Goal: Transaction & Acquisition: Purchase product/service

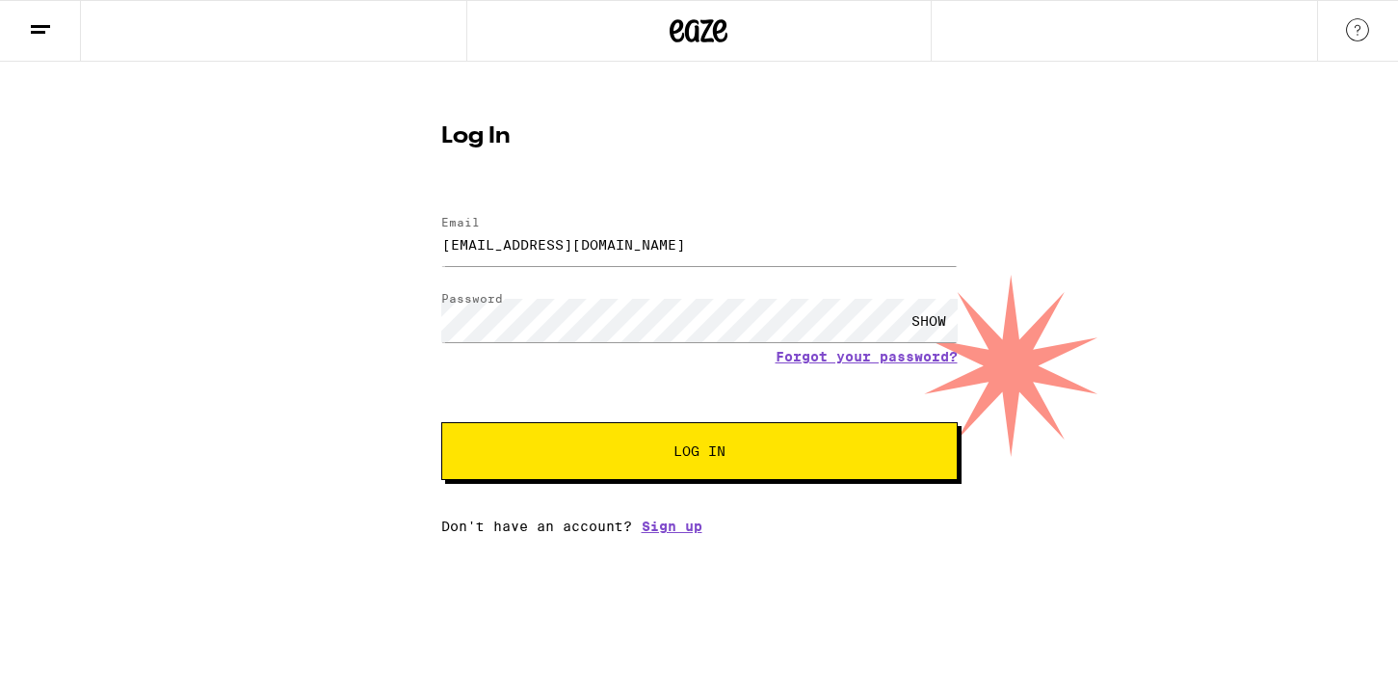
click at [702, 465] on button "Log In" at bounding box center [699, 451] width 517 height 58
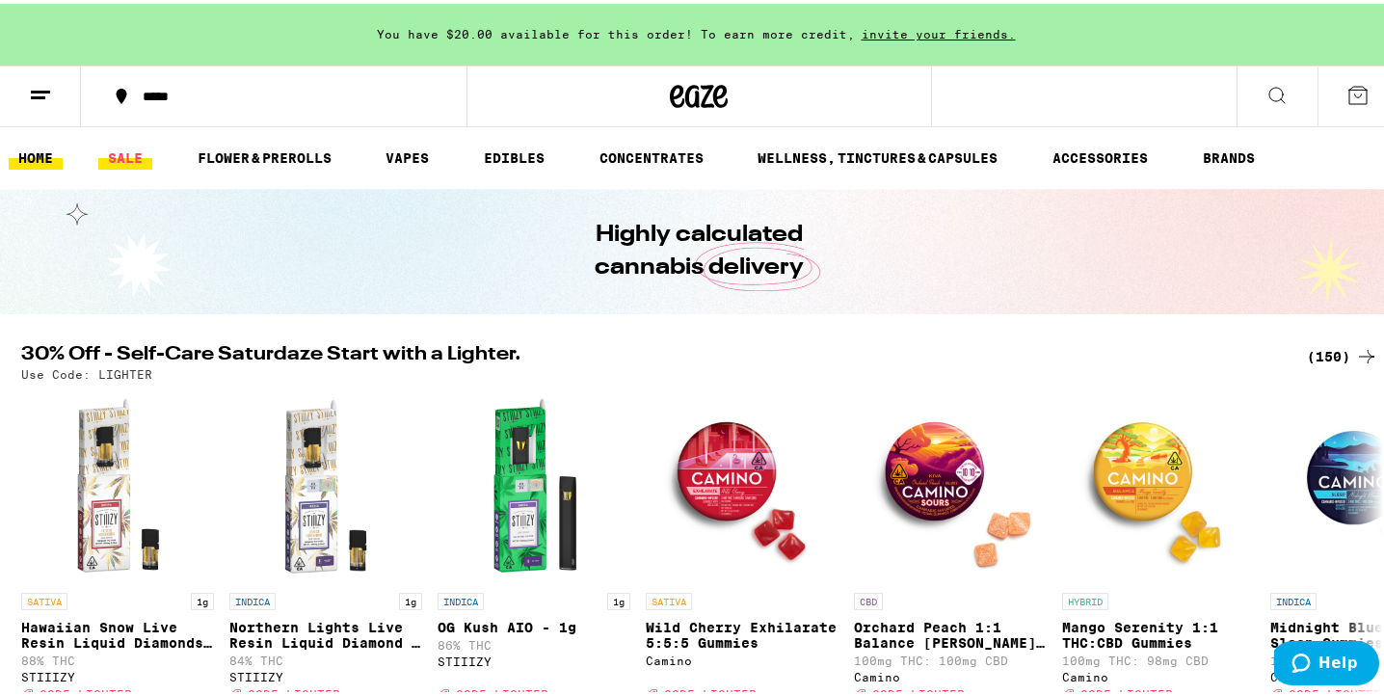
click at [120, 153] on link "SALE" at bounding box center [125, 154] width 54 height 23
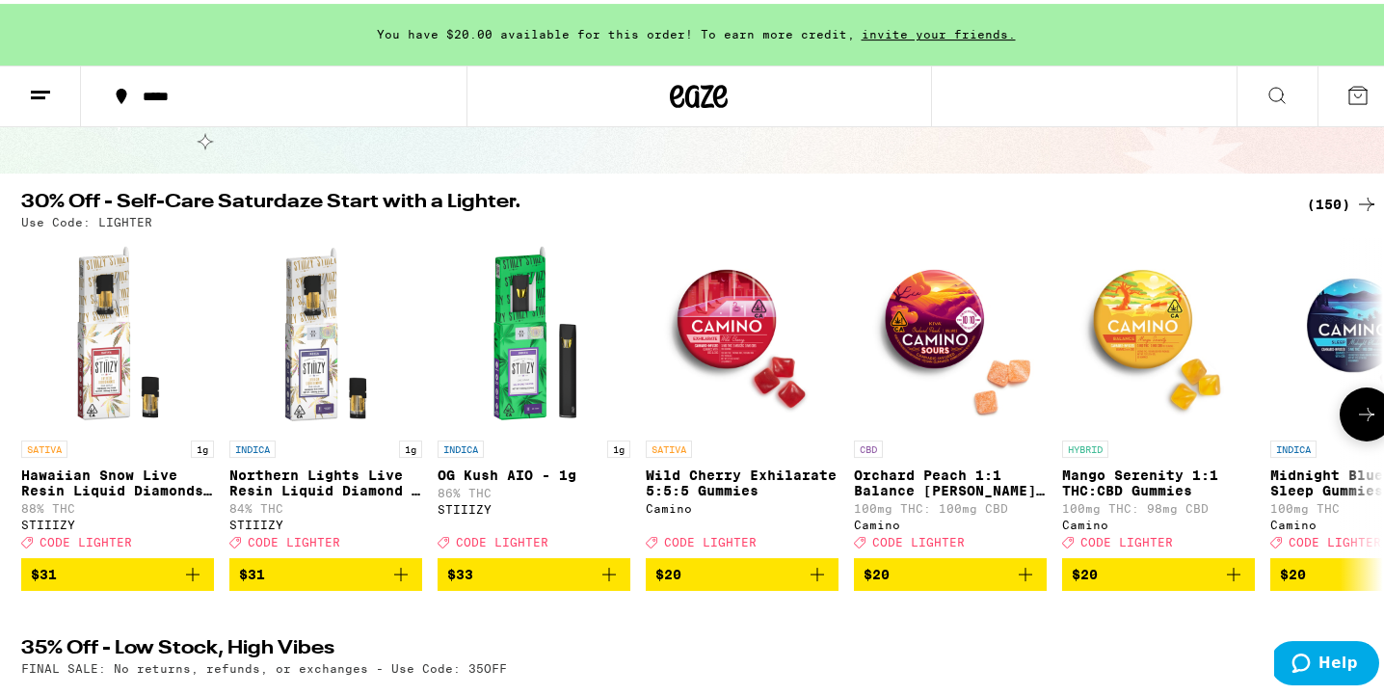
scroll to position [136, 0]
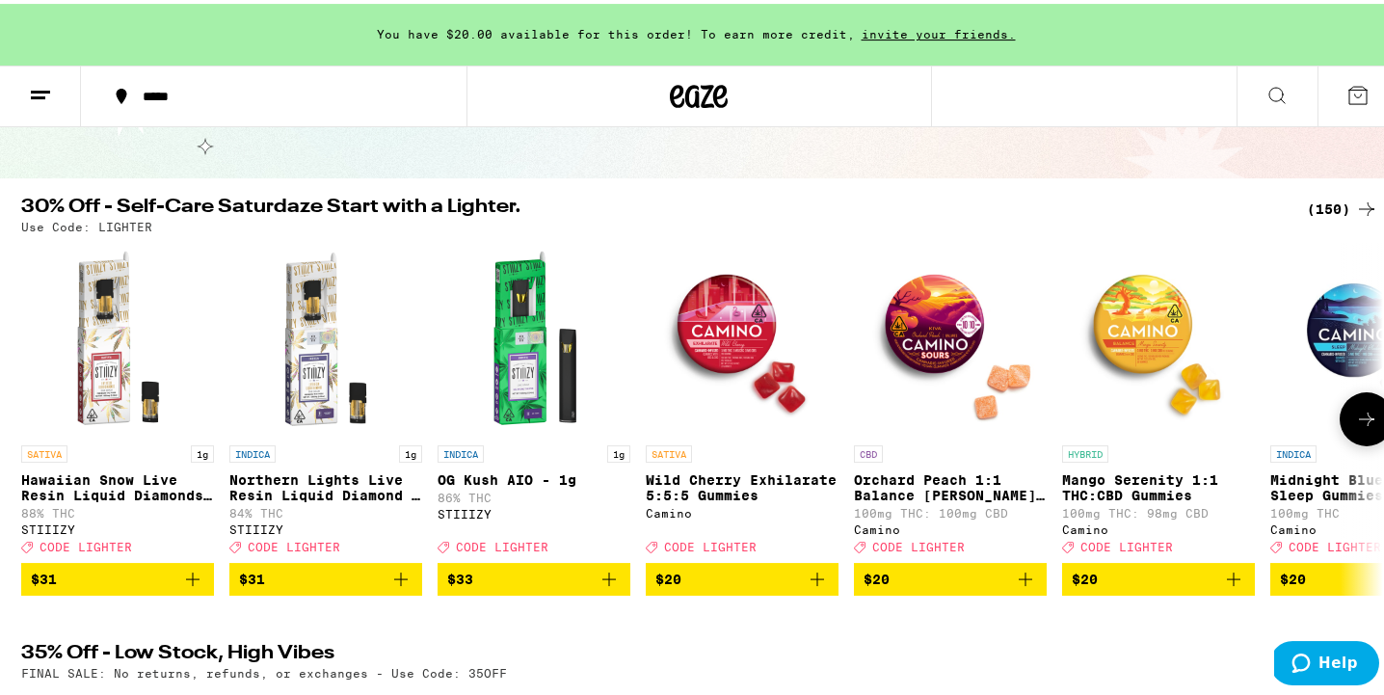
click at [1355, 425] on icon at bounding box center [1366, 415] width 23 height 23
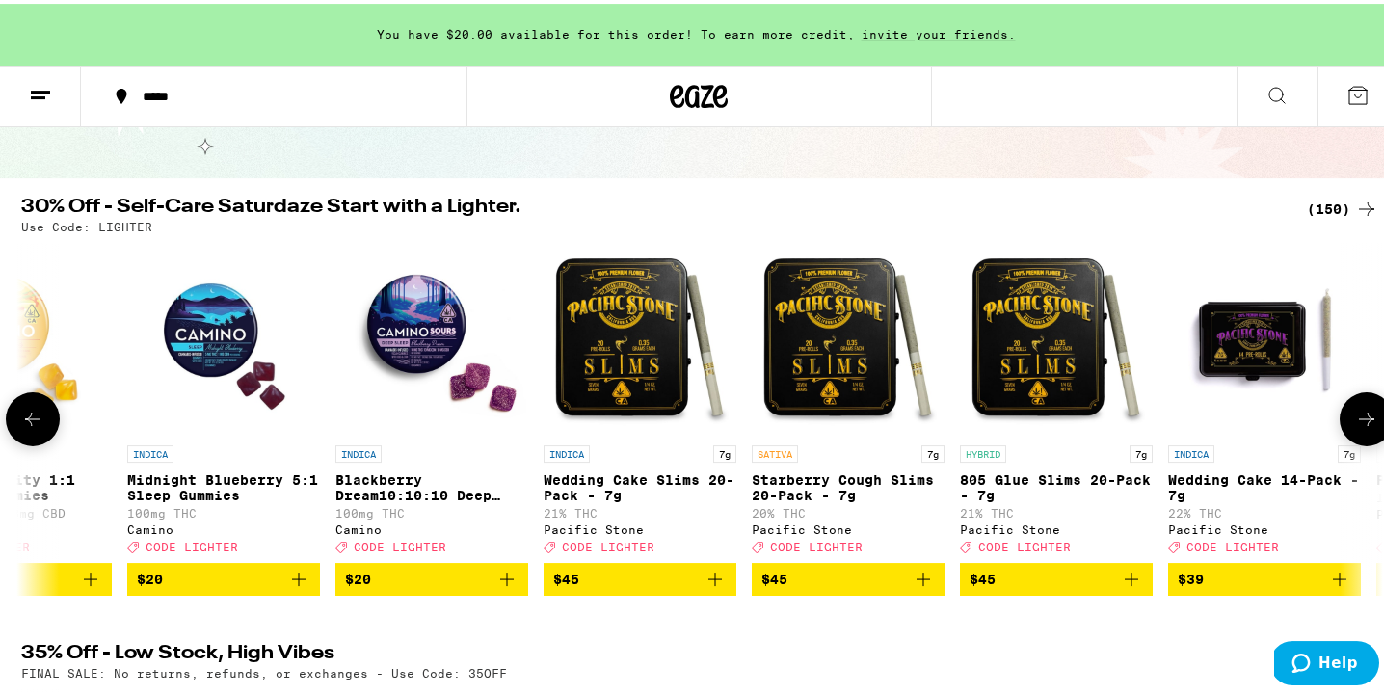
click at [1355, 425] on icon at bounding box center [1366, 415] width 23 height 23
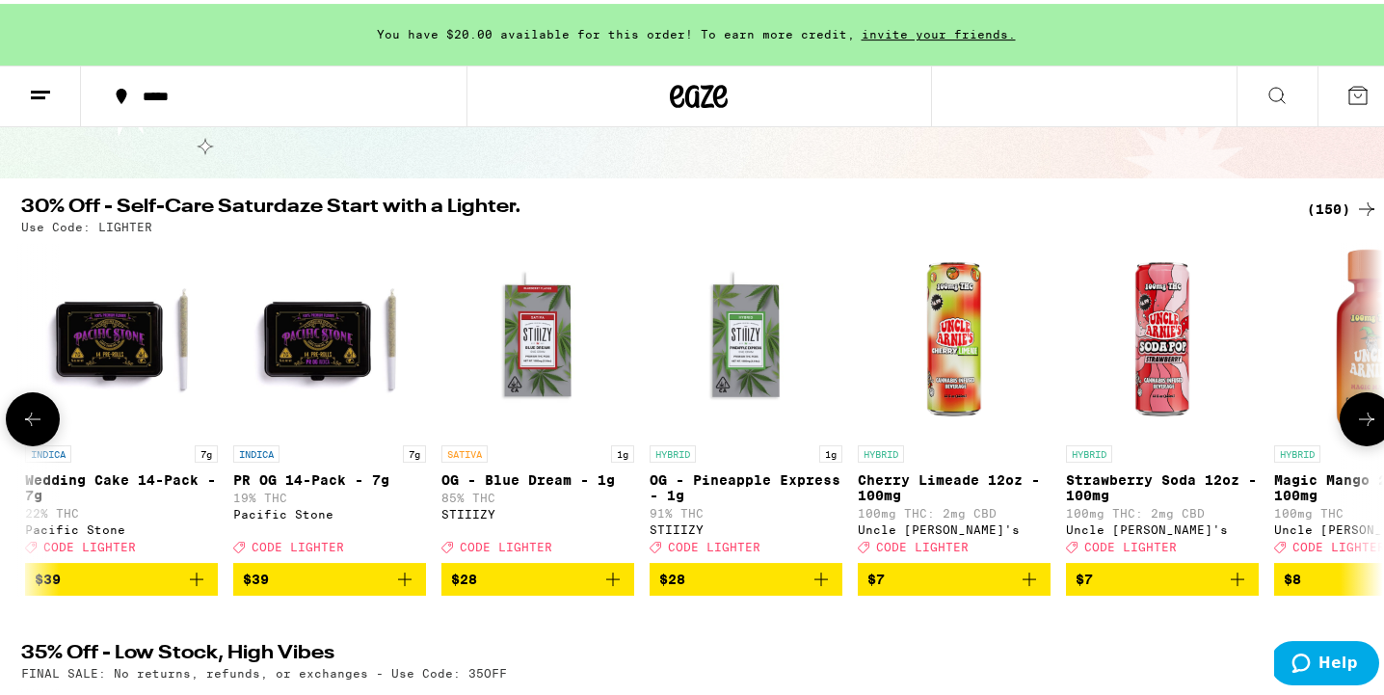
click at [1355, 425] on icon at bounding box center [1366, 415] width 23 height 23
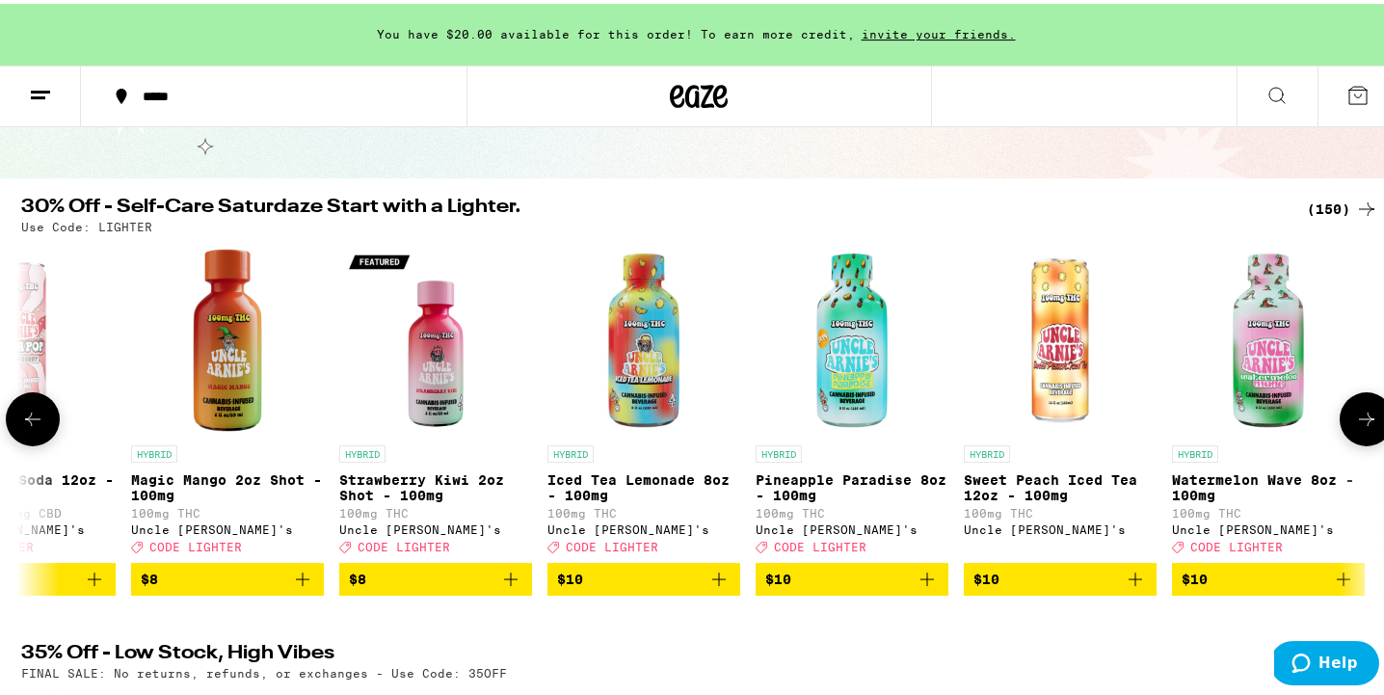
click at [1355, 425] on icon at bounding box center [1366, 415] width 23 height 23
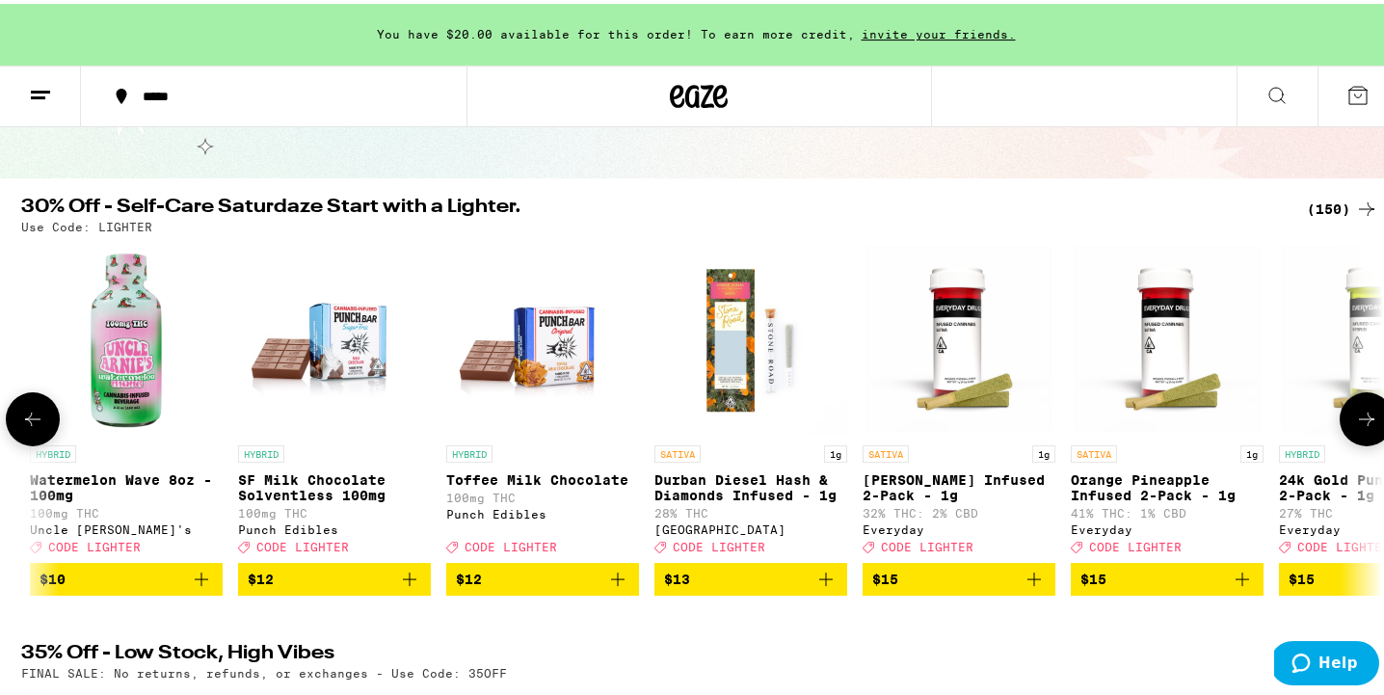
click at [1355, 425] on icon at bounding box center [1366, 415] width 23 height 23
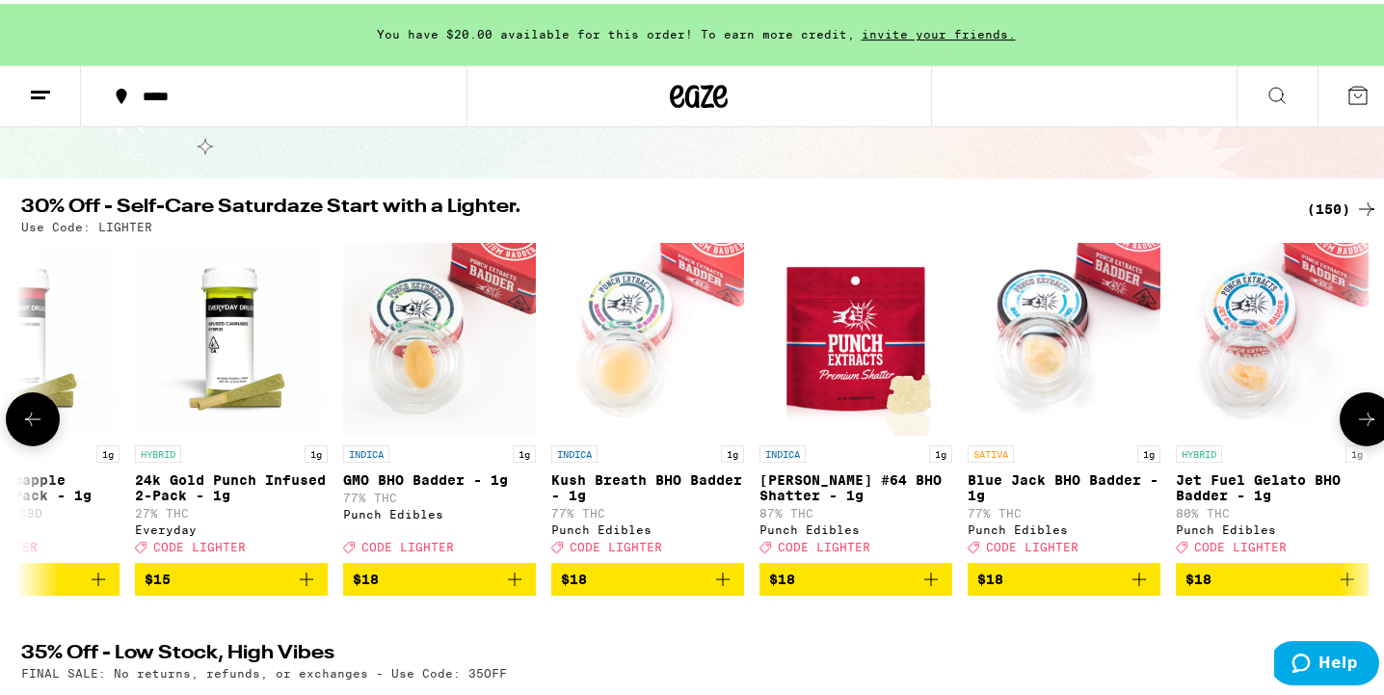
click at [1355, 425] on icon at bounding box center [1366, 415] width 23 height 23
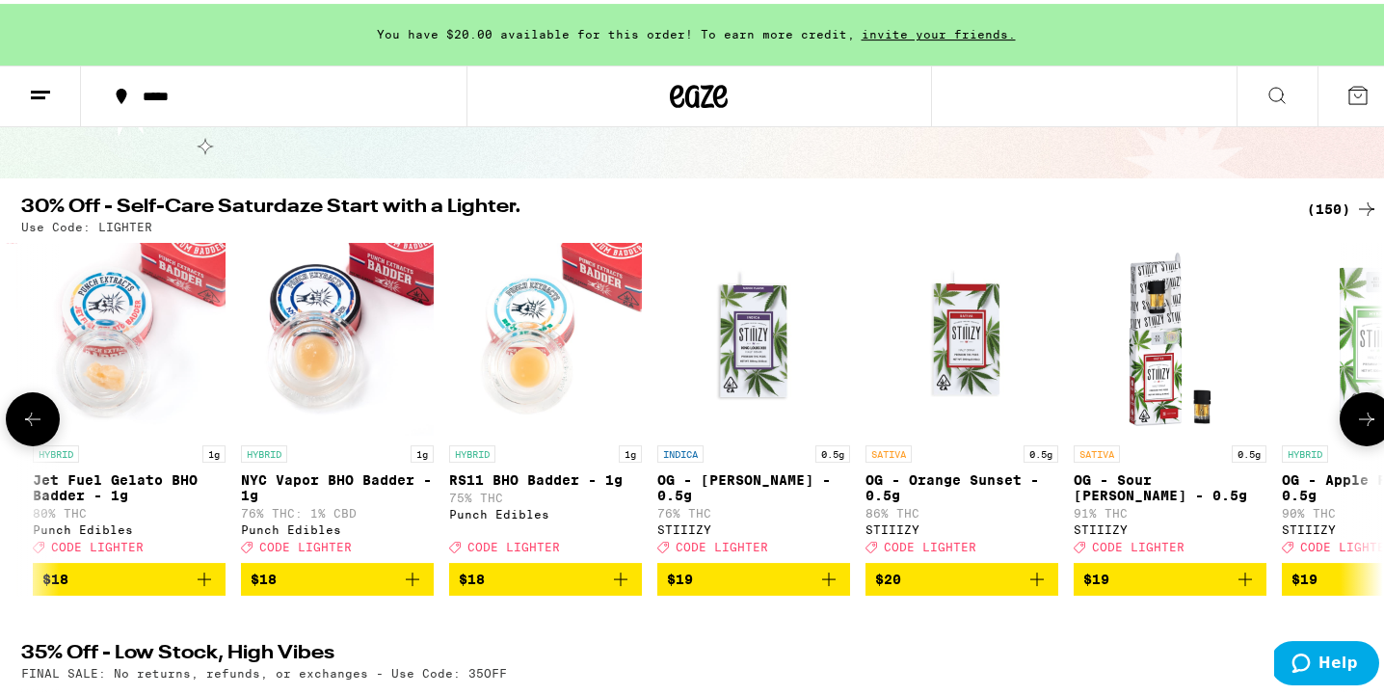
click at [1355, 425] on icon at bounding box center [1366, 415] width 23 height 23
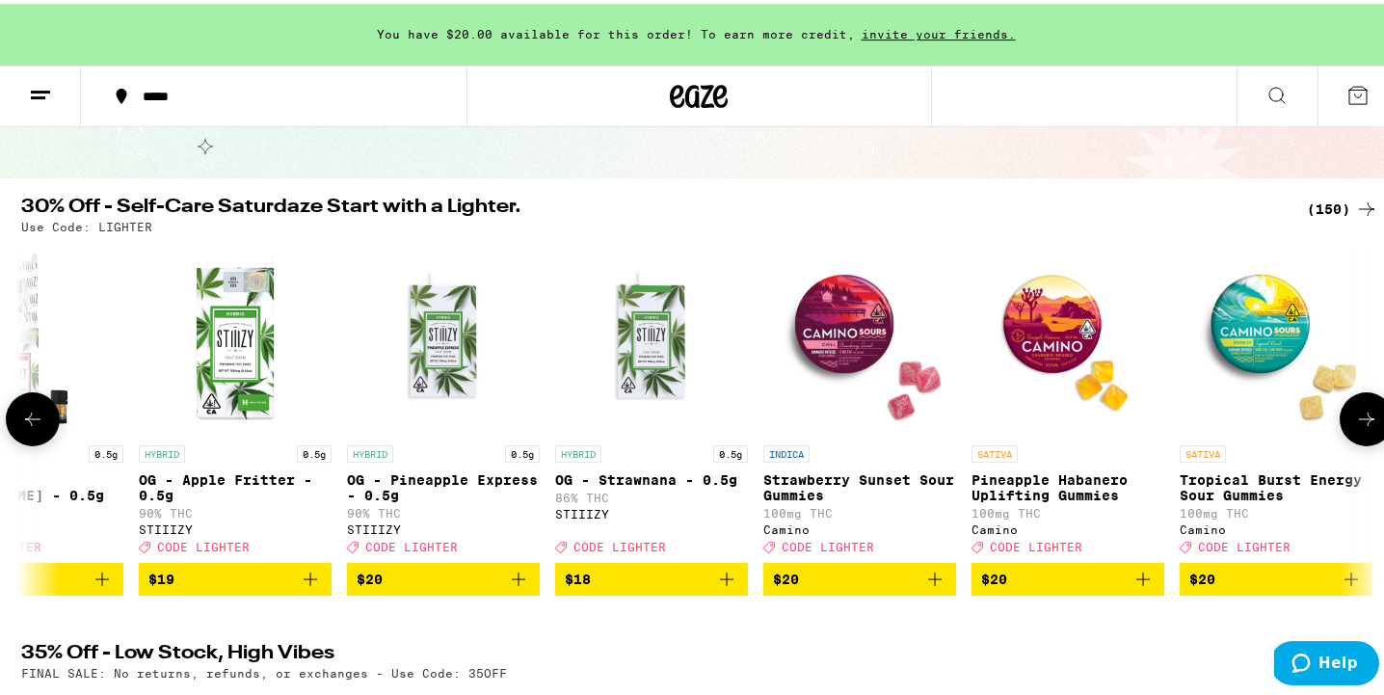
click at [1355, 425] on icon at bounding box center [1366, 415] width 23 height 23
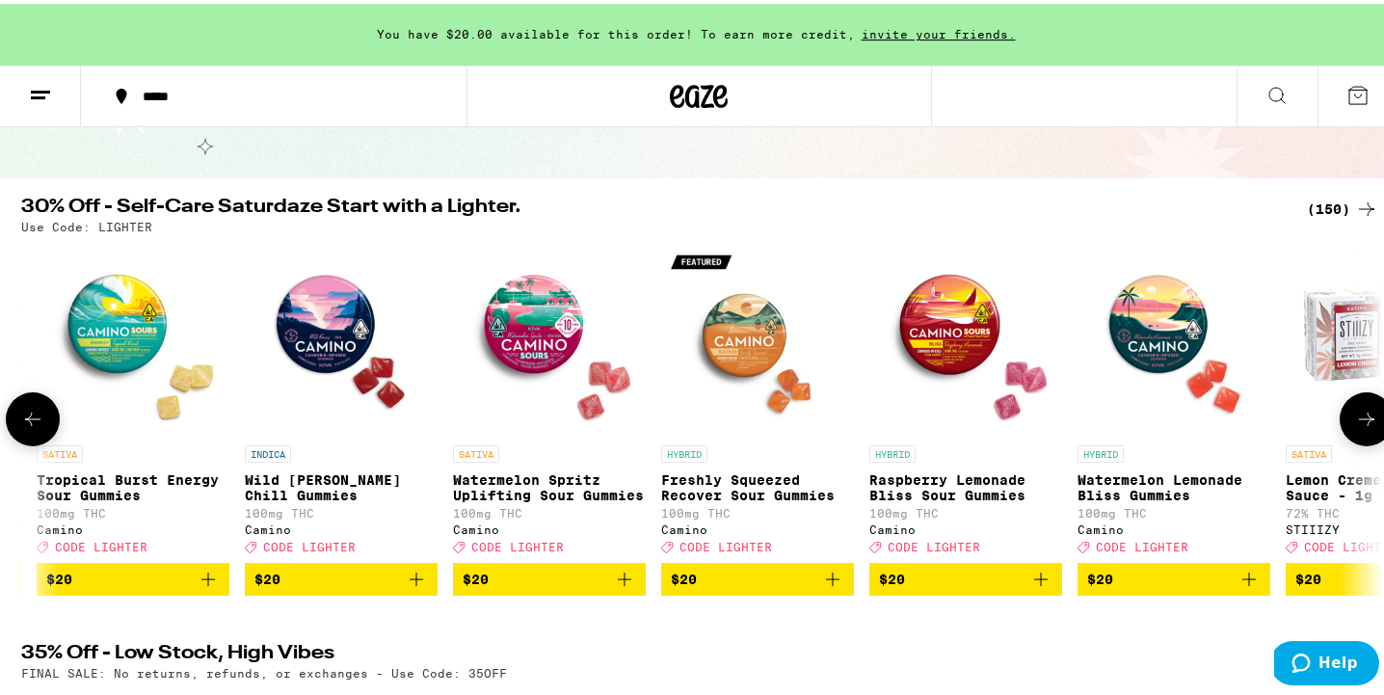
click at [1355, 425] on icon at bounding box center [1366, 415] width 23 height 23
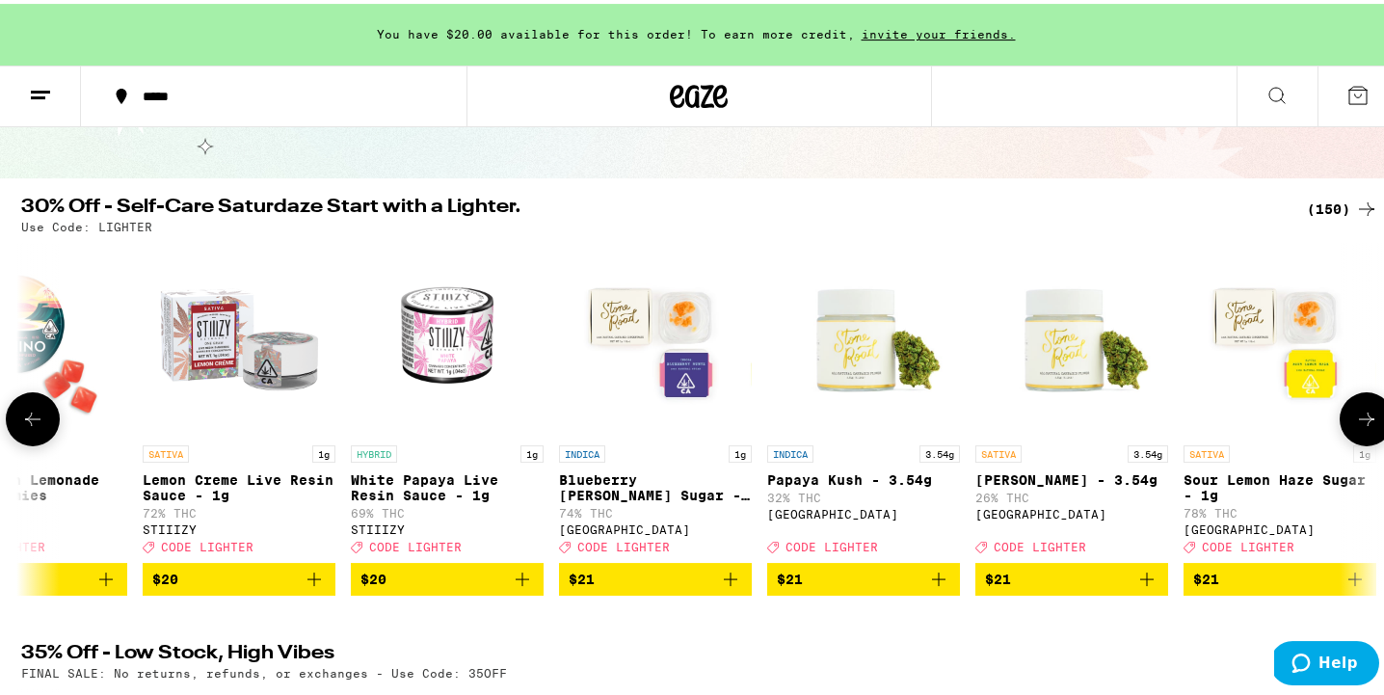
click at [1355, 425] on icon at bounding box center [1366, 415] width 23 height 23
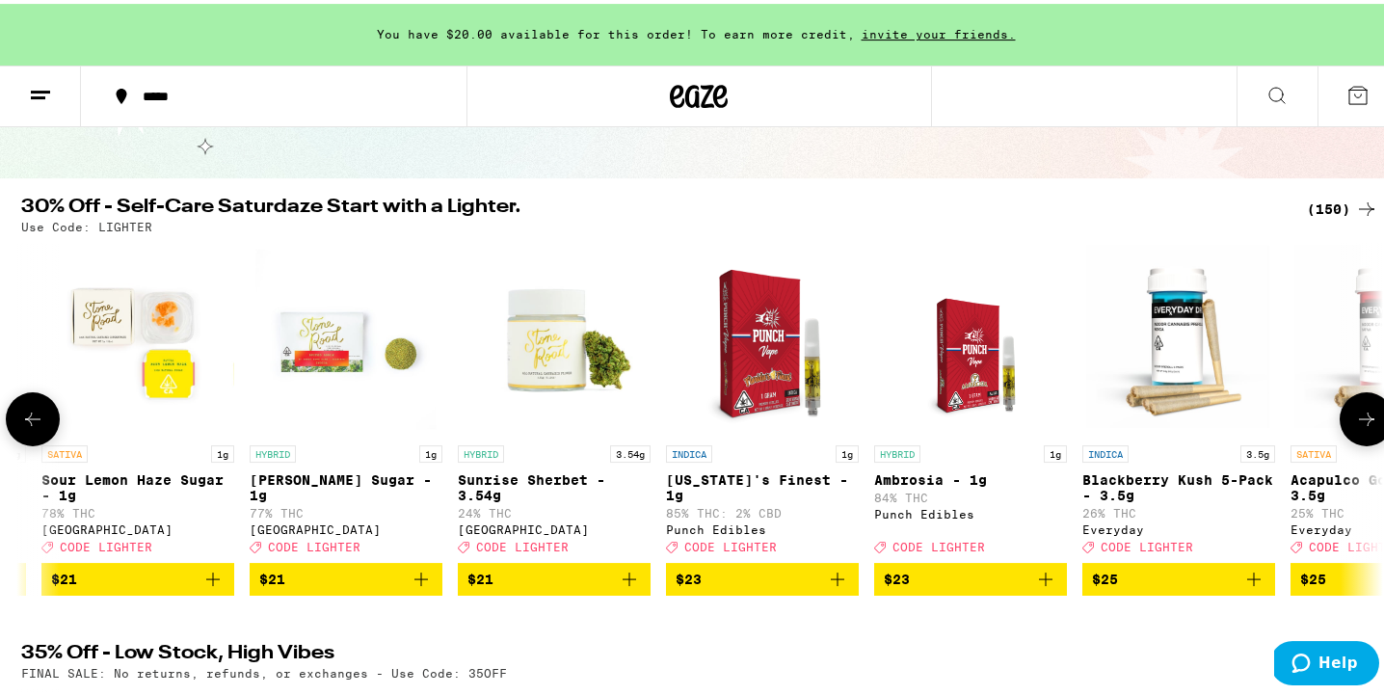
click at [1355, 425] on icon at bounding box center [1366, 415] width 23 height 23
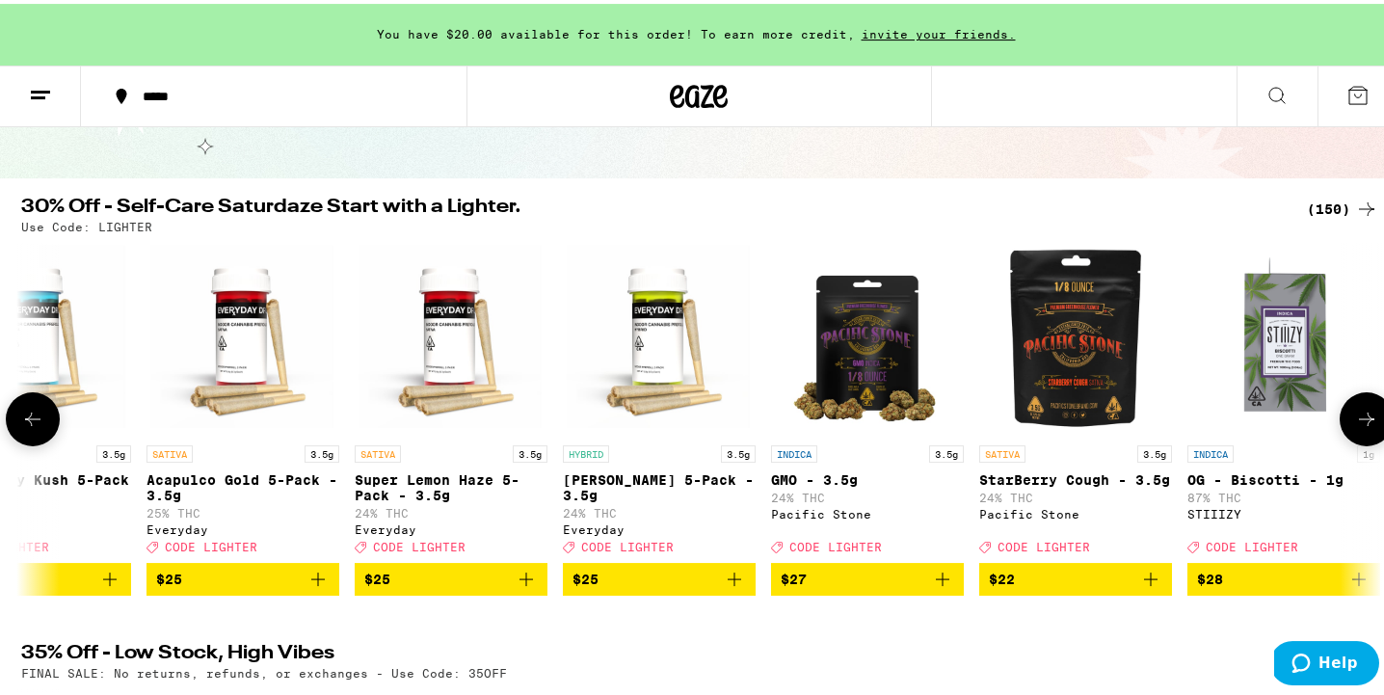
click at [1355, 425] on icon at bounding box center [1366, 415] width 23 height 23
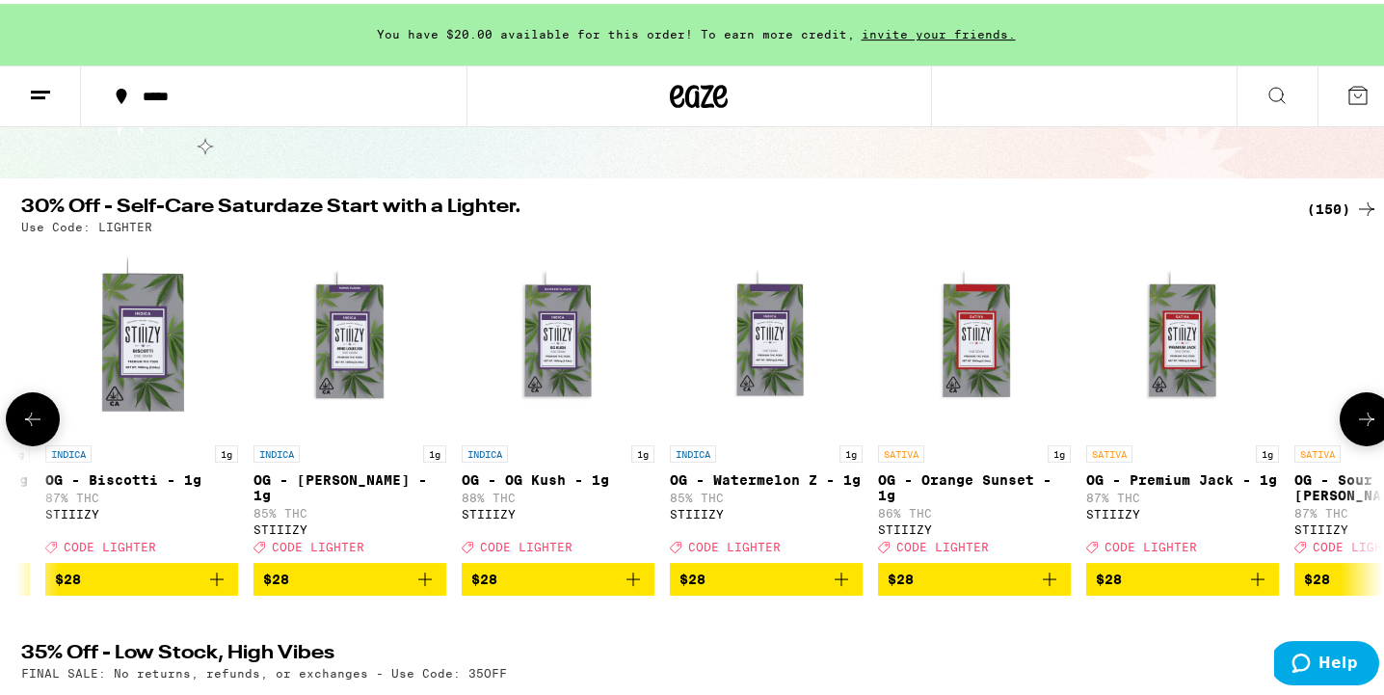
scroll to position [0, 13716]
click at [35, 427] on icon at bounding box center [32, 415] width 23 height 23
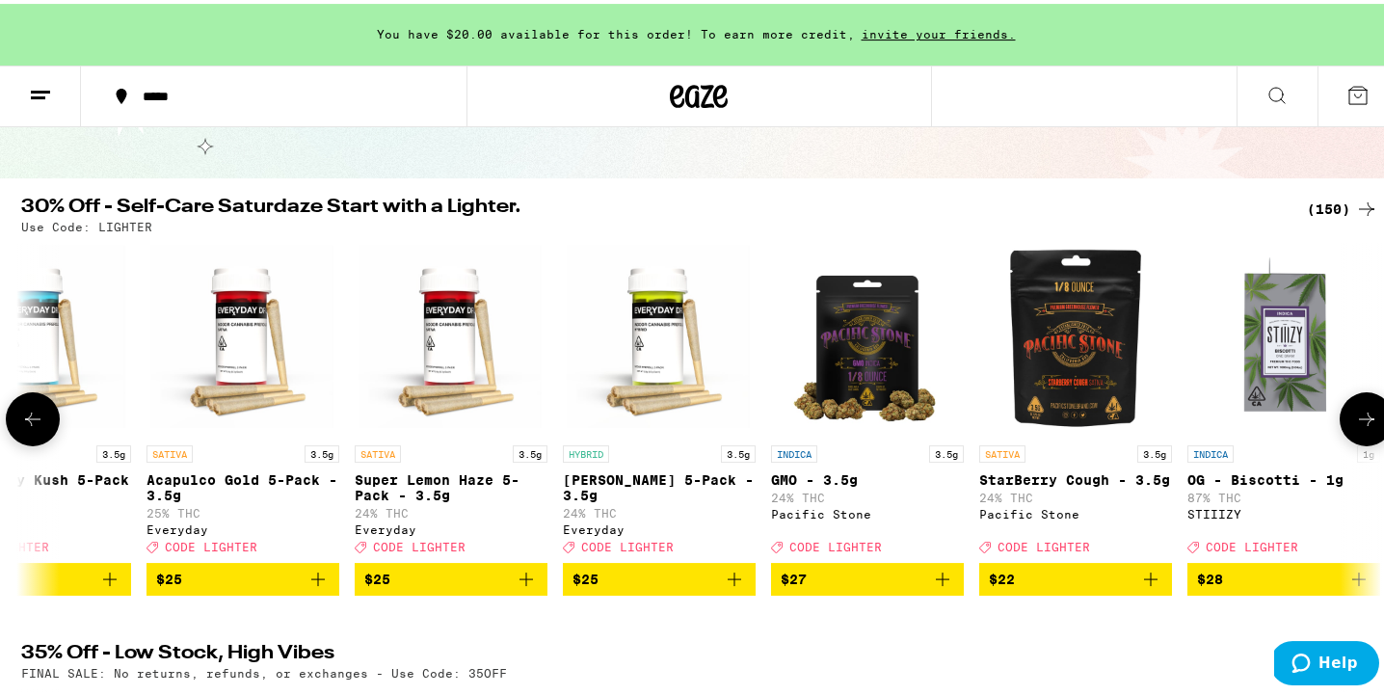
scroll to position [0, 12573]
click at [1355, 424] on icon at bounding box center [1366, 415] width 23 height 23
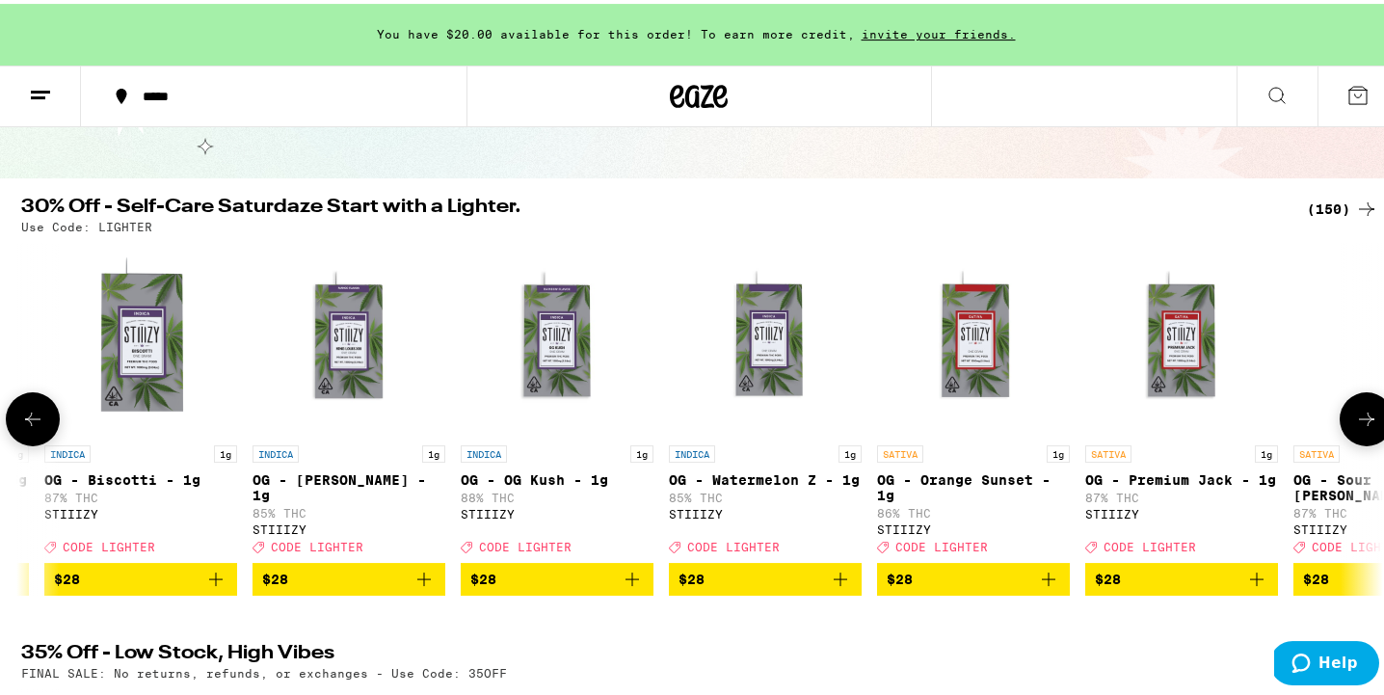
click at [1355, 424] on icon at bounding box center [1366, 415] width 23 height 23
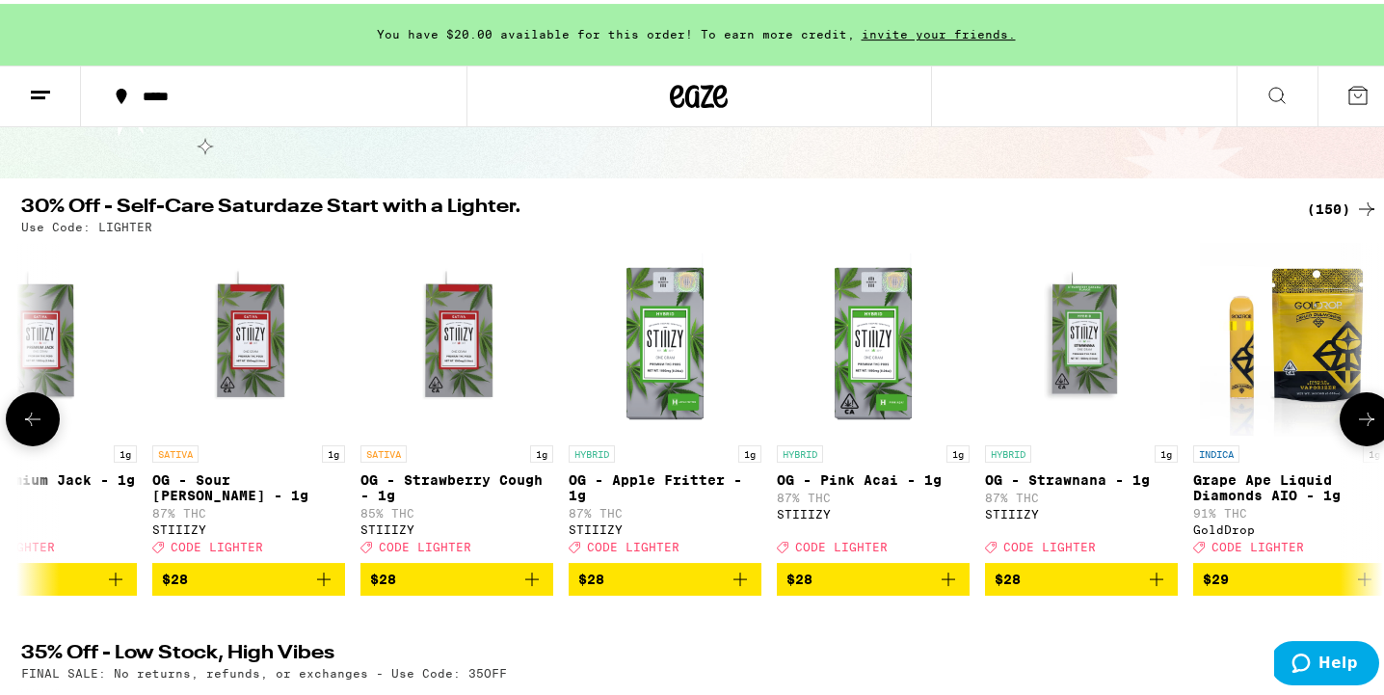
scroll to position [0, 14859]
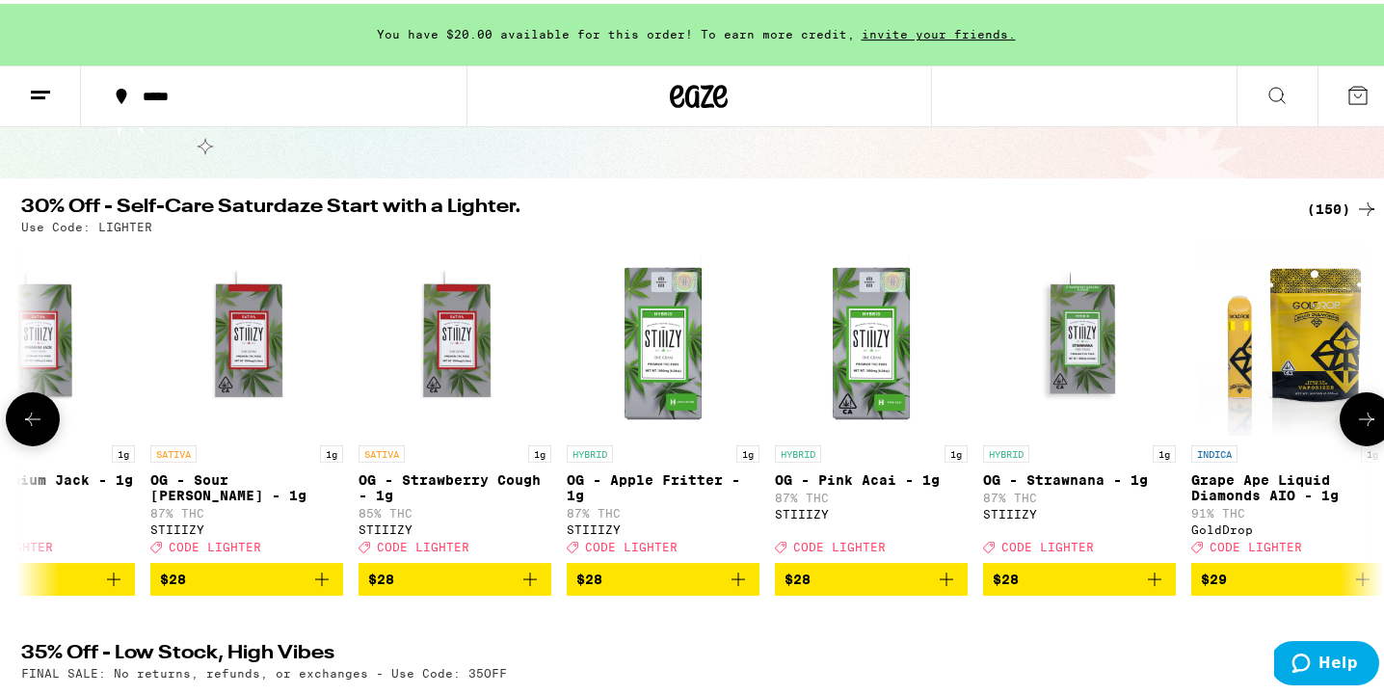
click at [1355, 424] on icon at bounding box center [1366, 415] width 23 height 23
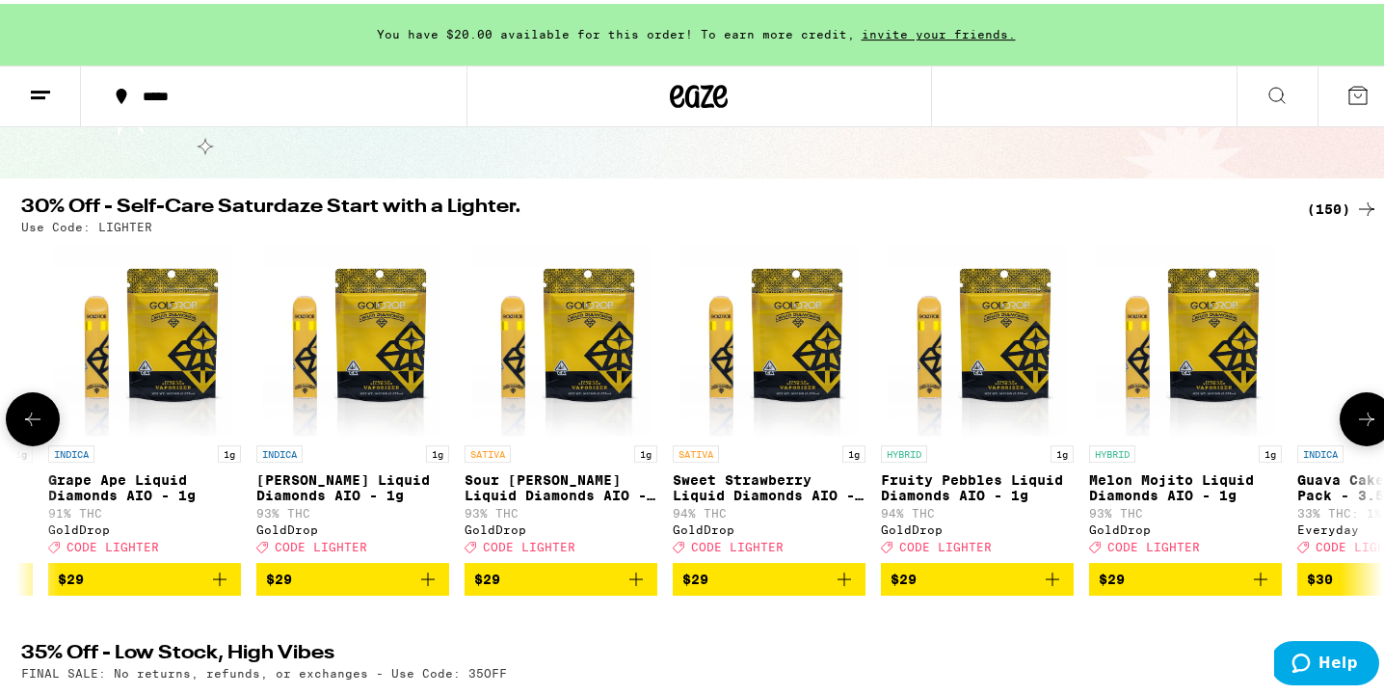
click at [1355, 424] on icon at bounding box center [1366, 415] width 23 height 23
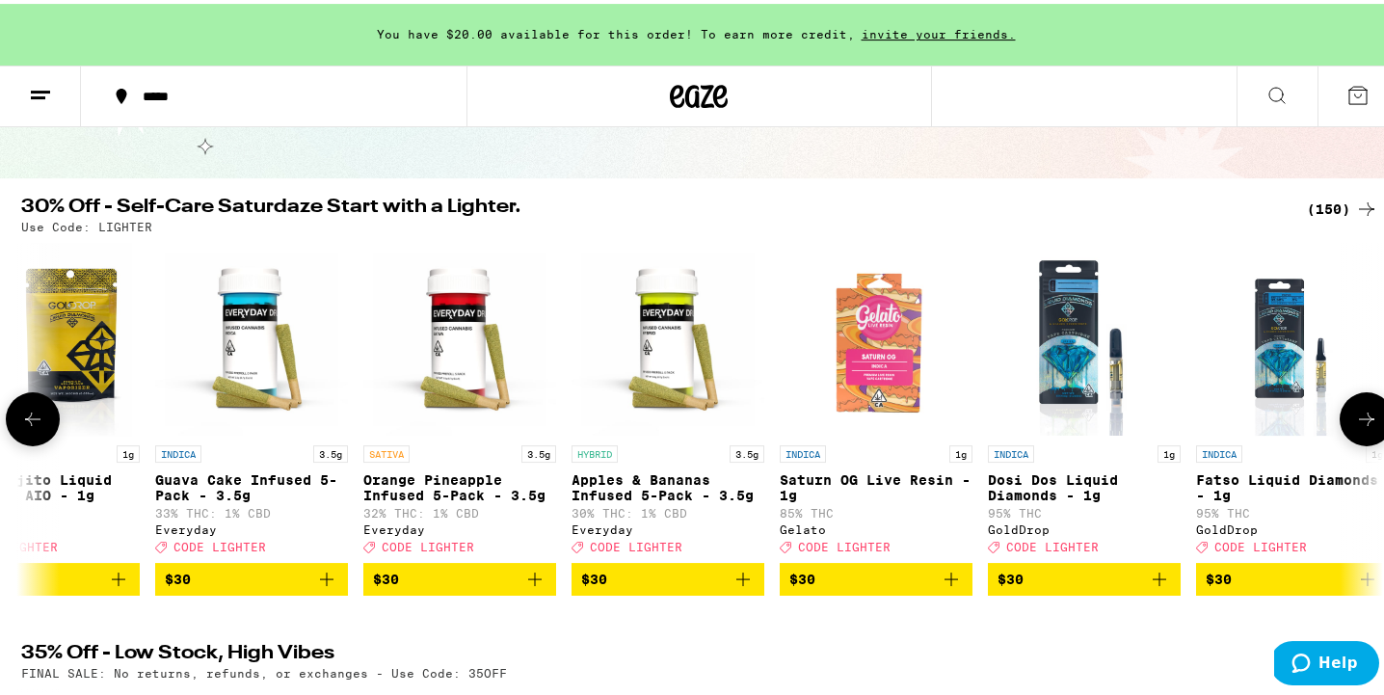
scroll to position [0, 17145]
click at [1355, 424] on icon at bounding box center [1366, 415] width 23 height 23
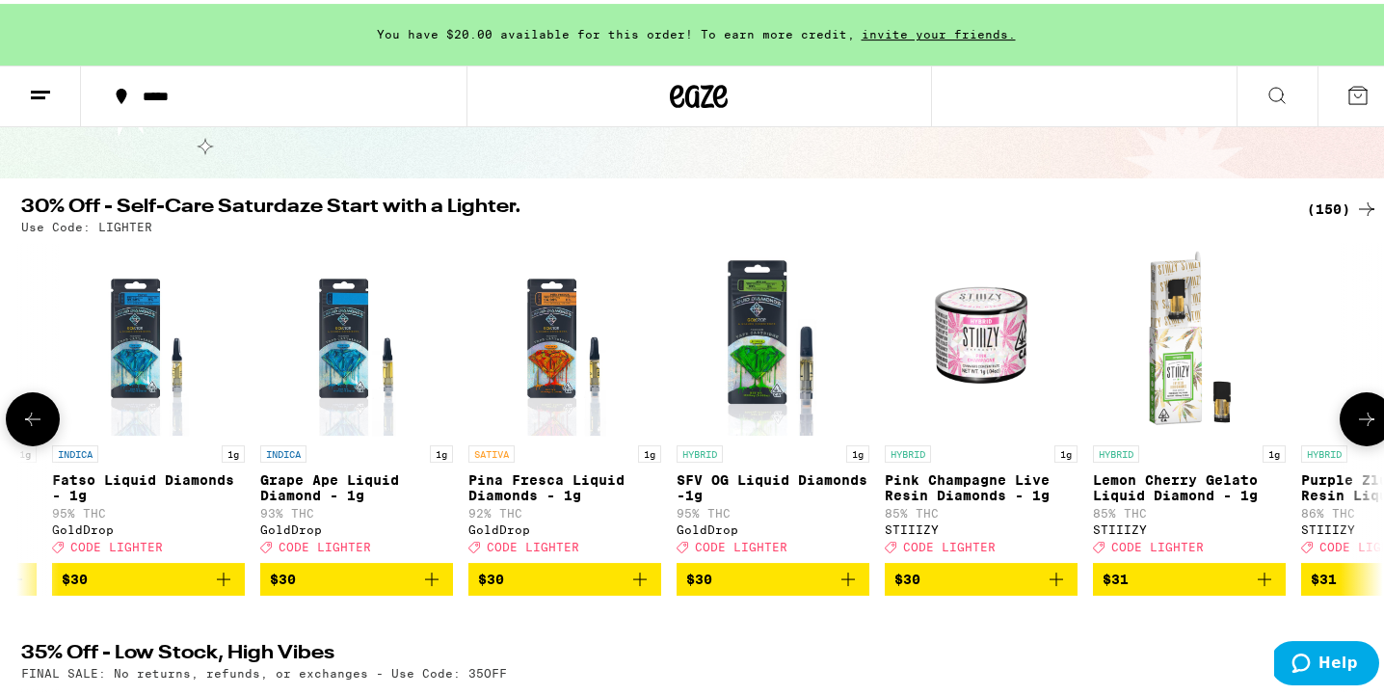
click at [1355, 424] on icon at bounding box center [1366, 415] width 23 height 23
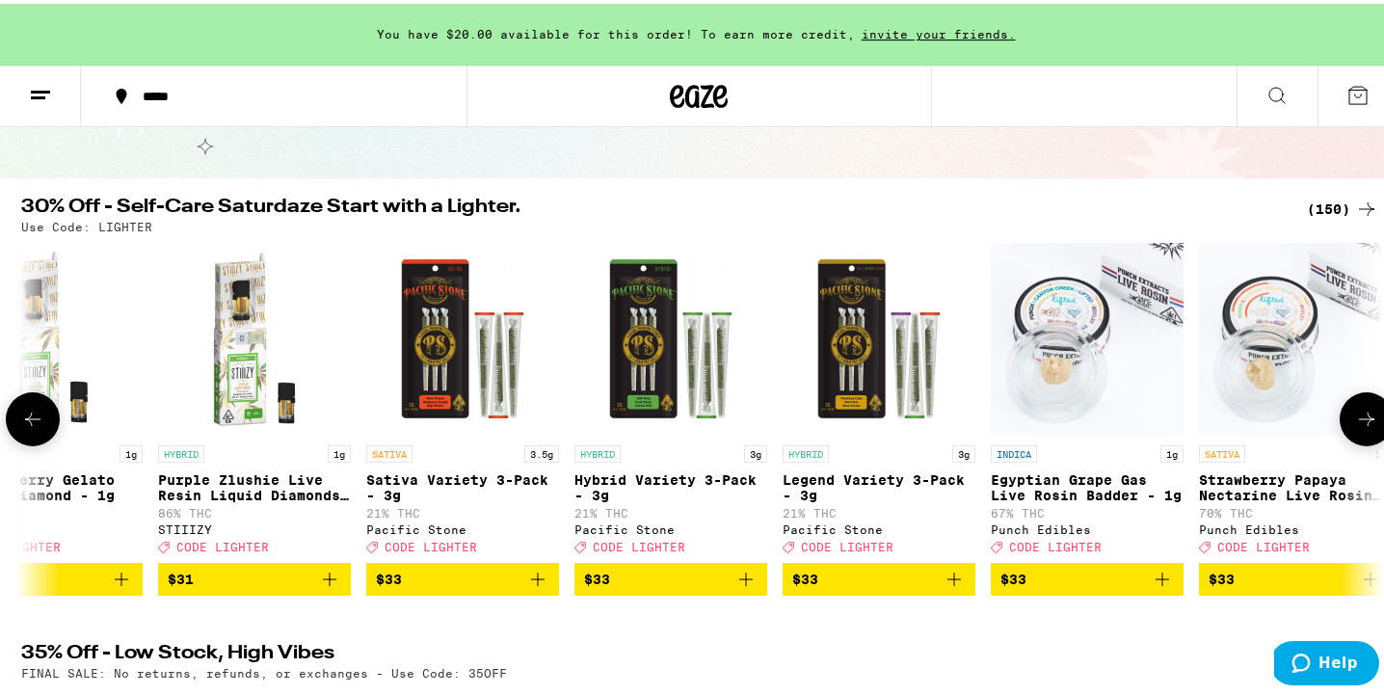
click at [1355, 424] on icon at bounding box center [1366, 415] width 23 height 23
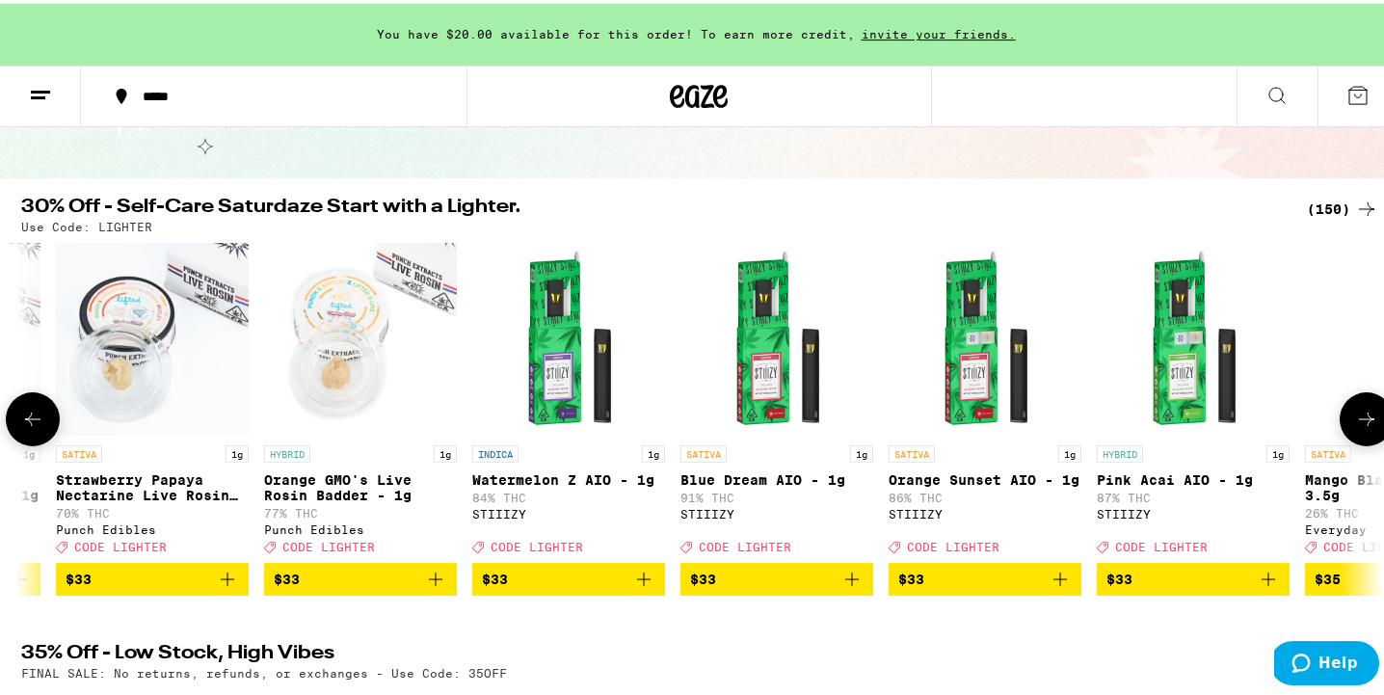
click at [1355, 424] on icon at bounding box center [1366, 415] width 23 height 23
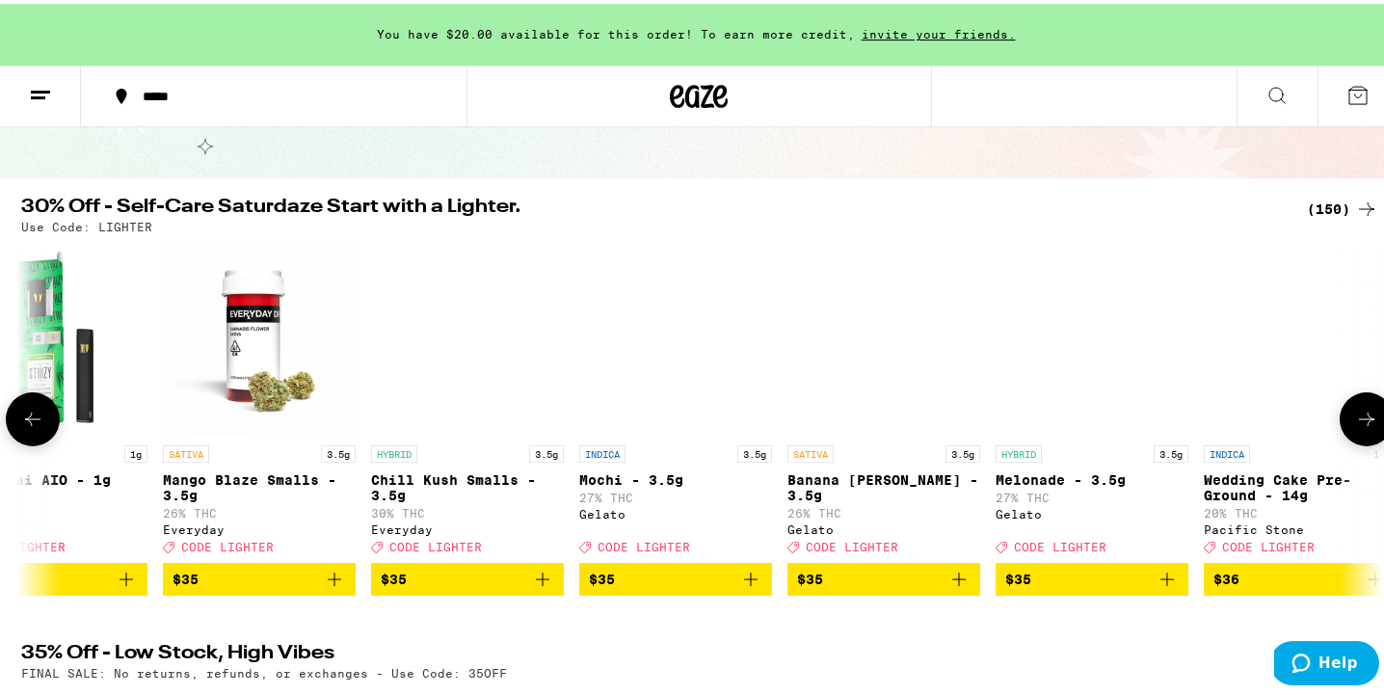
scroll to position [0, 21716]
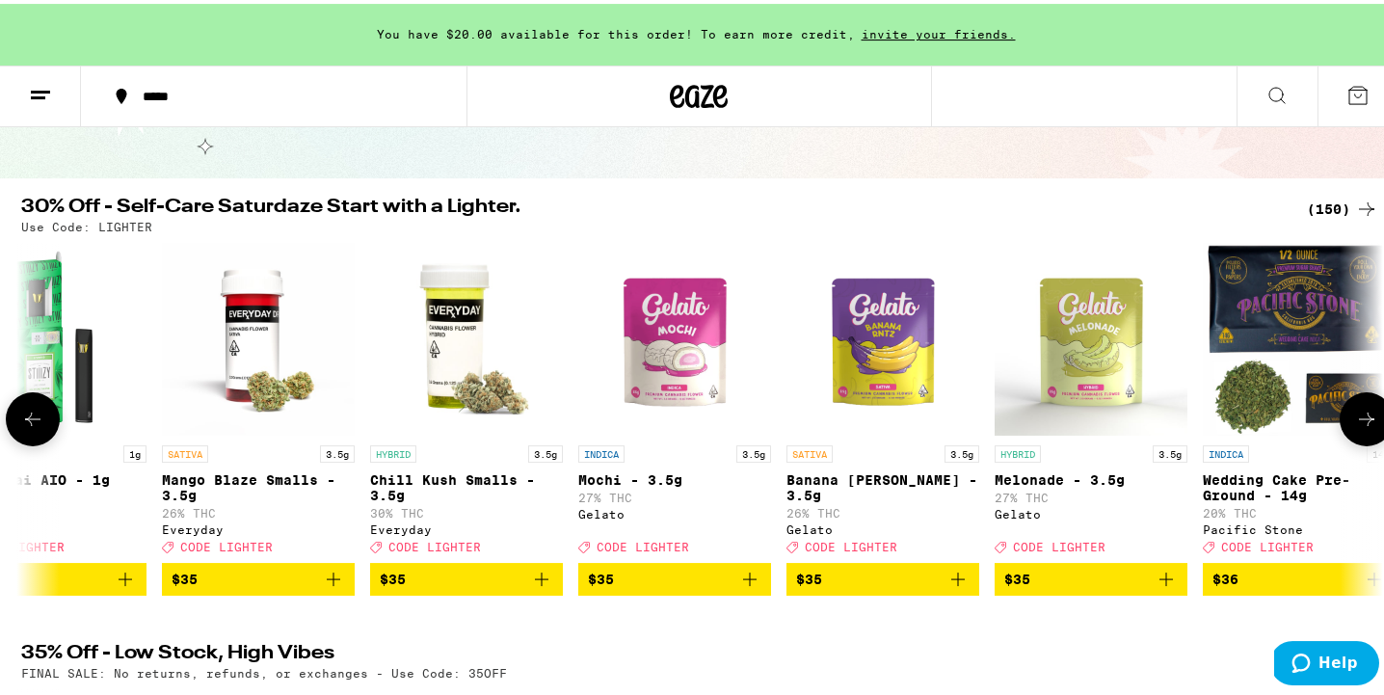
click at [1355, 427] on icon at bounding box center [1366, 415] width 23 height 23
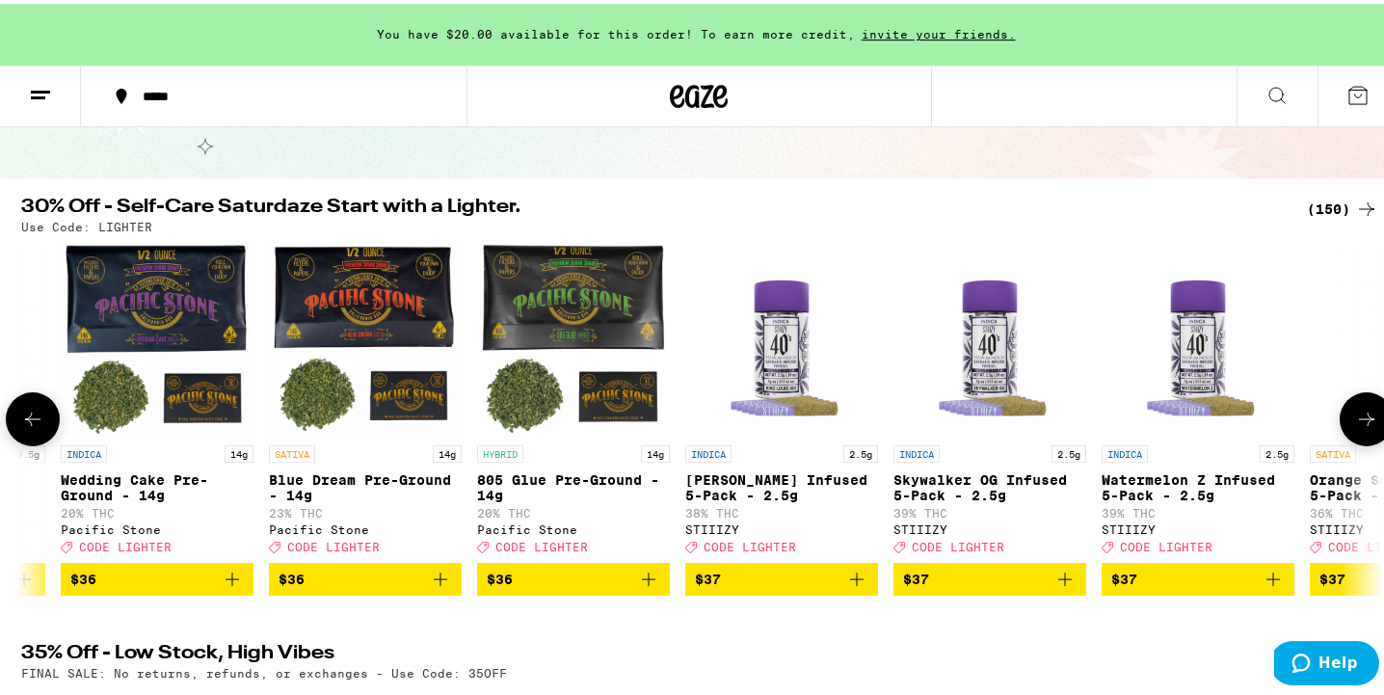
scroll to position [0, 22859]
click at [1359, 422] on icon at bounding box center [1366, 415] width 15 height 13
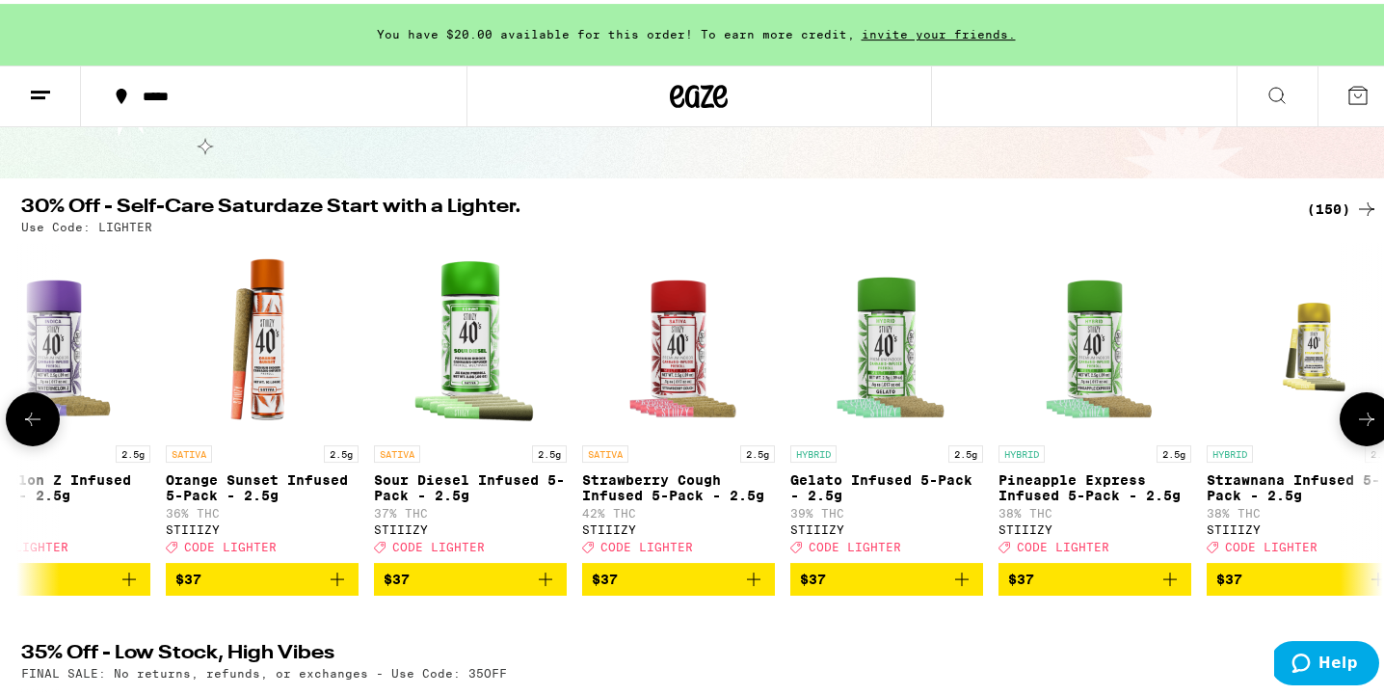
click at [1359, 422] on icon at bounding box center [1366, 415] width 15 height 13
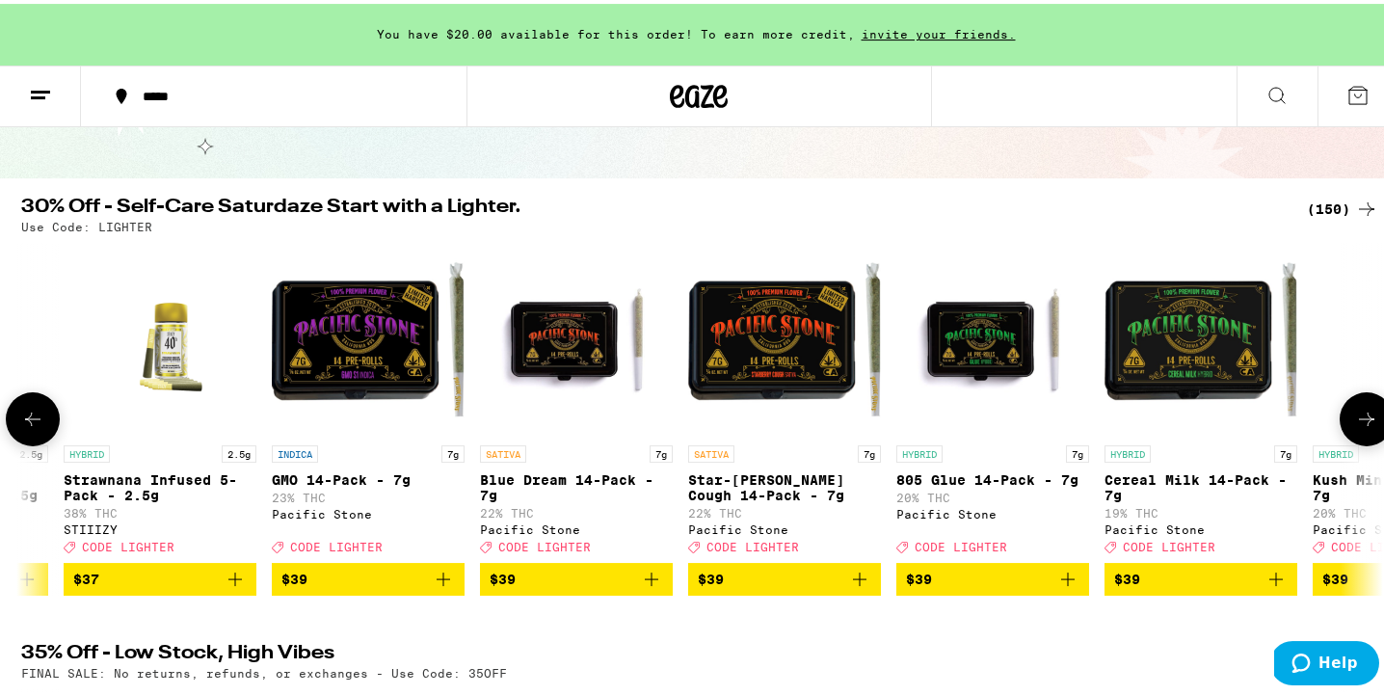
click at [1359, 422] on icon at bounding box center [1366, 415] width 15 height 13
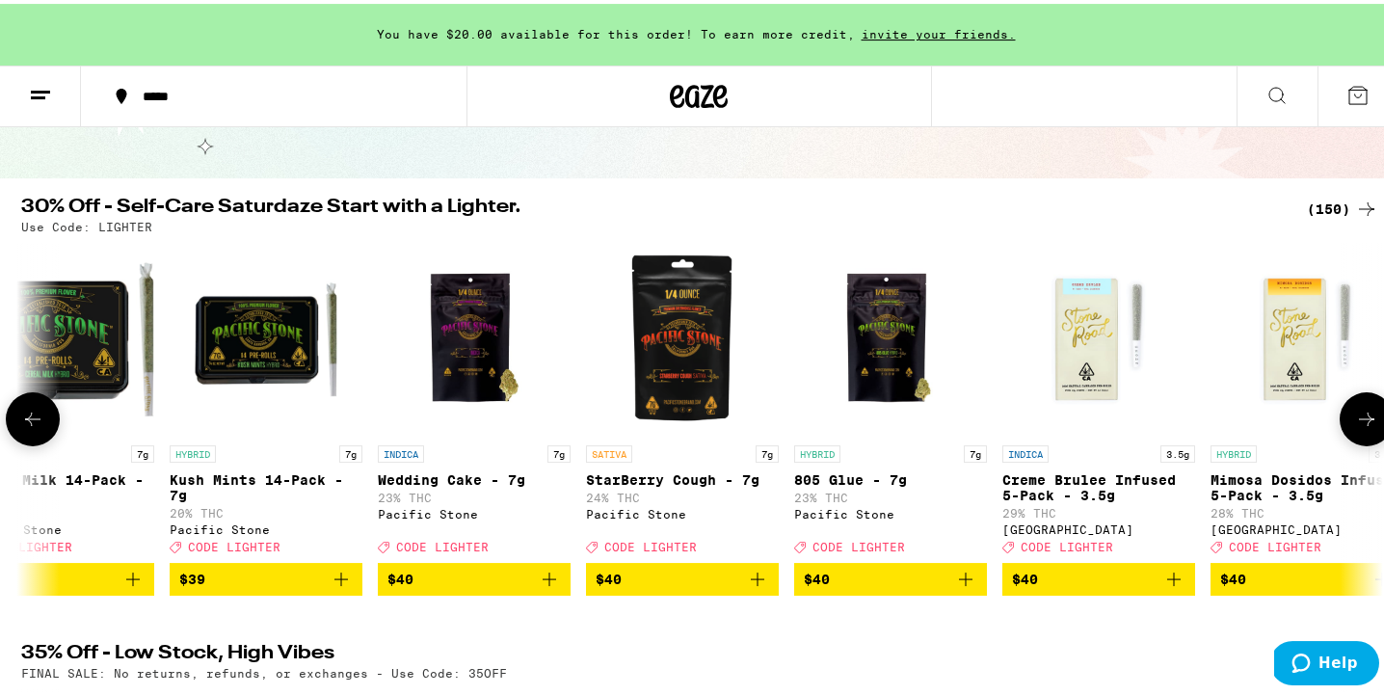
click at [1359, 422] on icon at bounding box center [1366, 415] width 15 height 13
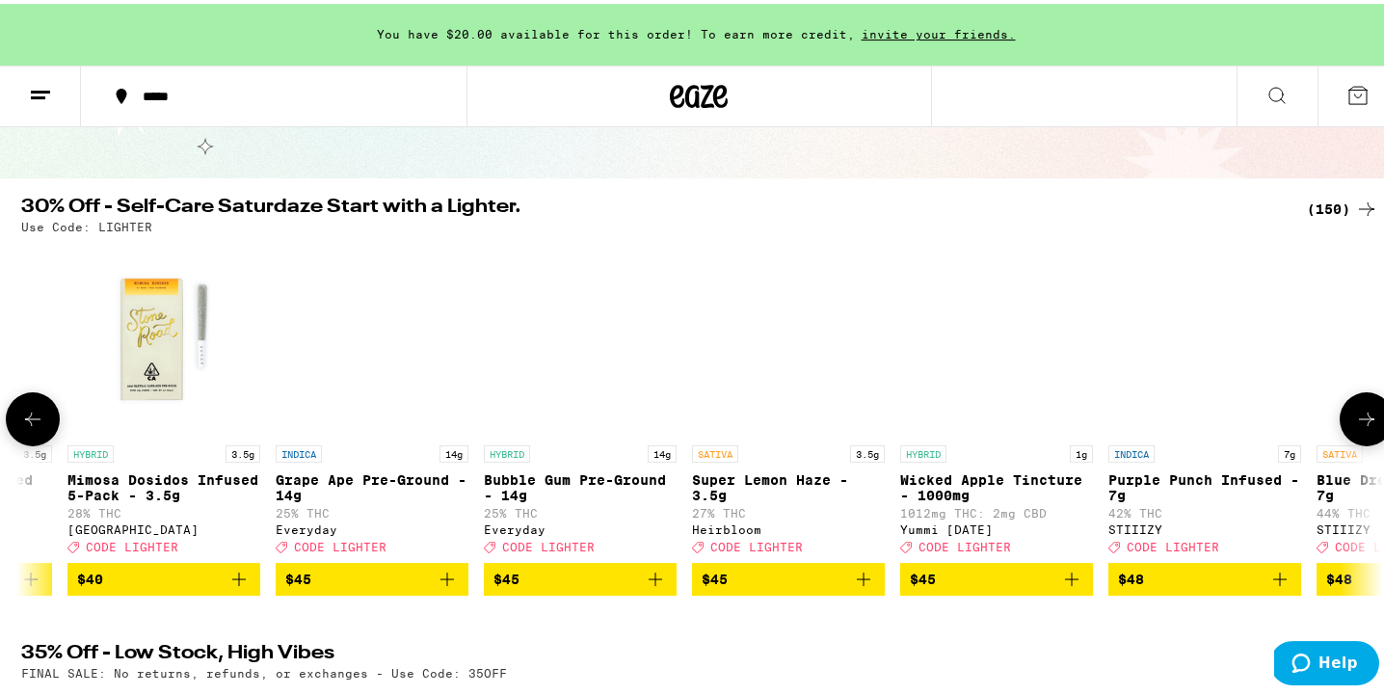
click at [1359, 422] on icon at bounding box center [1366, 415] width 15 height 13
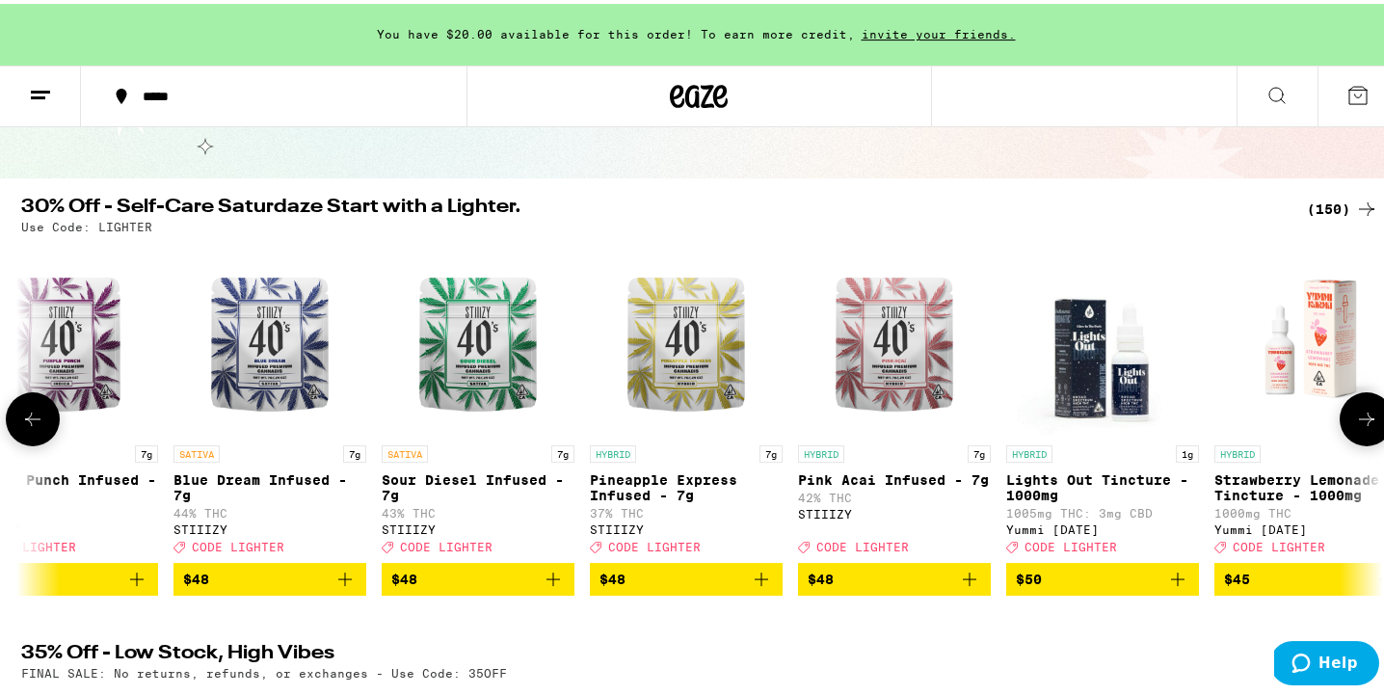
click at [1359, 422] on icon at bounding box center [1366, 415] width 15 height 13
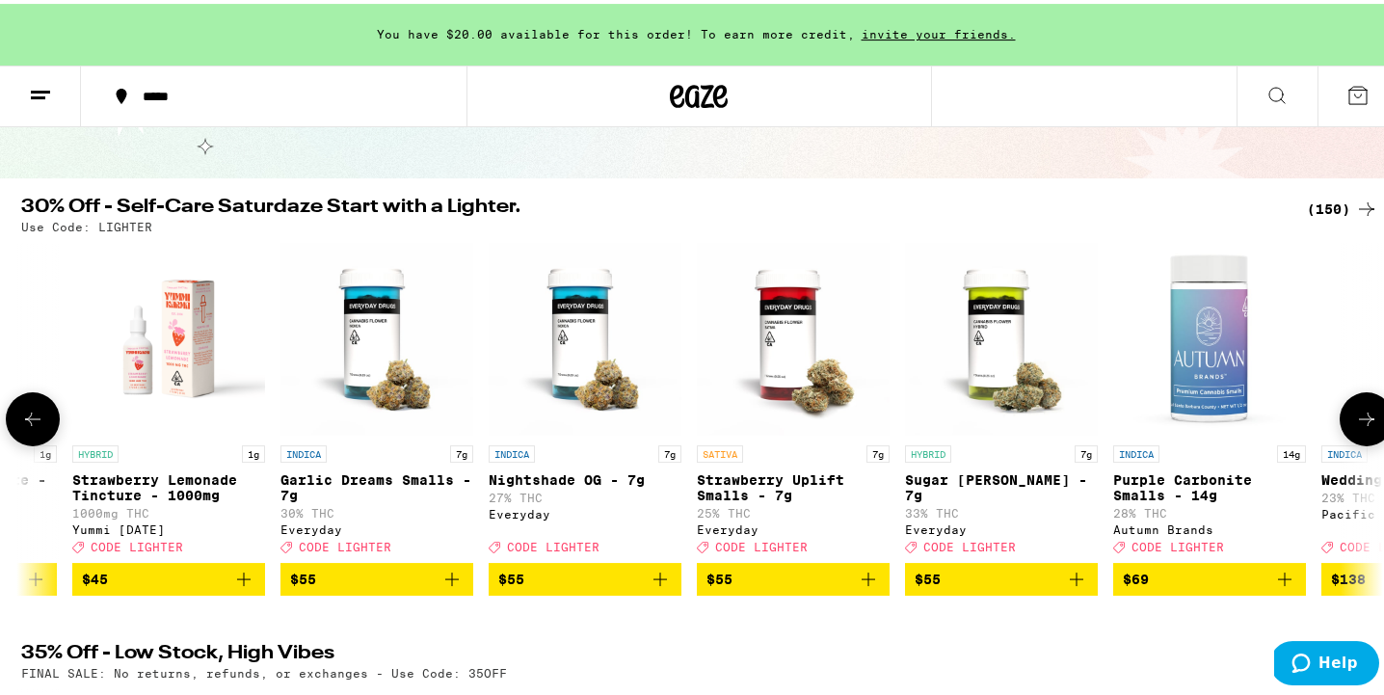
scroll to position [0, 29717]
click at [1359, 422] on icon at bounding box center [1366, 415] width 15 height 13
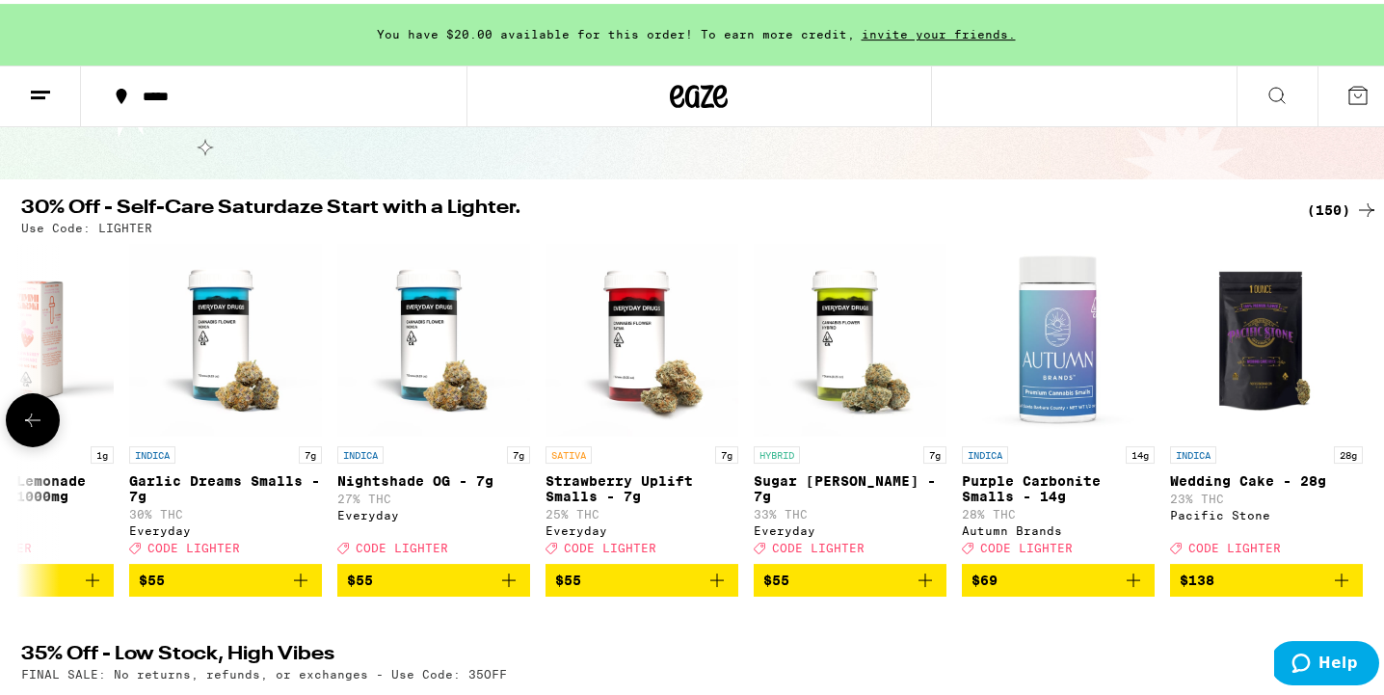
scroll to position [0, 0]
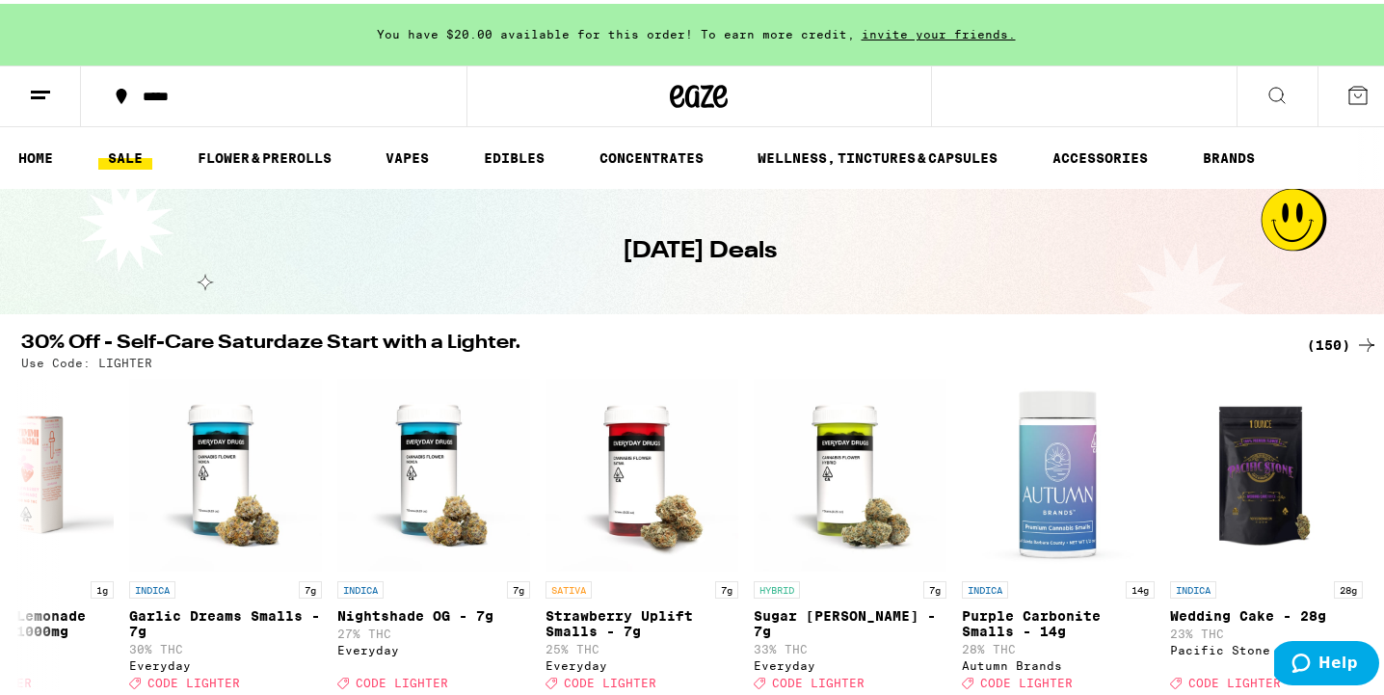
click at [486, 35] on span "You have $20.00 available for this order! To earn more credit," at bounding box center [616, 30] width 478 height 13
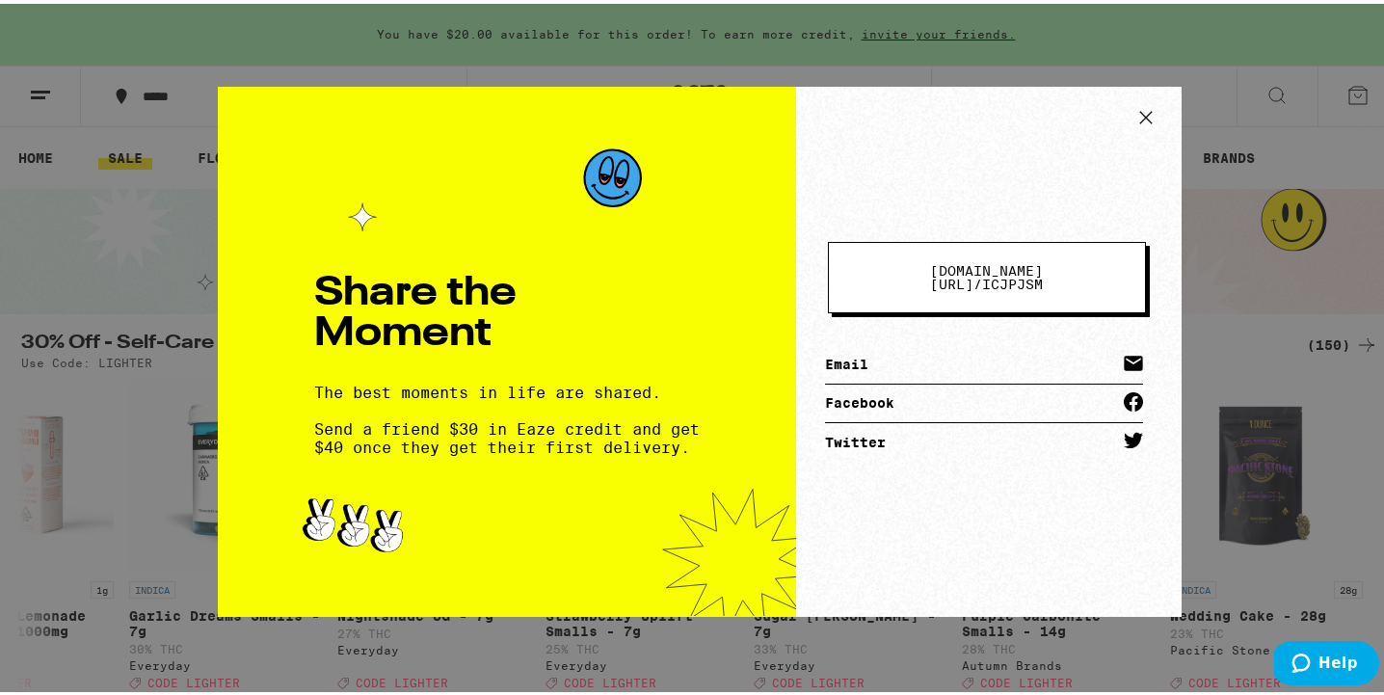
click at [1140, 111] on icon at bounding box center [1145, 113] width 29 height 29
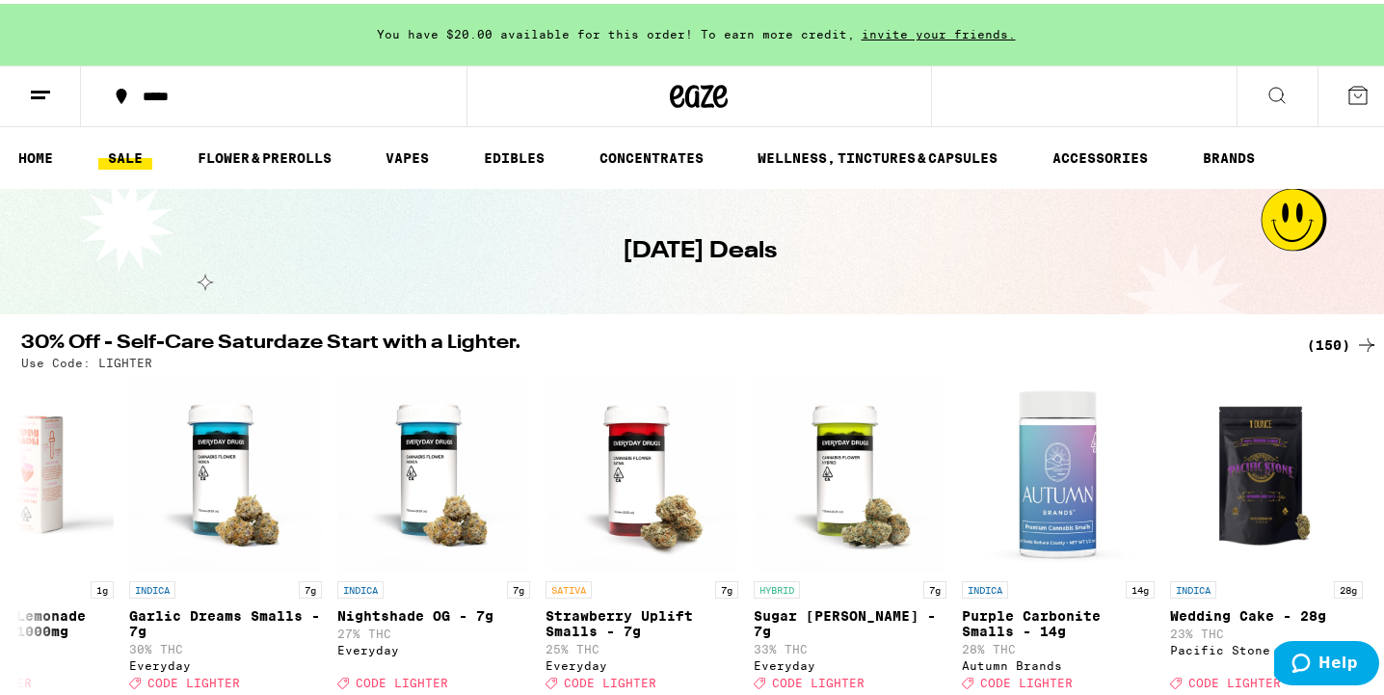
click at [558, 29] on span "You have $20.00 available for this order! To earn more credit," at bounding box center [616, 30] width 478 height 13
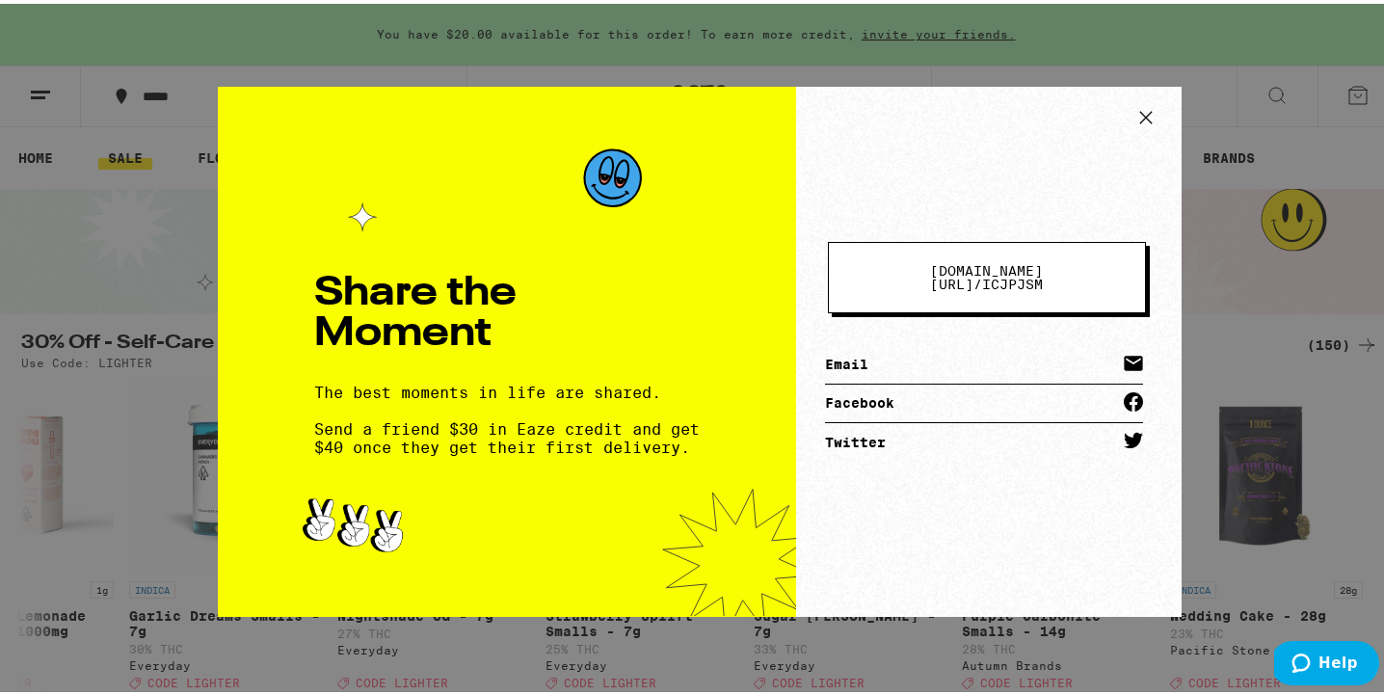
click at [645, 74] on div "Share the Moment The best moments in life are shared. Send a friend $30 in Eaze…" at bounding box center [699, 347] width 1398 height 695
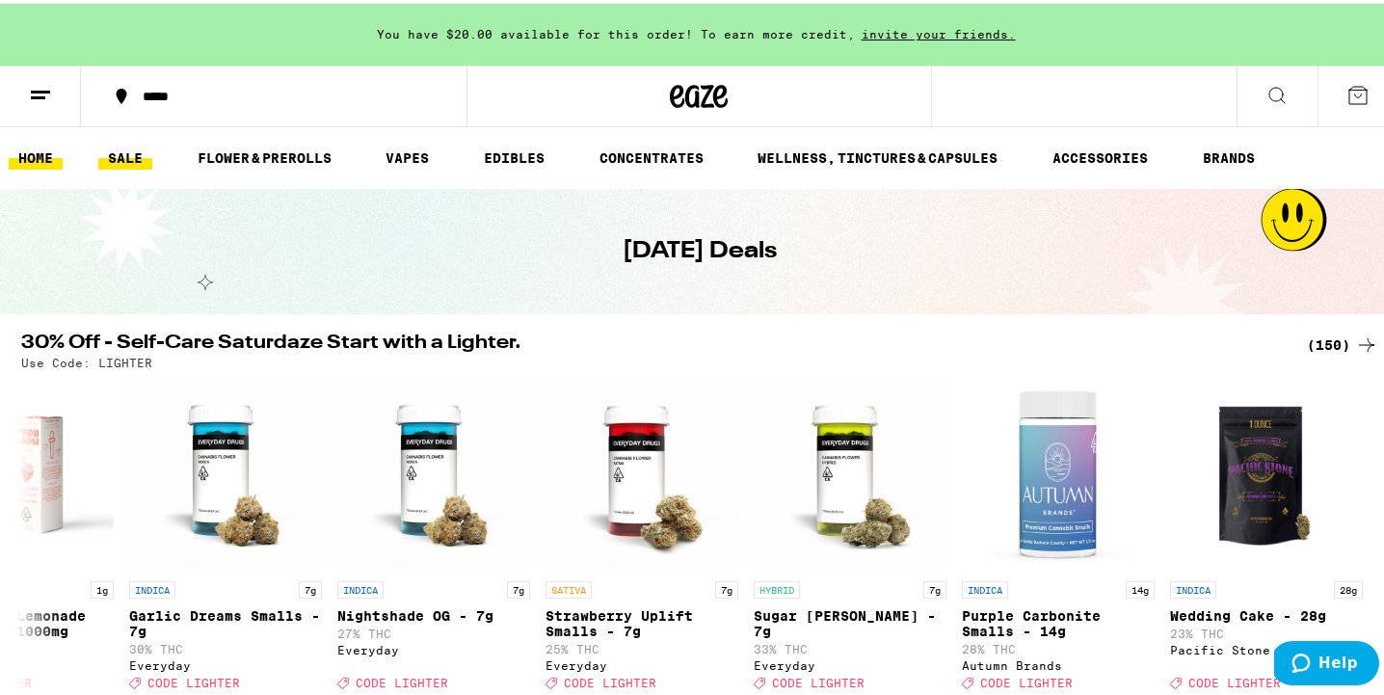
click at [31, 159] on link "HOME" at bounding box center [36, 154] width 54 height 23
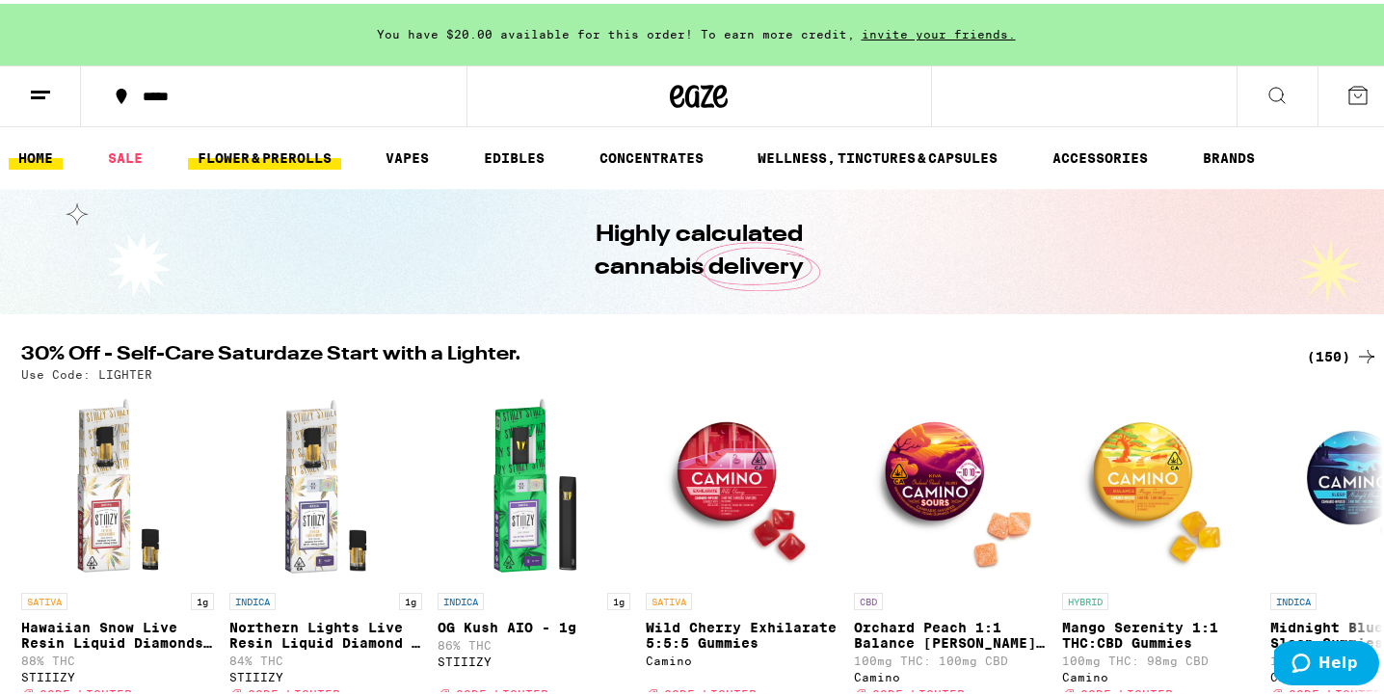
click at [271, 152] on link "FLOWER & PREROLLS" at bounding box center [264, 154] width 153 height 23
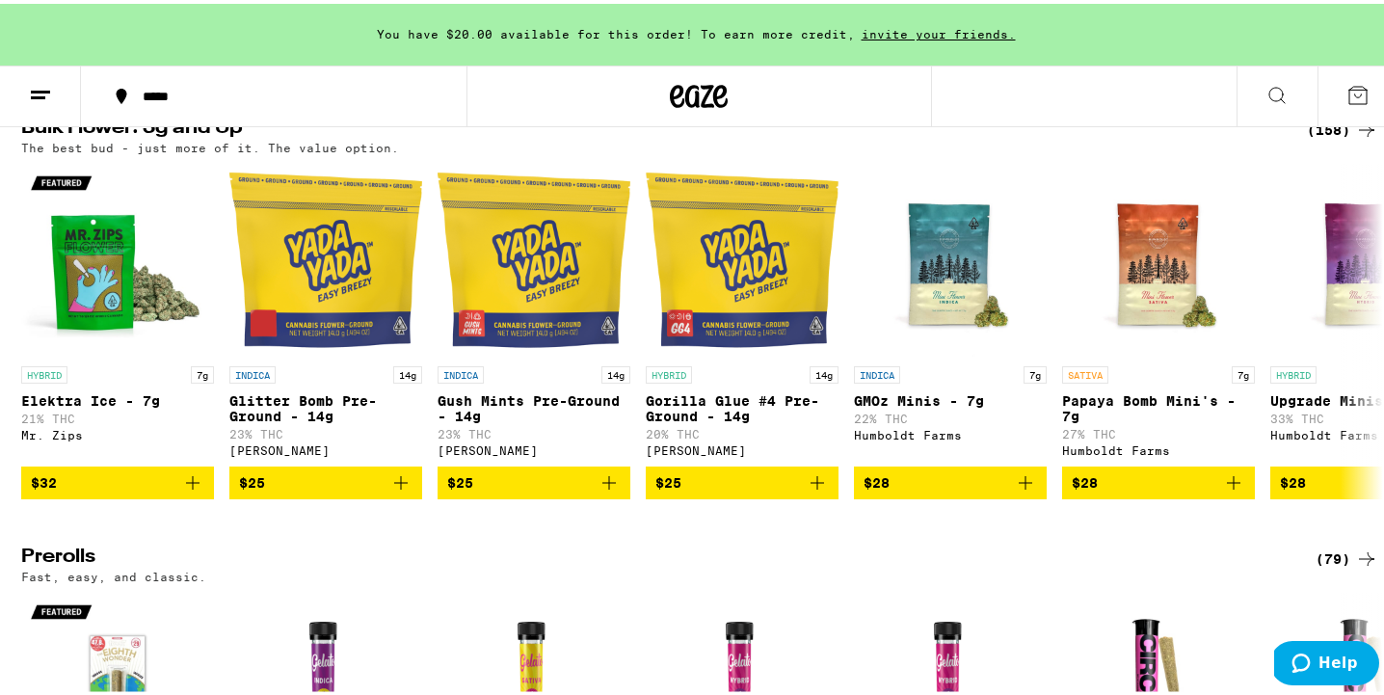
scroll to position [669, 0]
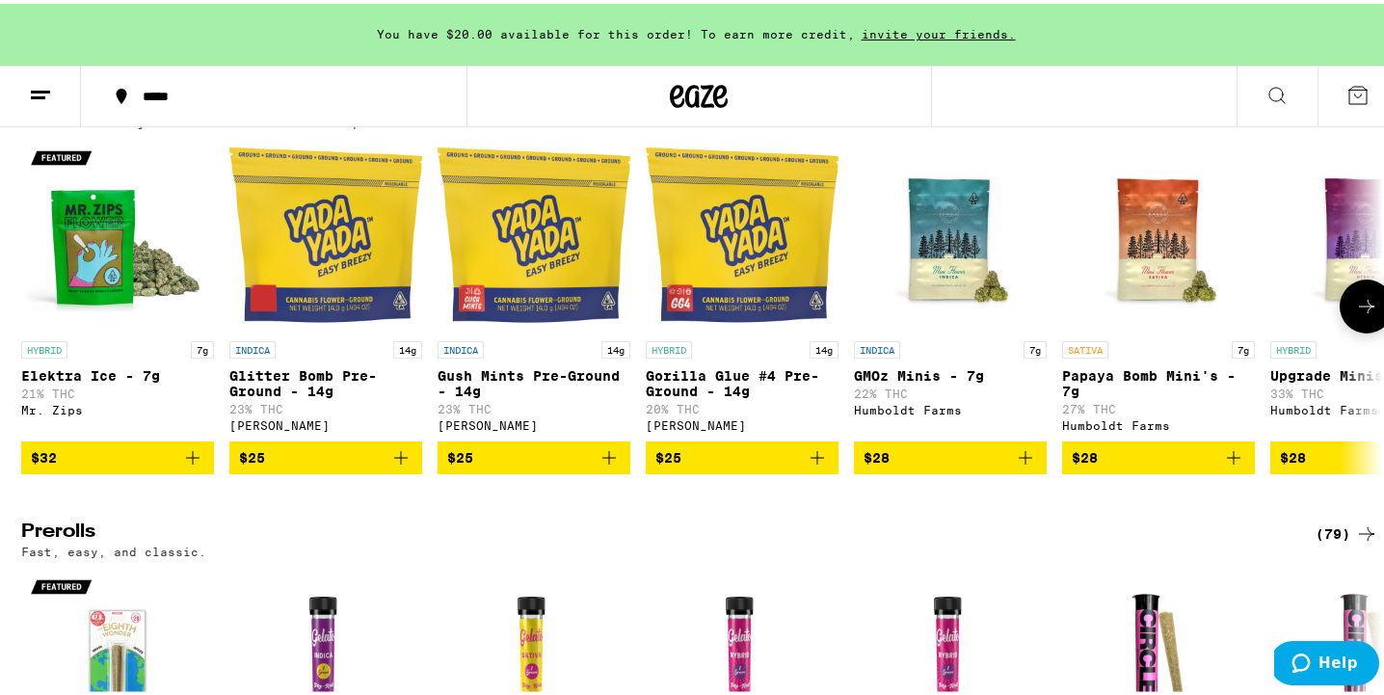
click at [1361, 309] on icon at bounding box center [1366, 302] width 15 height 13
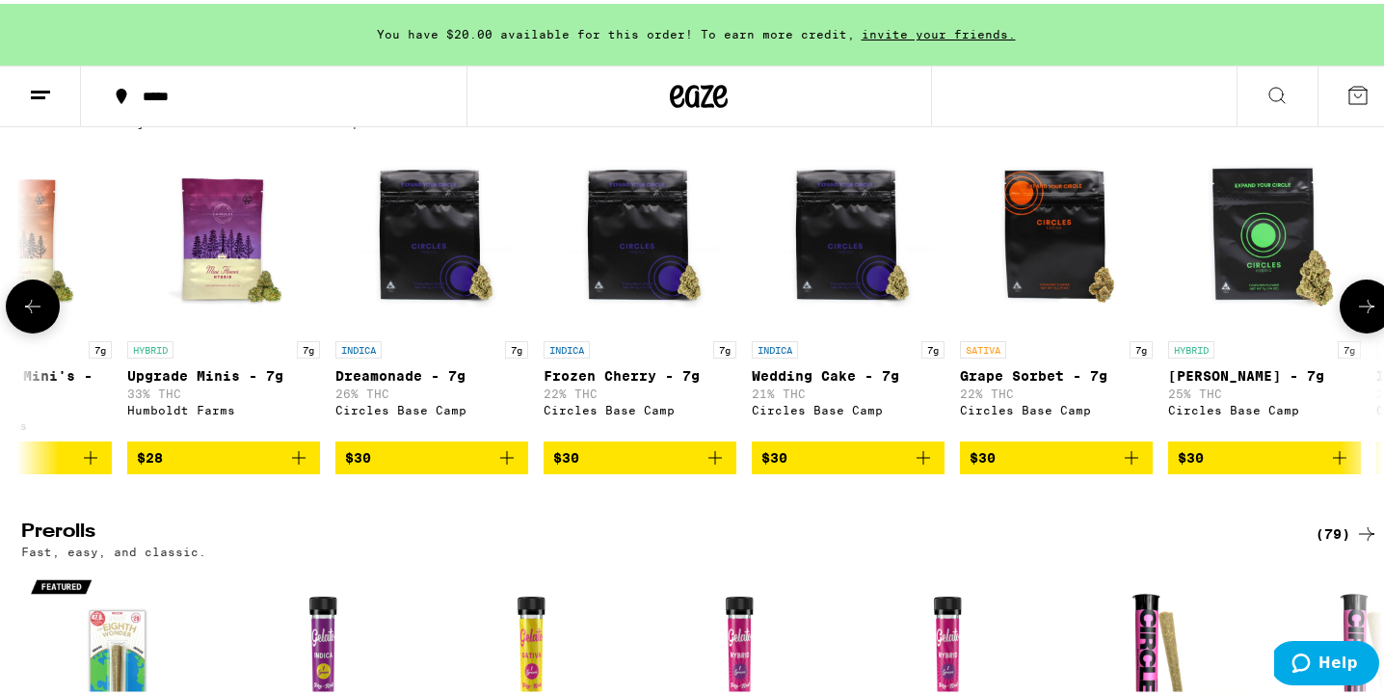
click at [1361, 309] on icon at bounding box center [1366, 302] width 15 height 13
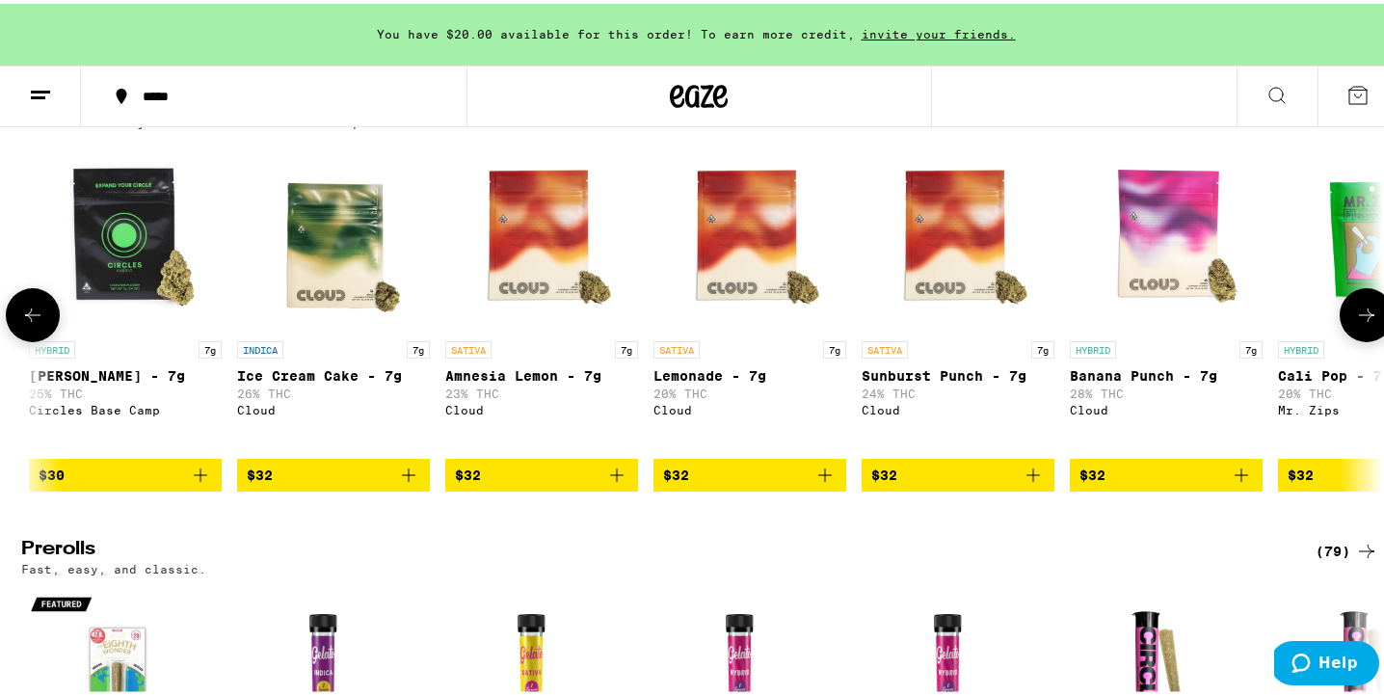
scroll to position [0, 2286]
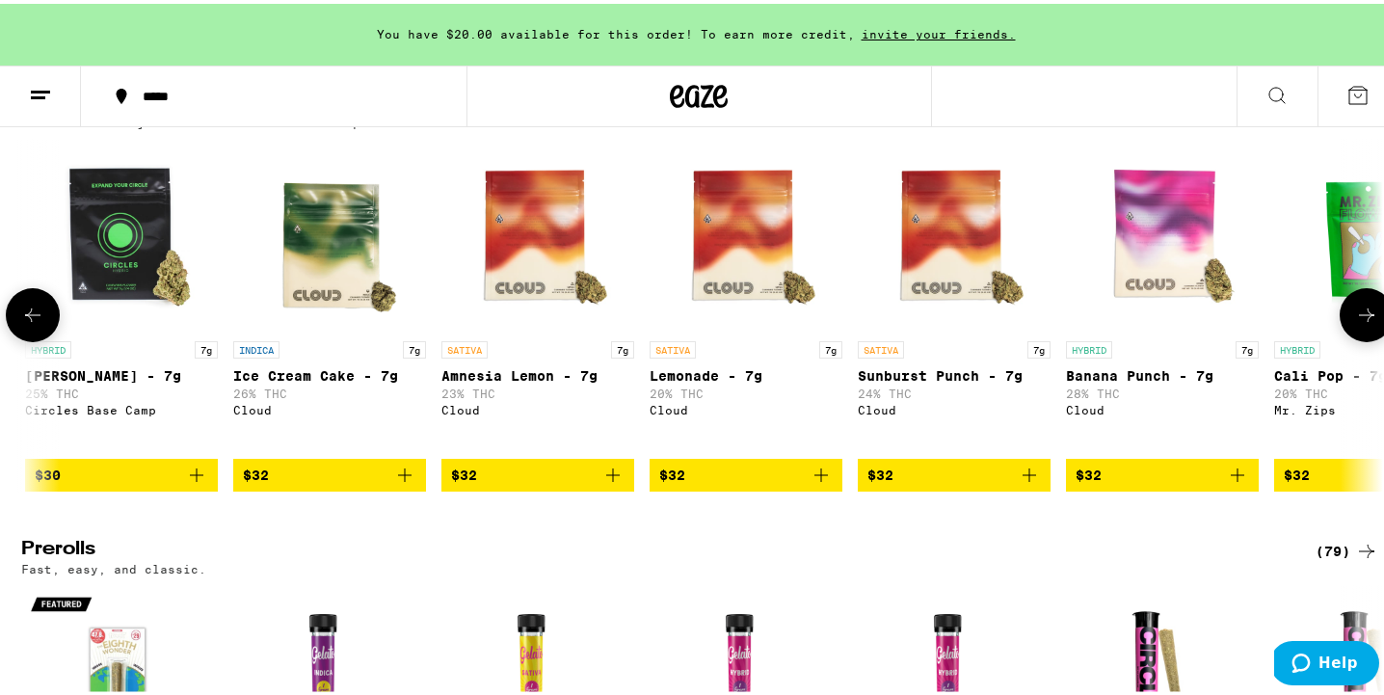
click at [1361, 323] on icon at bounding box center [1366, 311] width 23 height 23
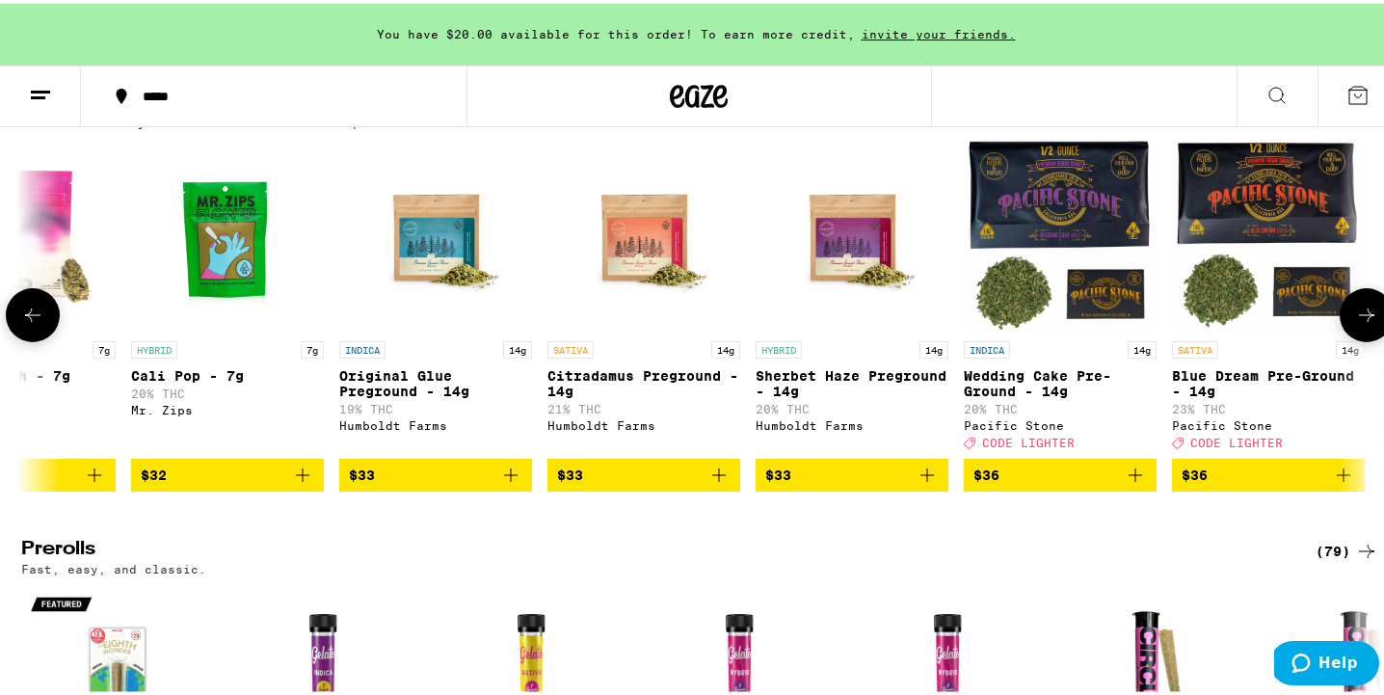
click at [1361, 323] on icon at bounding box center [1366, 311] width 23 height 23
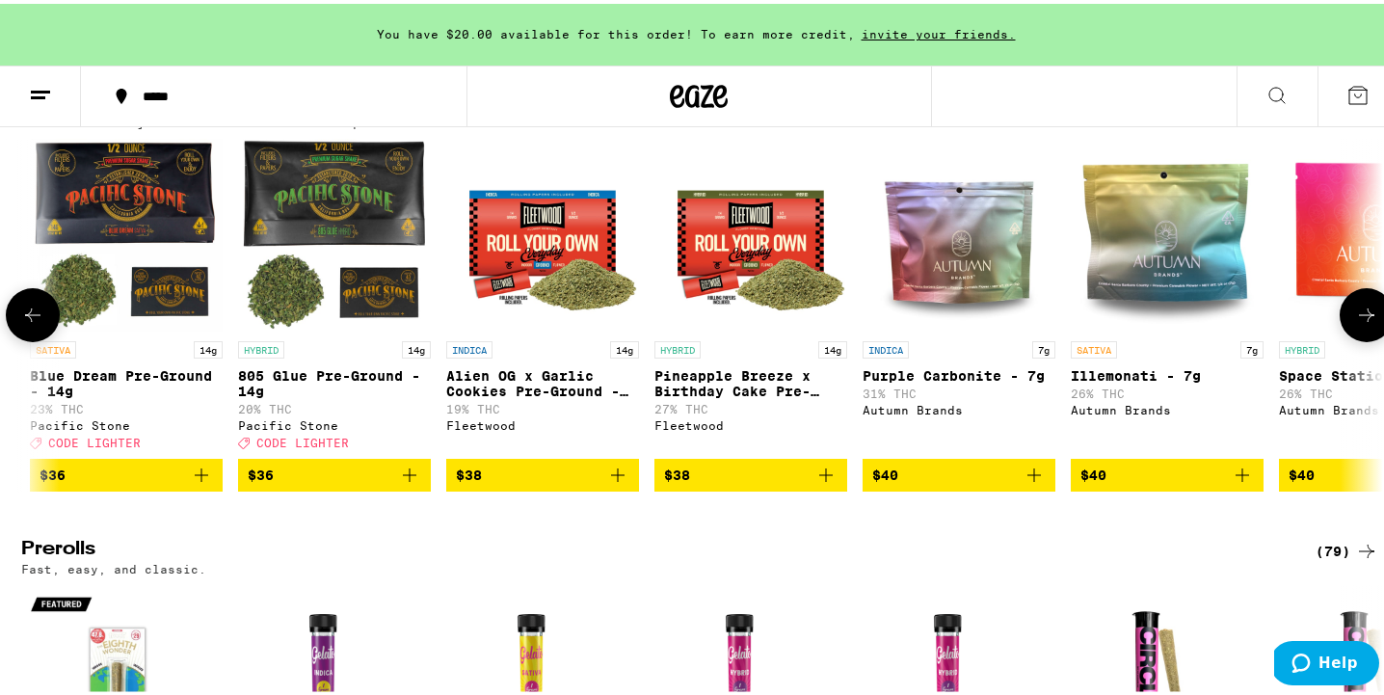
scroll to position [0, 4572]
click at [1361, 323] on icon at bounding box center [1366, 311] width 23 height 23
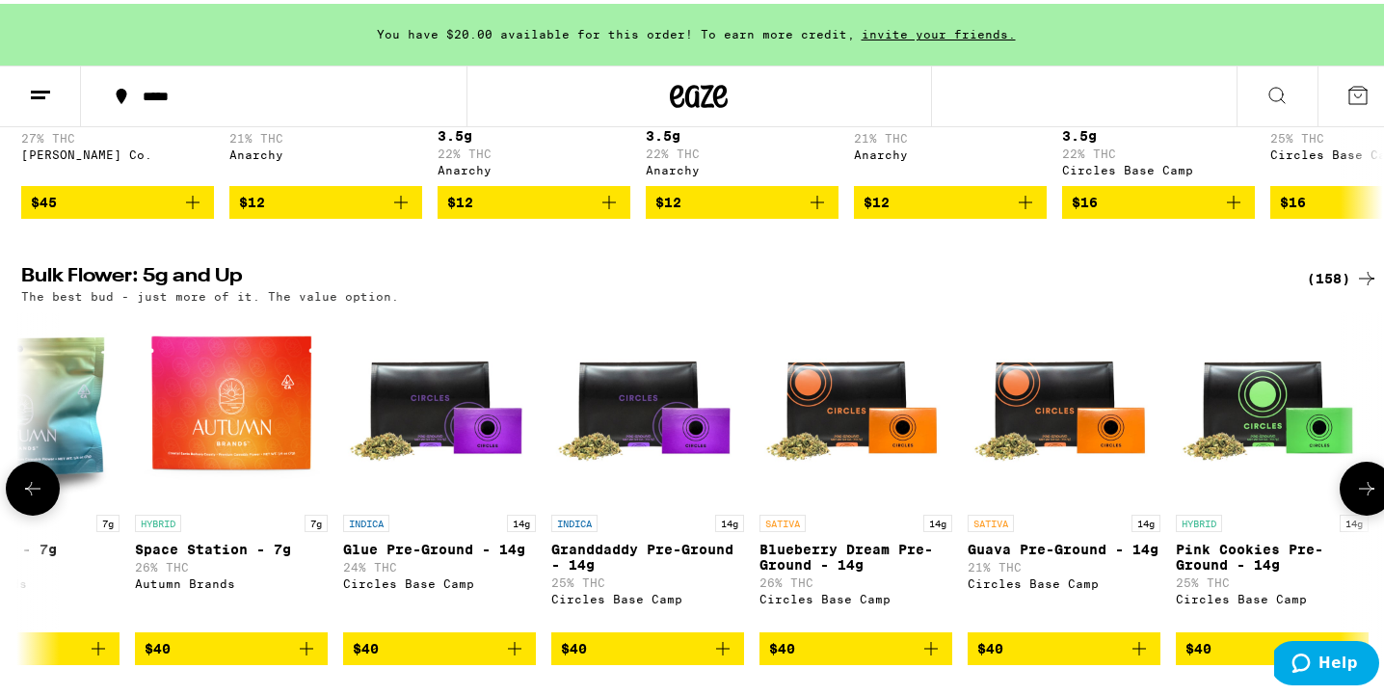
scroll to position [0, 5727]
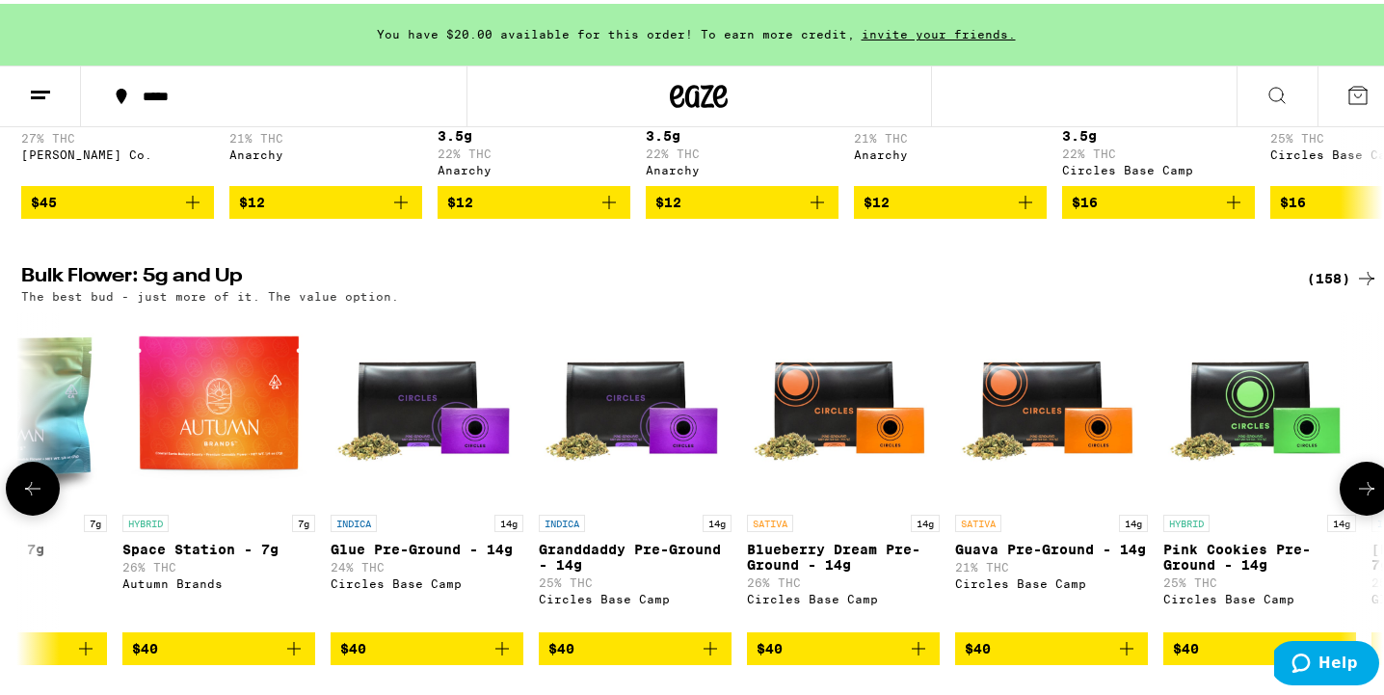
click at [23, 496] on icon at bounding box center [32, 484] width 23 height 23
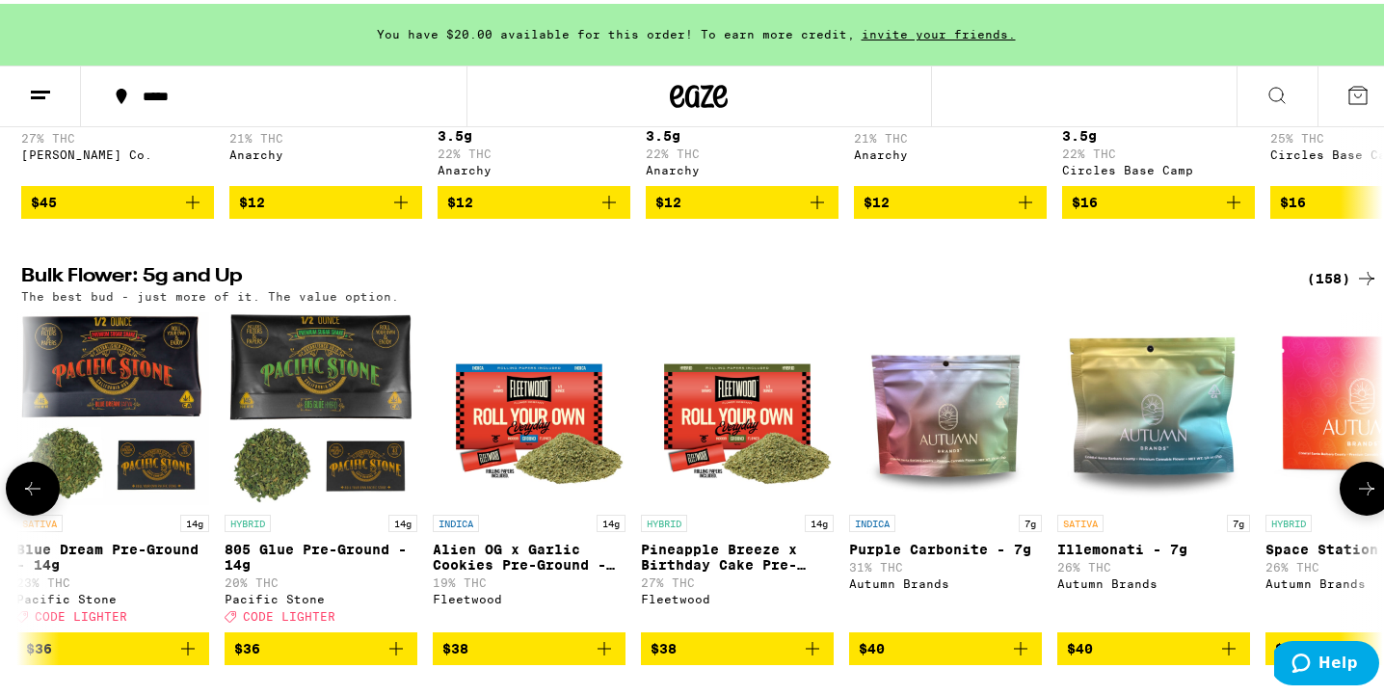
click at [23, 496] on icon at bounding box center [32, 484] width 23 height 23
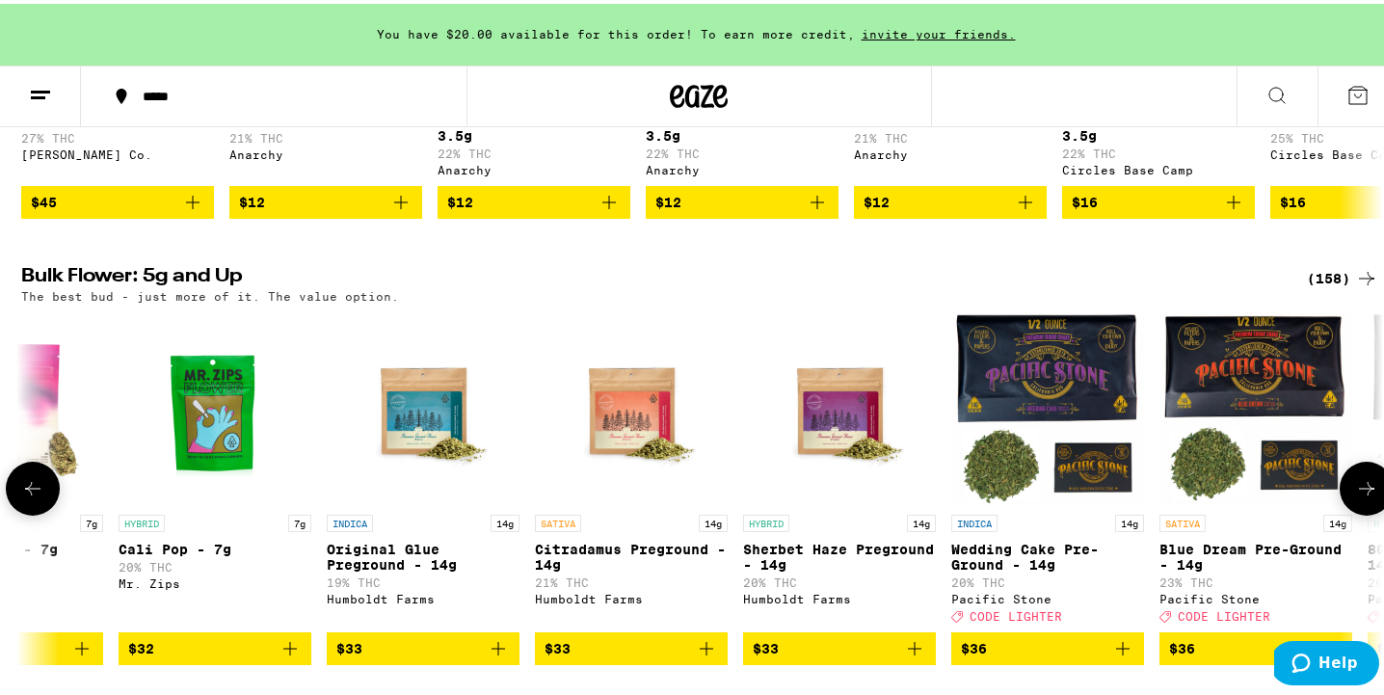
click at [23, 496] on icon at bounding box center [32, 484] width 23 height 23
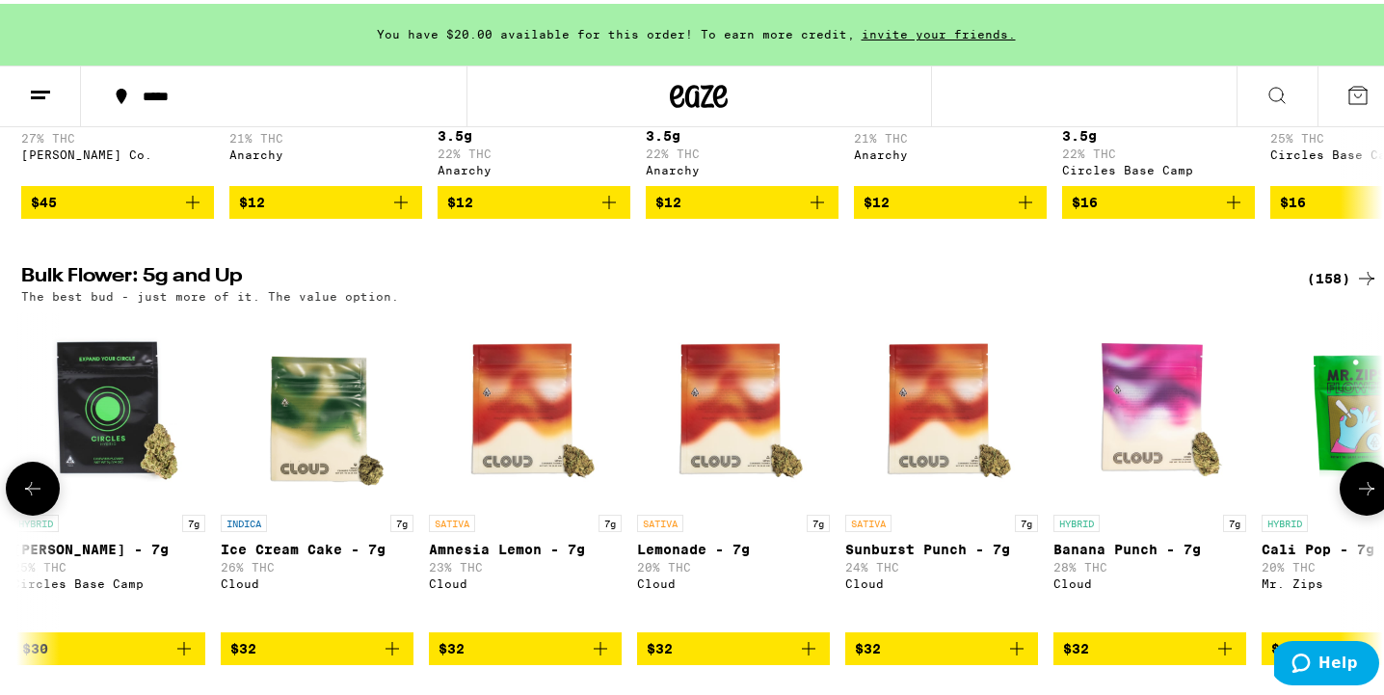
click at [23, 496] on icon at bounding box center [32, 484] width 23 height 23
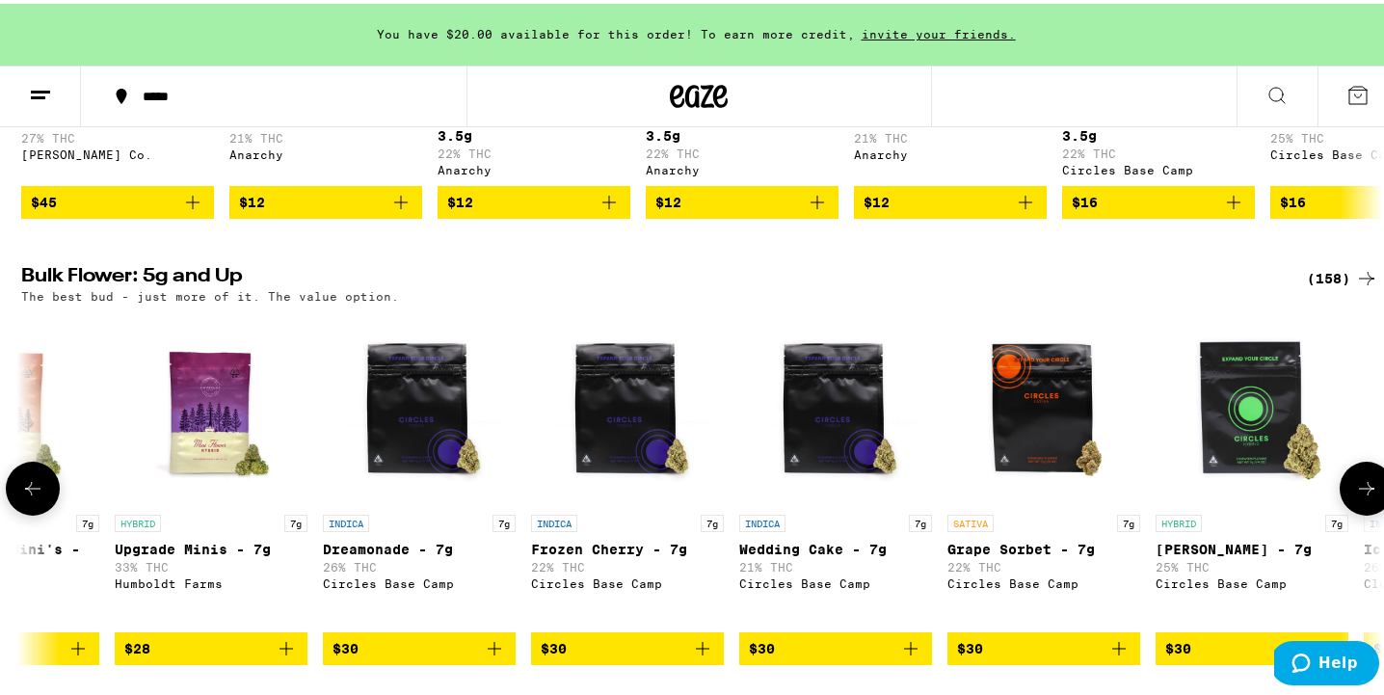
click at [23, 496] on icon at bounding box center [32, 484] width 23 height 23
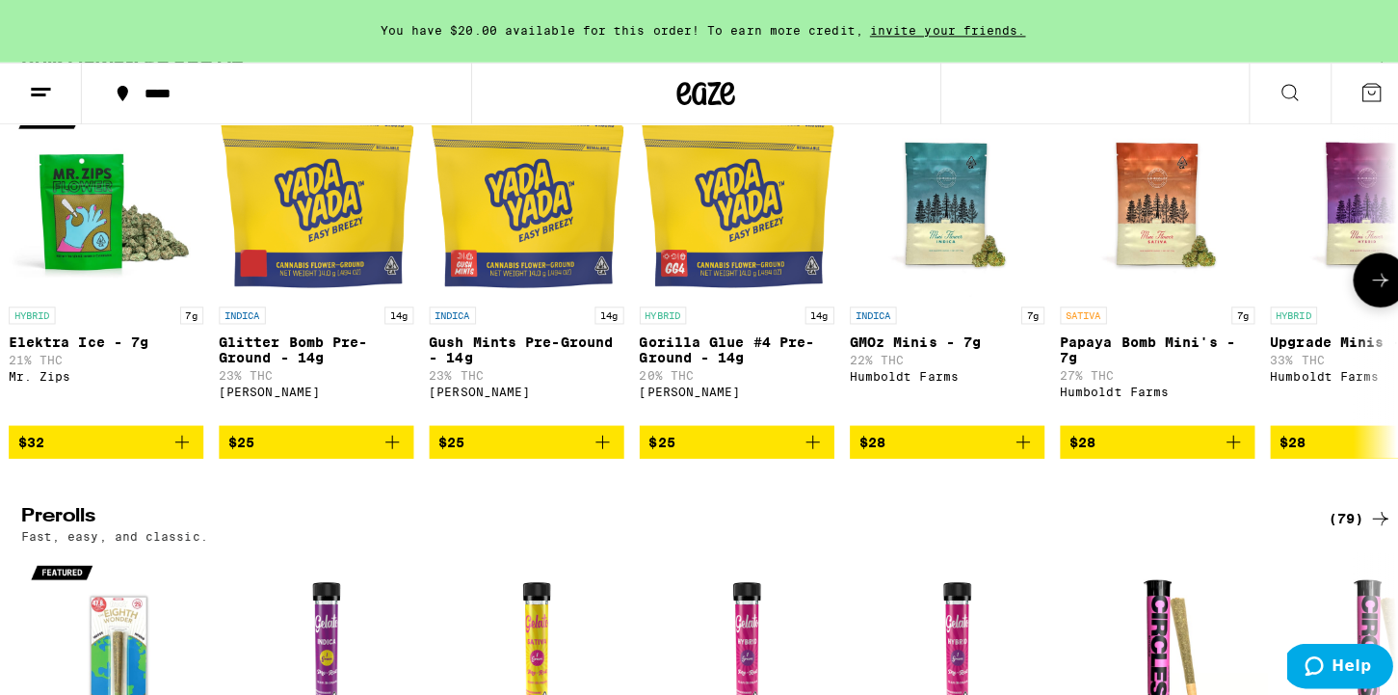
scroll to position [707, 0]
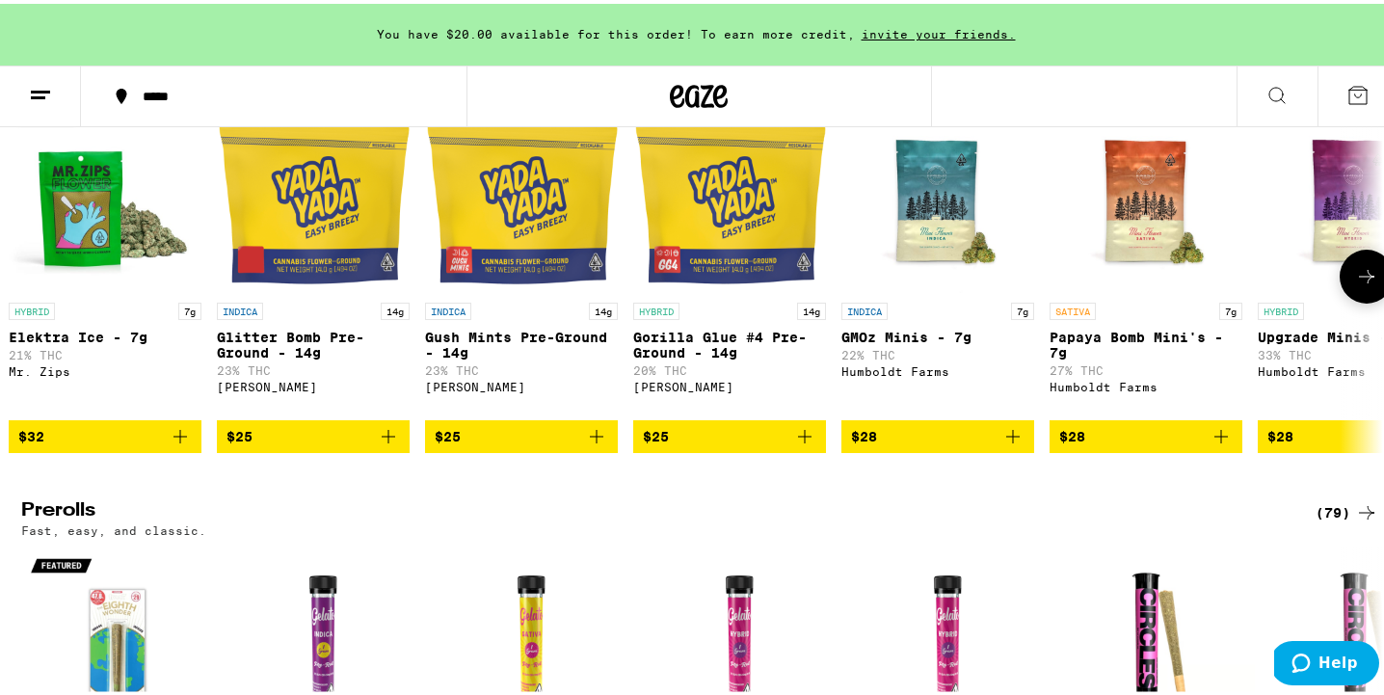
click at [386, 444] on icon "Add to bag" at bounding box center [388, 432] width 23 height 23
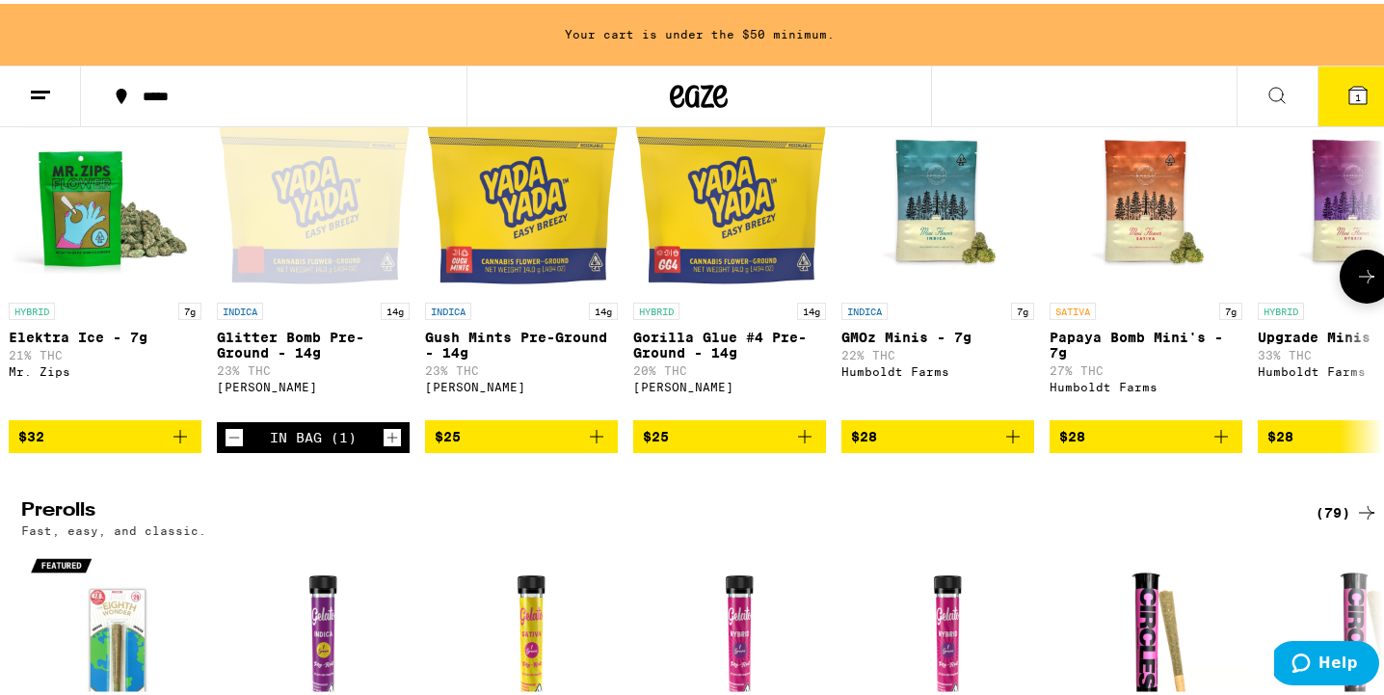
click at [799, 439] on icon "Add to bag" at bounding box center [804, 432] width 13 height 13
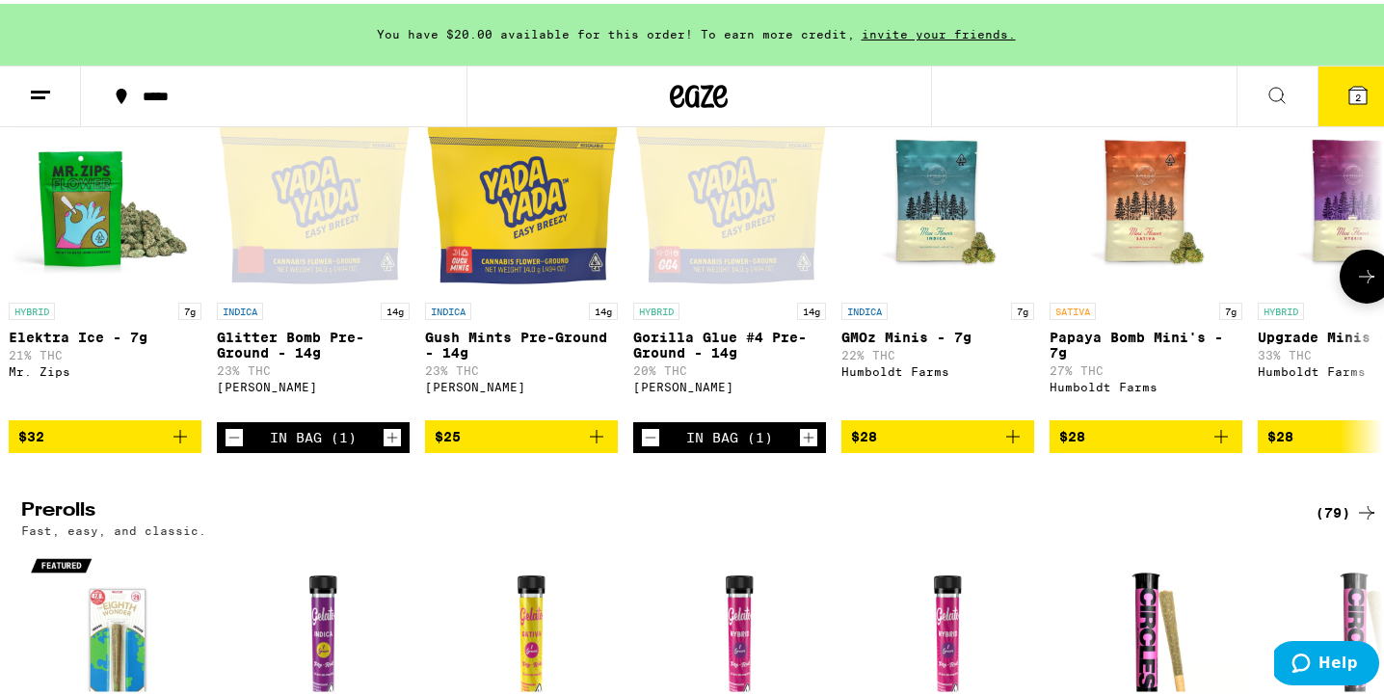
click at [596, 444] on icon "Add to bag" at bounding box center [596, 432] width 23 height 23
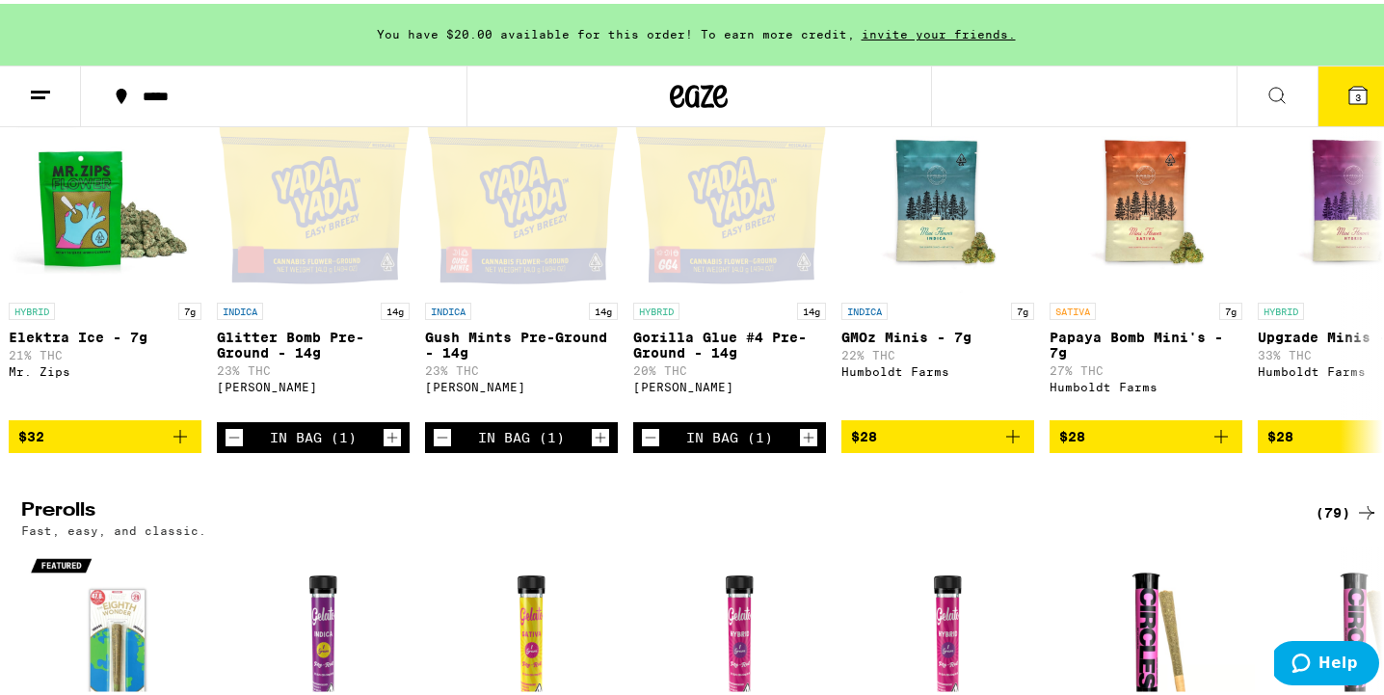
click at [1363, 106] on button "3" at bounding box center [1357, 93] width 81 height 60
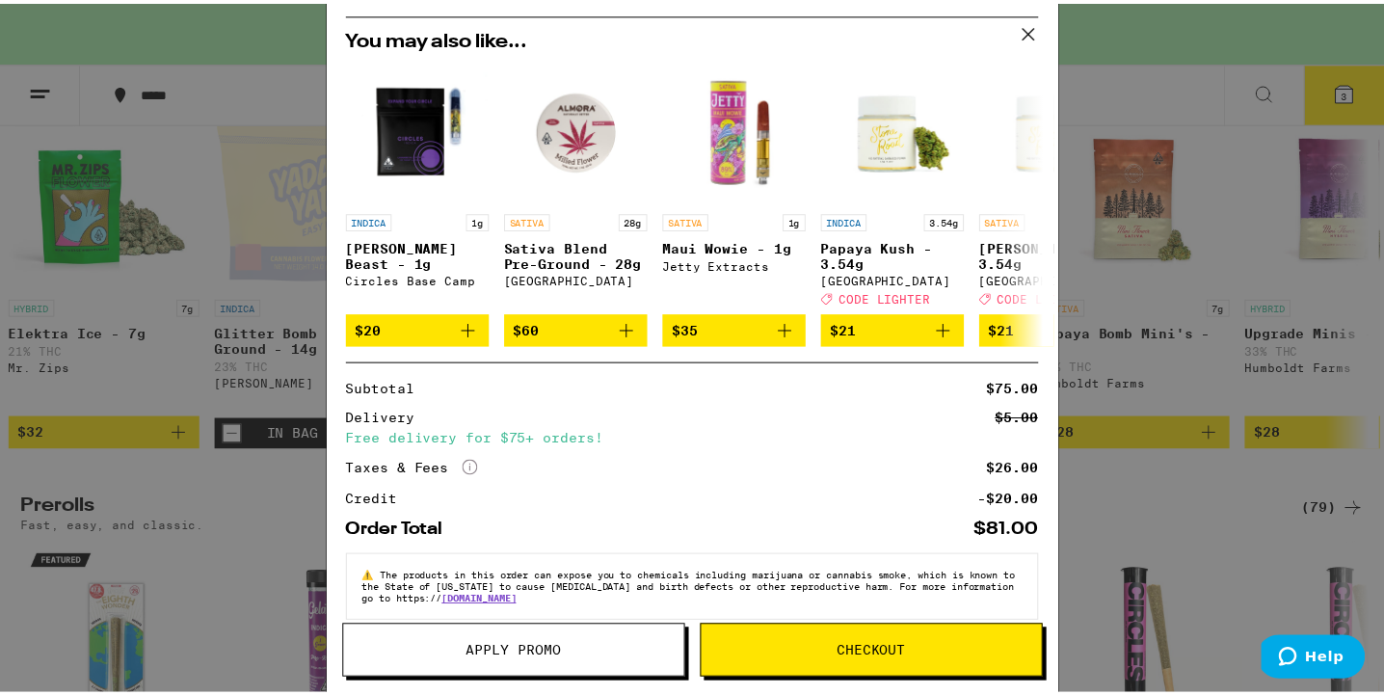
scroll to position [378, 0]
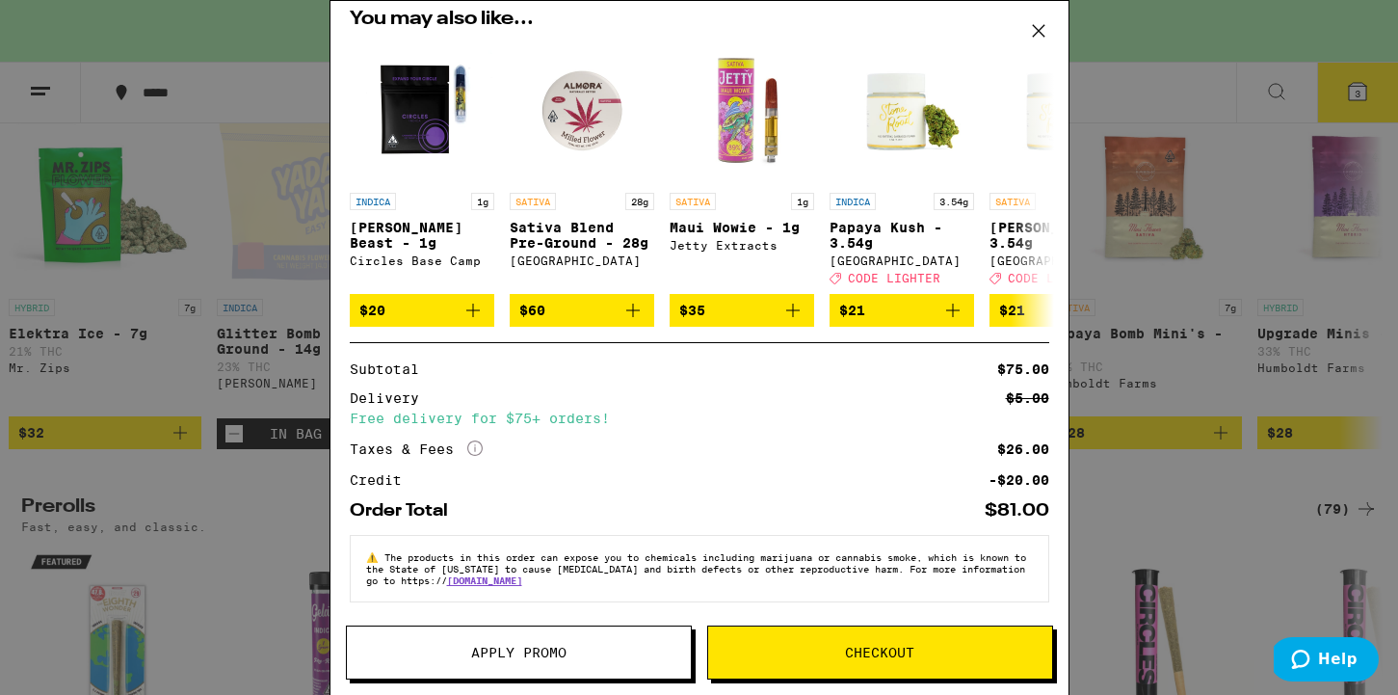
click at [1044, 32] on icon at bounding box center [1038, 30] width 29 height 29
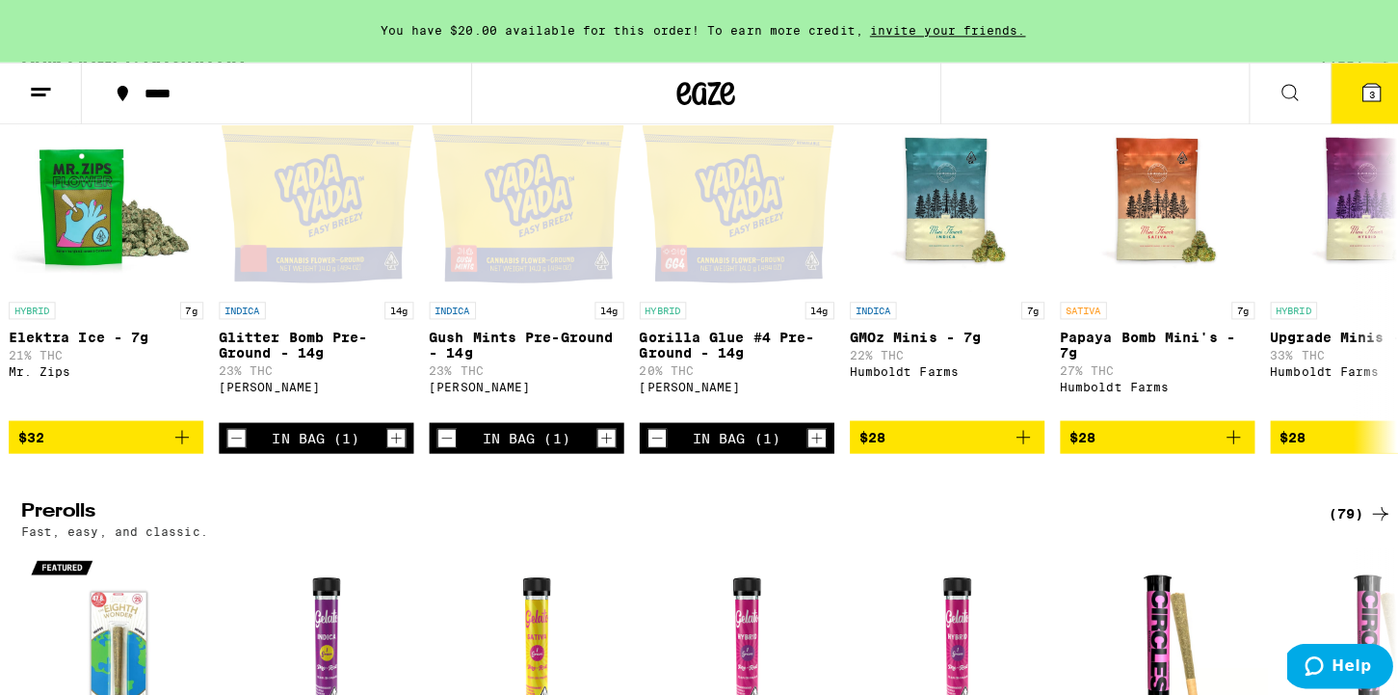
scroll to position [0, 13]
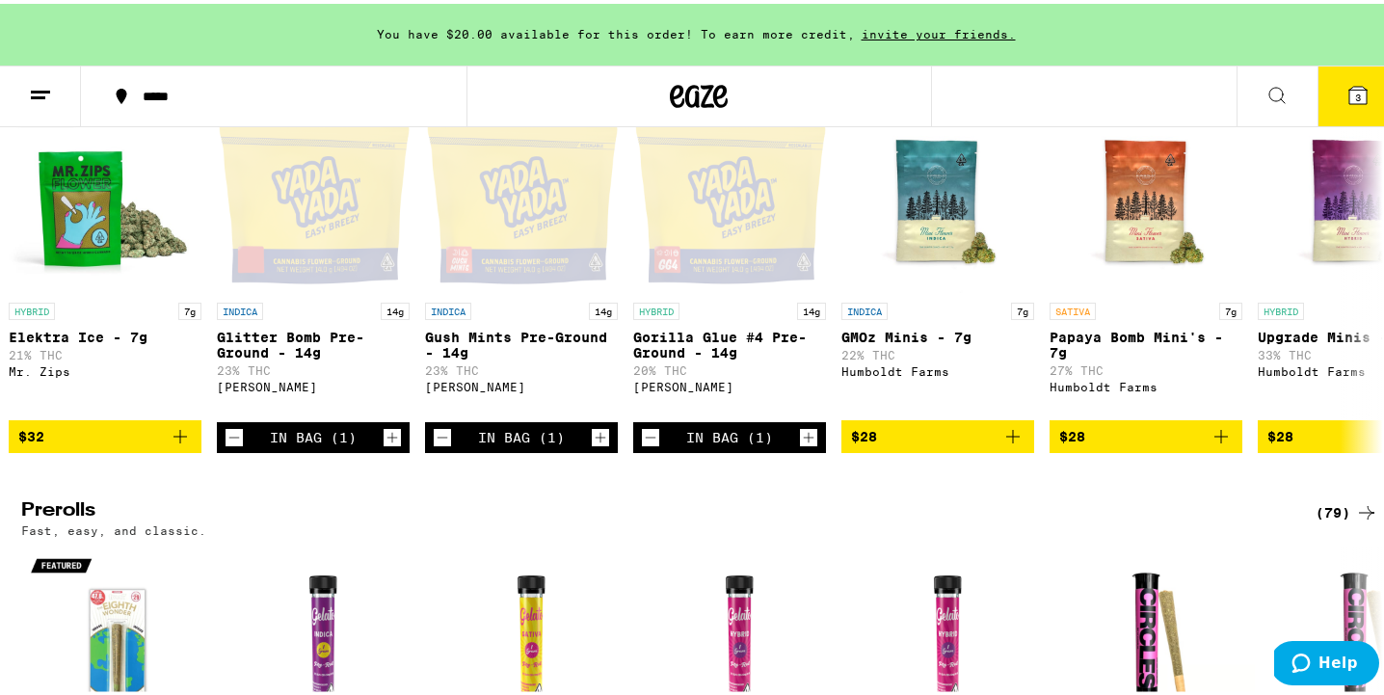
click at [1349, 84] on icon at bounding box center [1357, 91] width 17 height 17
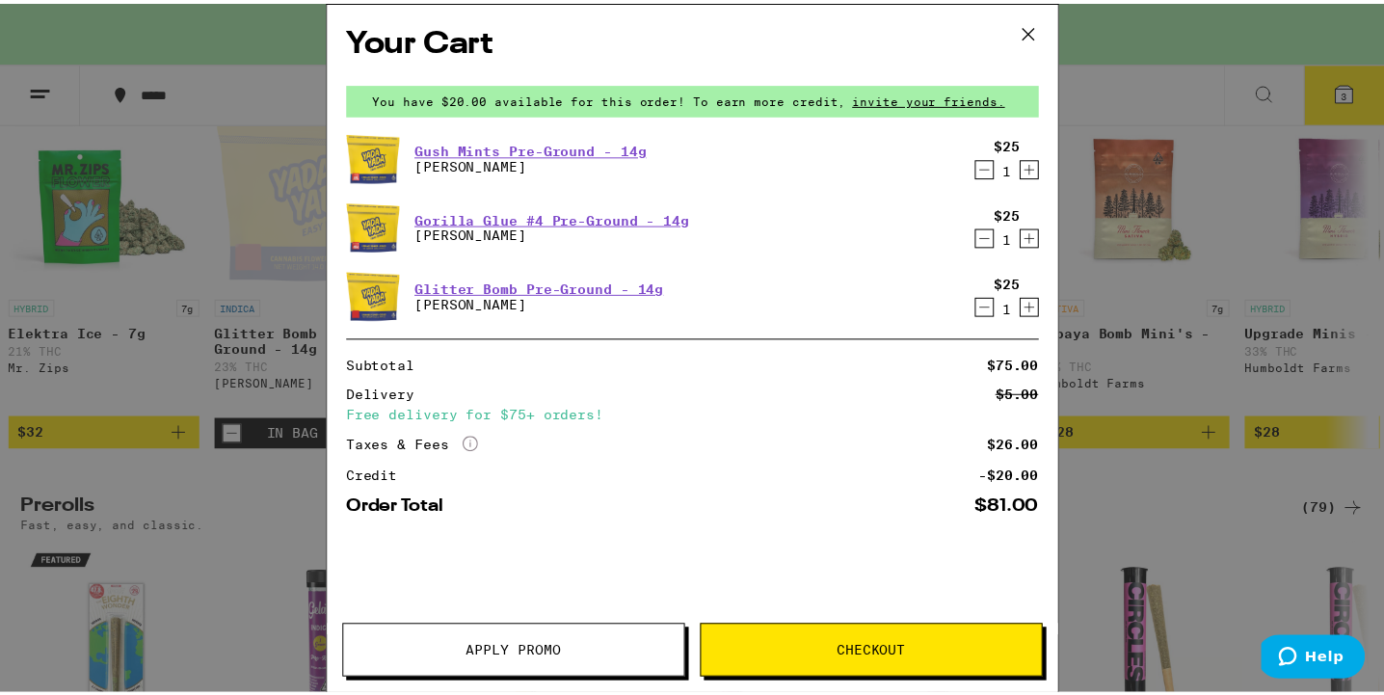
scroll to position [0, 13]
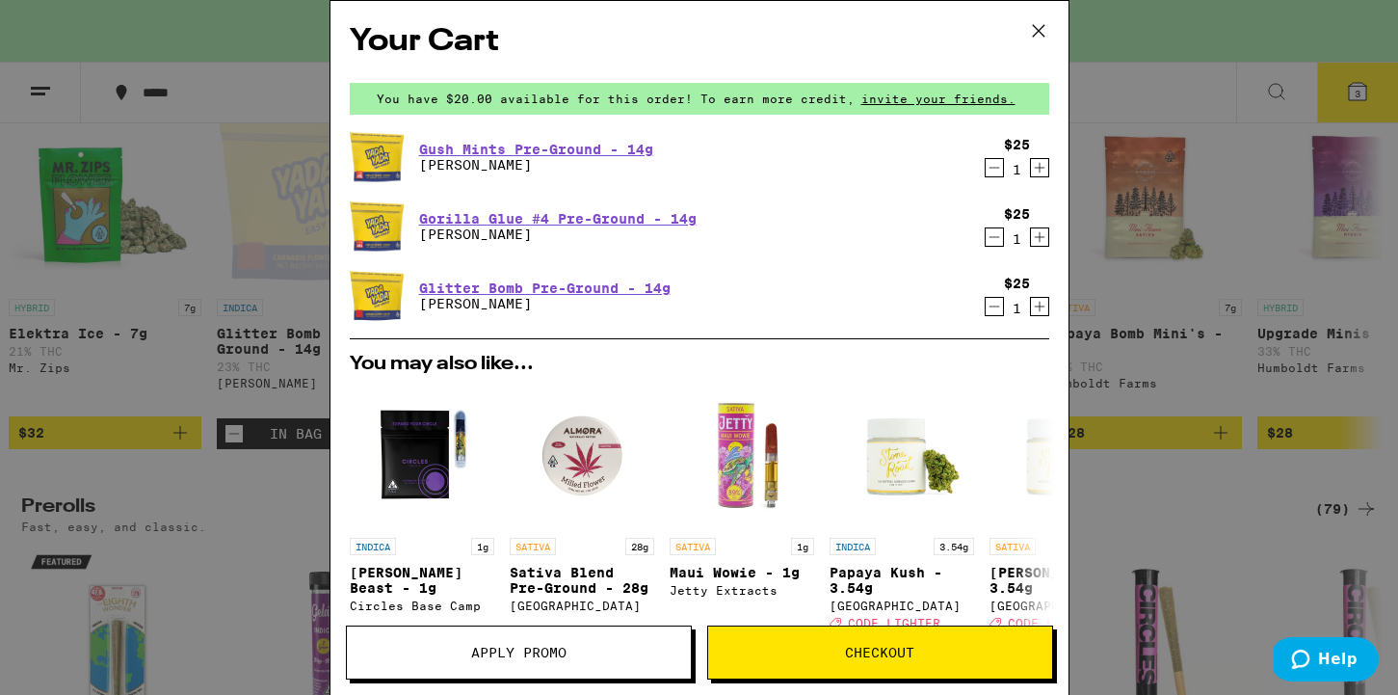
click at [1035, 28] on icon at bounding box center [1038, 31] width 12 height 12
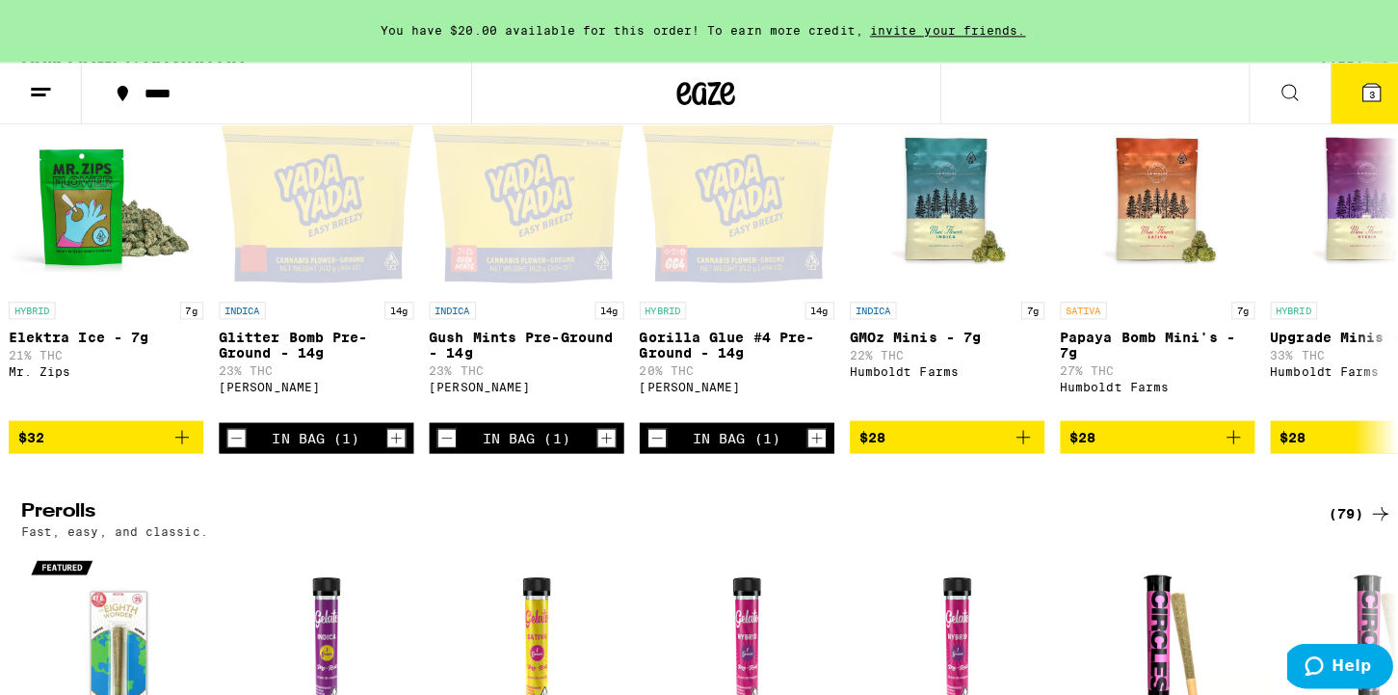
scroll to position [0, 13]
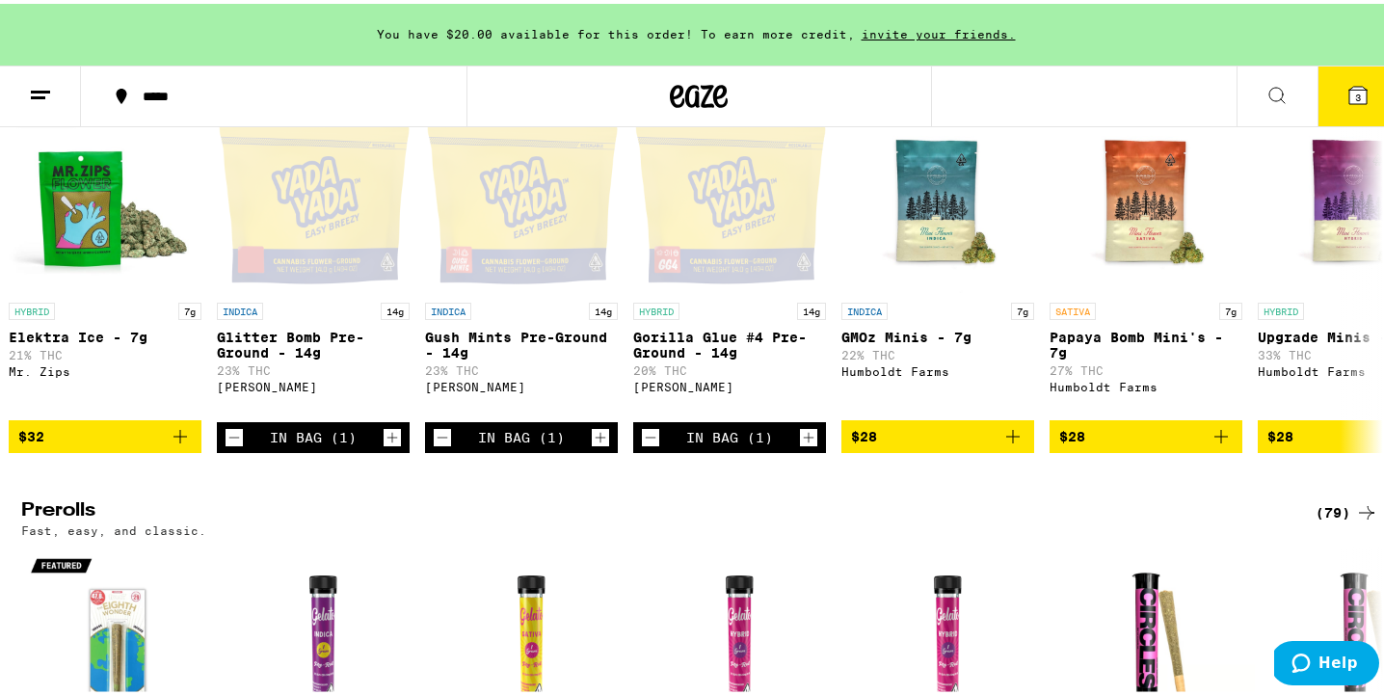
click at [1326, 85] on button "3" at bounding box center [1357, 93] width 81 height 60
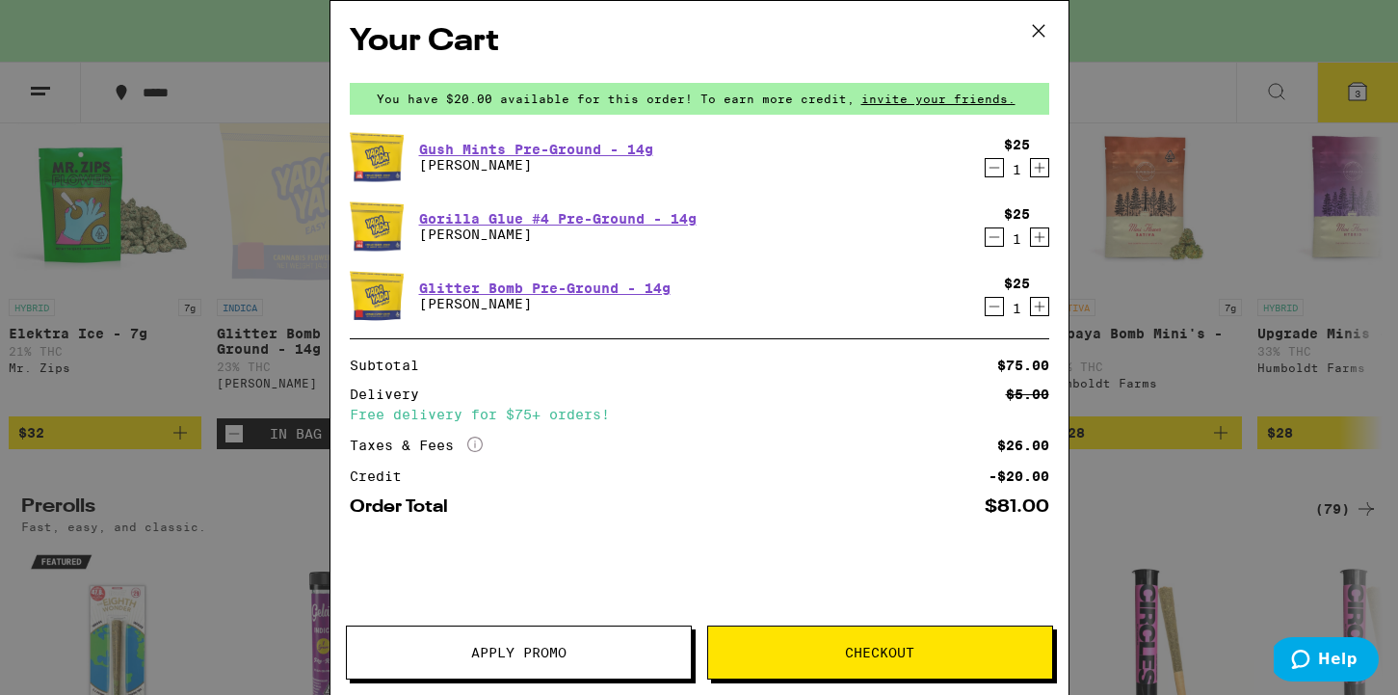
scroll to position [0, 13]
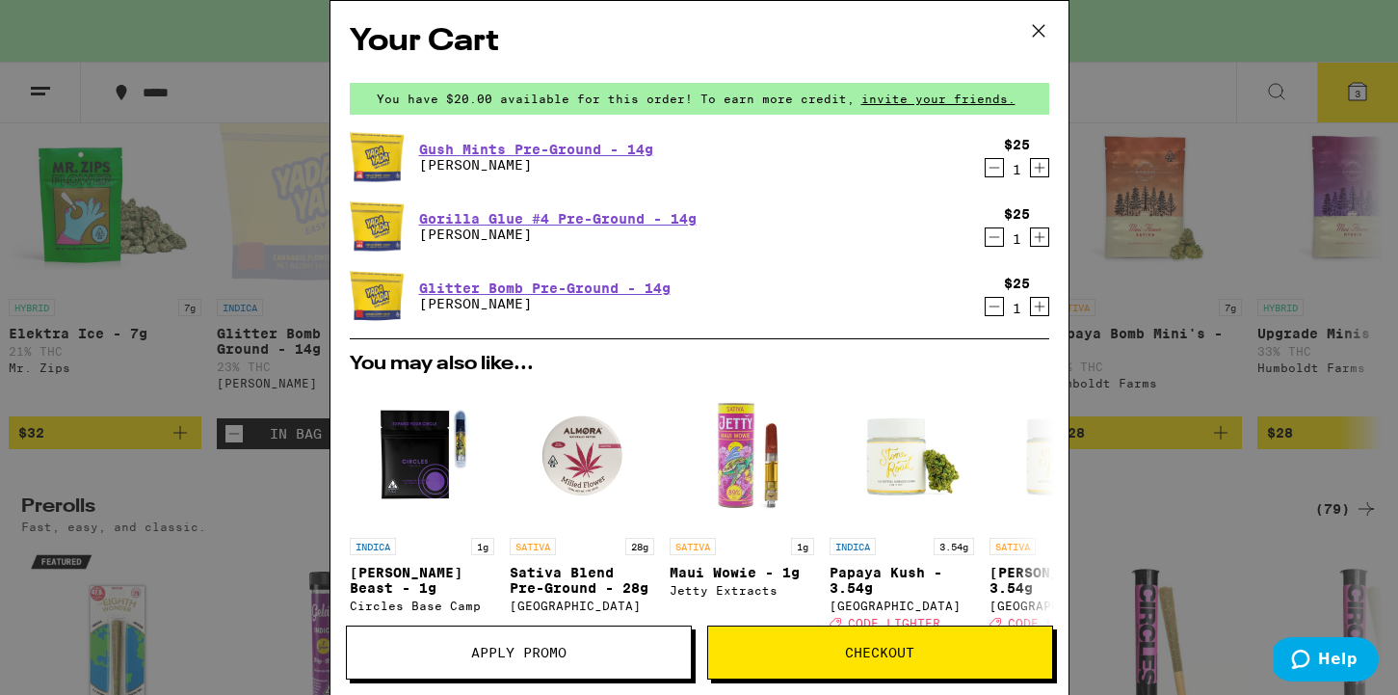
click at [986, 308] on icon "Decrement" at bounding box center [994, 306] width 17 height 23
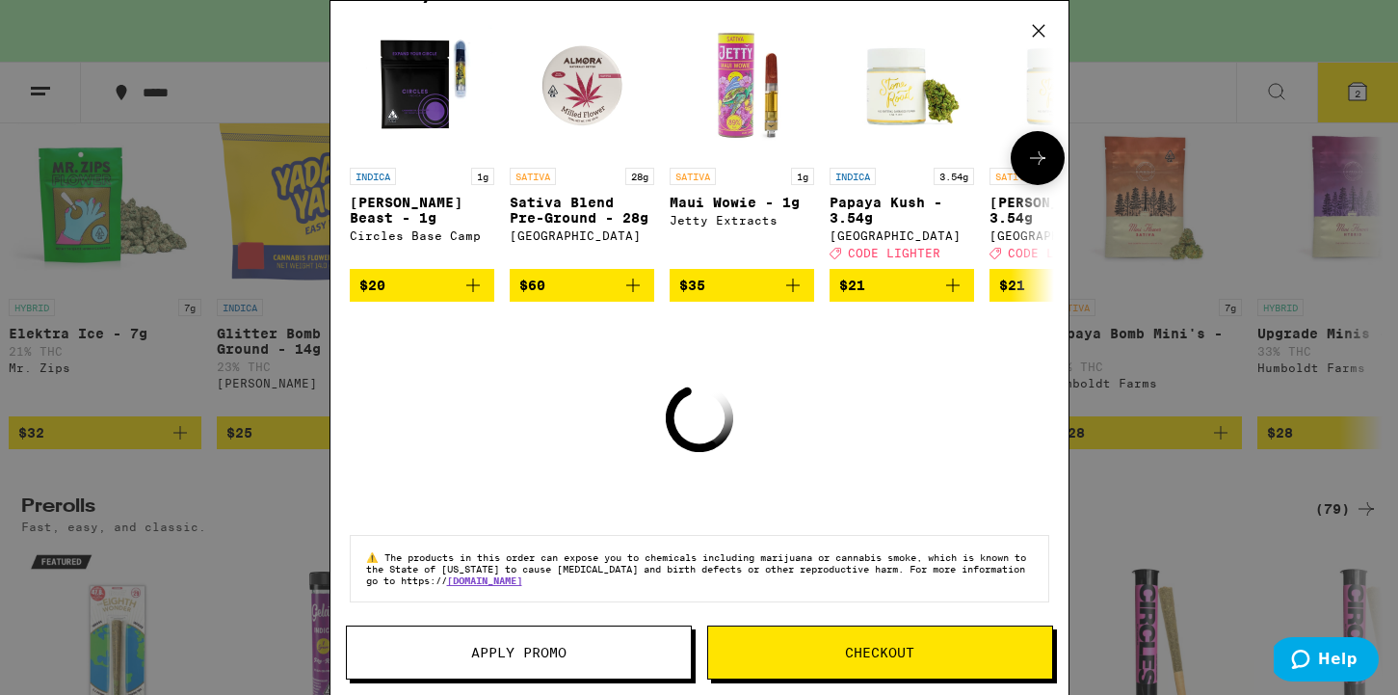
scroll to position [308, 0]
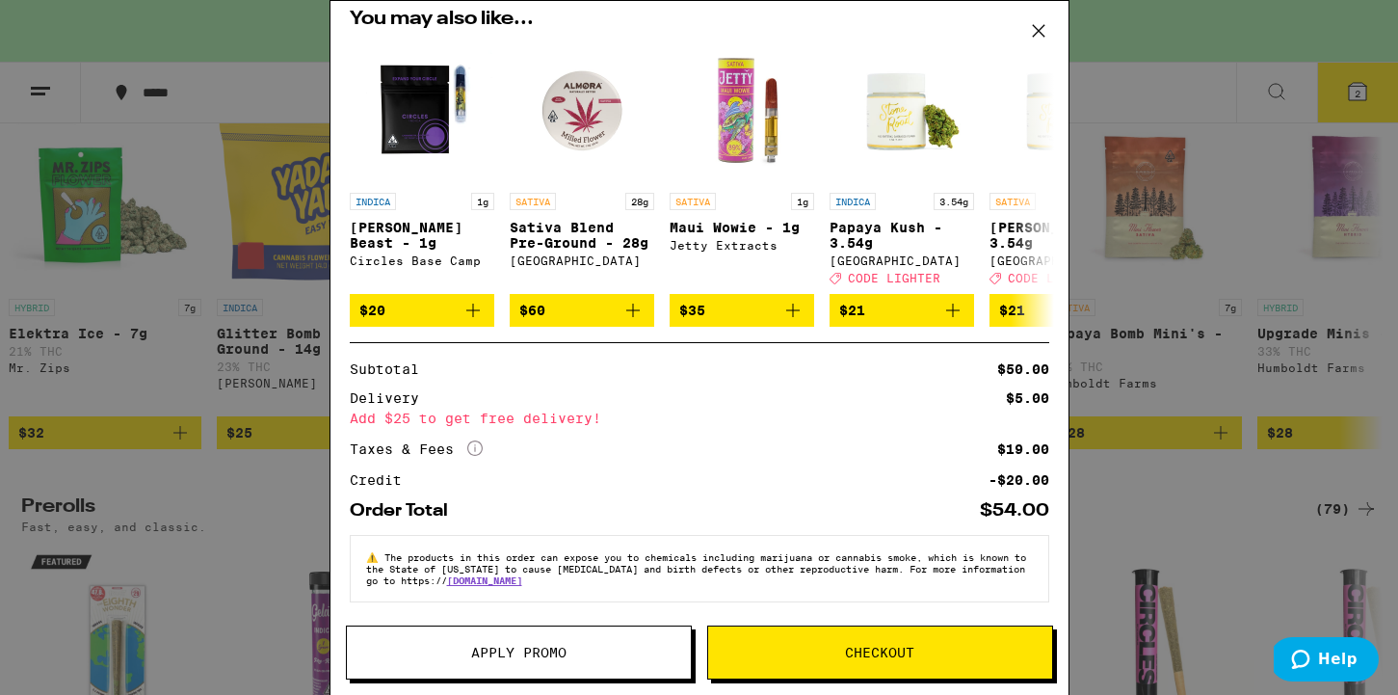
click at [845, 651] on span "Checkout" at bounding box center [879, 652] width 69 height 13
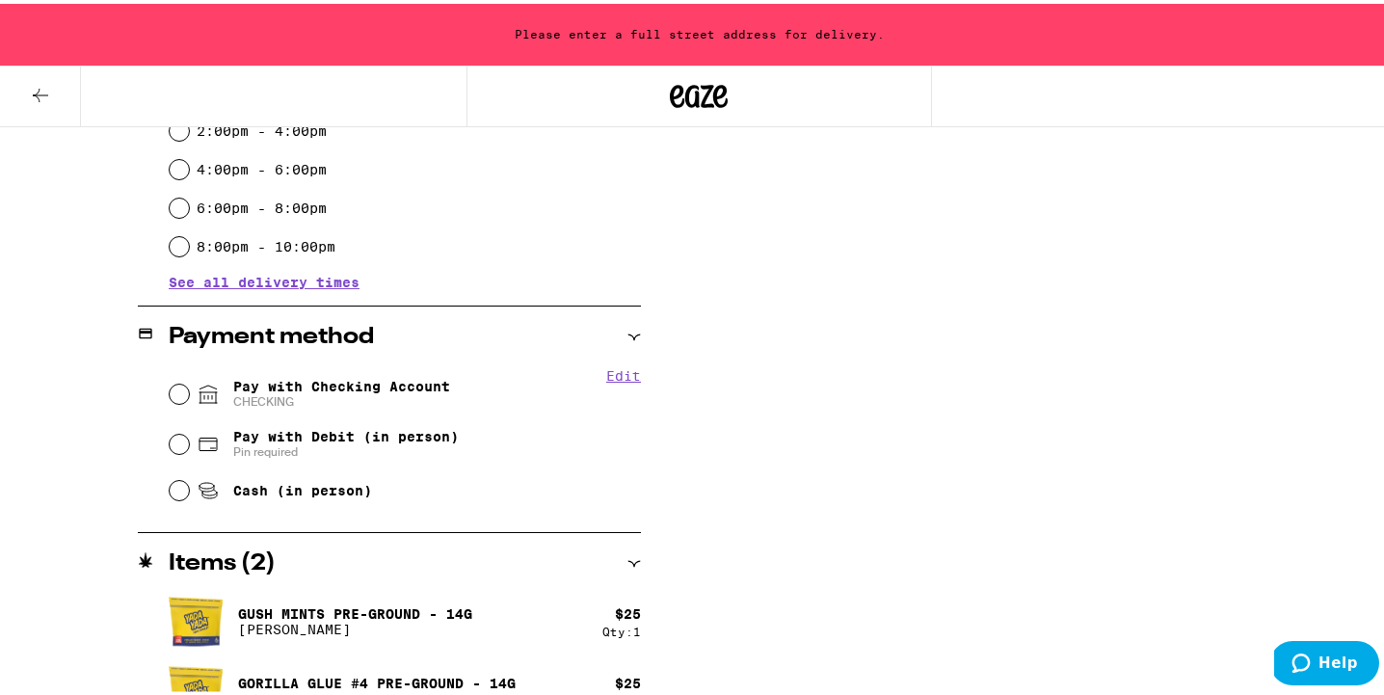
scroll to position [613, 0]
click at [278, 493] on span "Cash (in person)" at bounding box center [302, 485] width 139 height 15
click at [189, 495] on input "Cash (in person)" at bounding box center [179, 485] width 19 height 19
radio input "true"
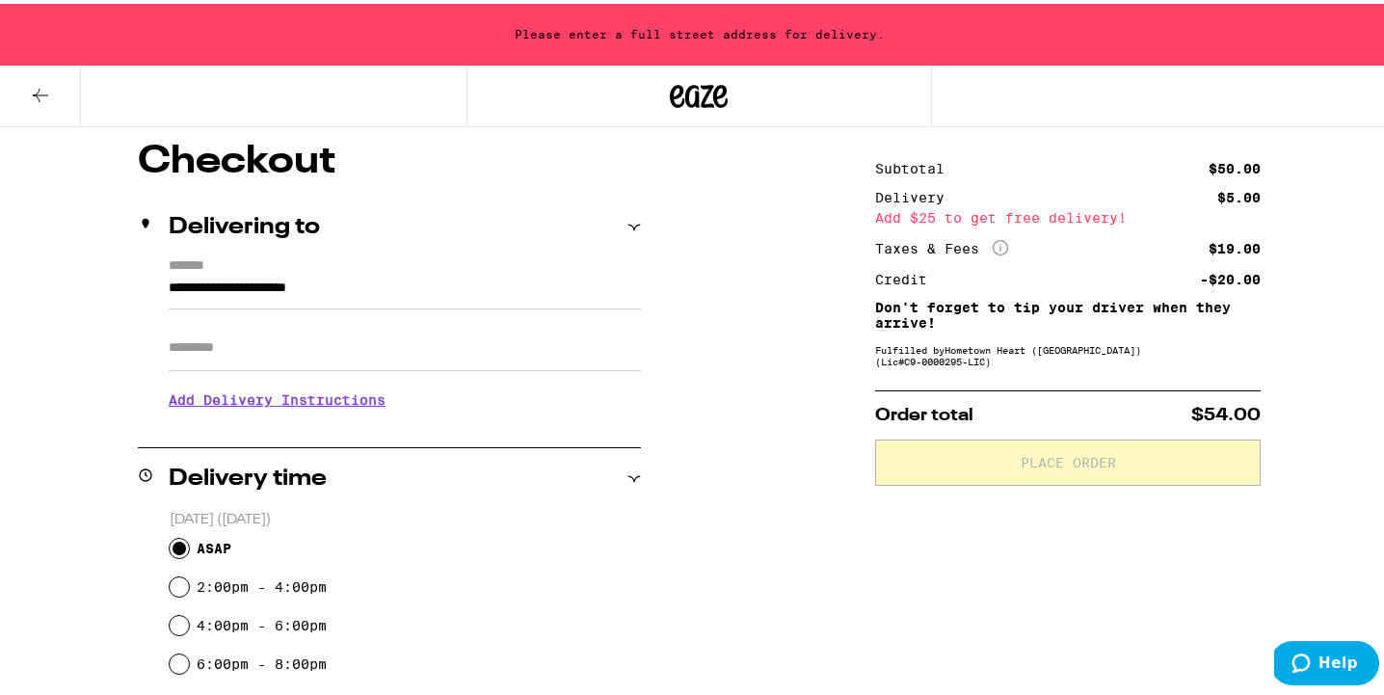
scroll to position [159, 0]
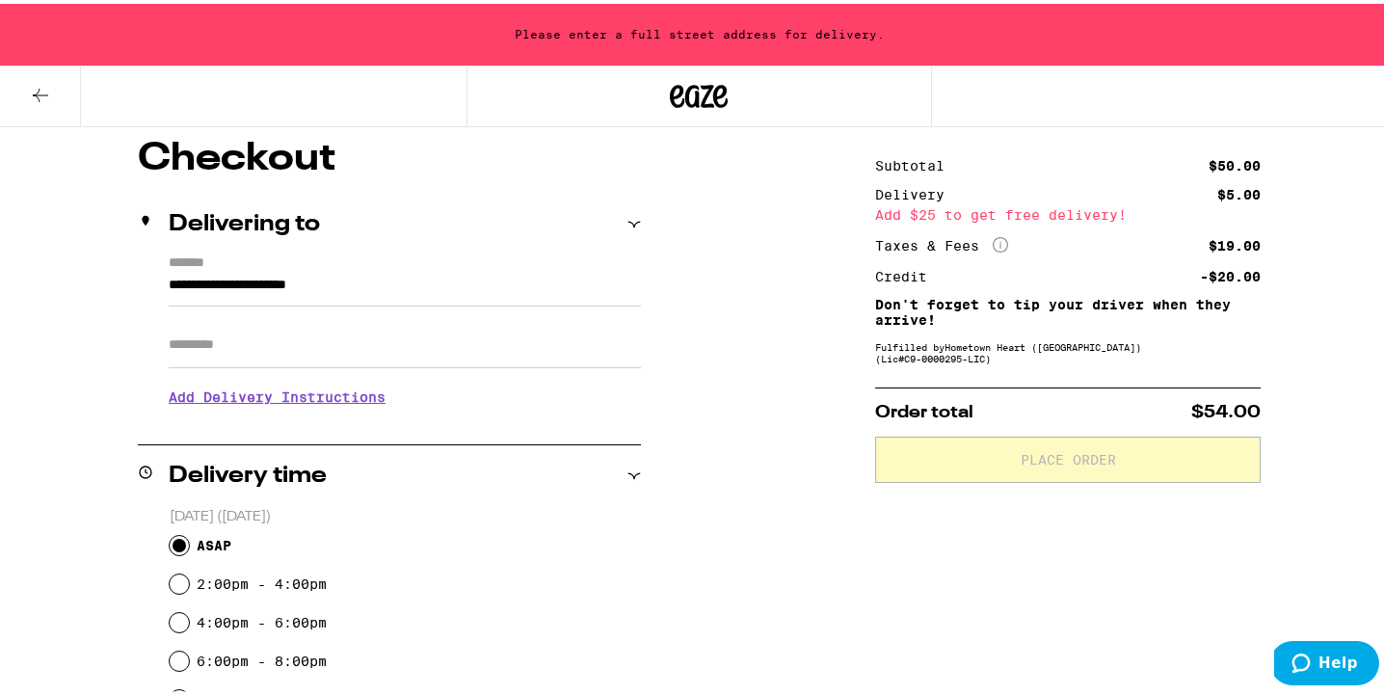
click at [427, 275] on input "**********" at bounding box center [405, 286] width 472 height 33
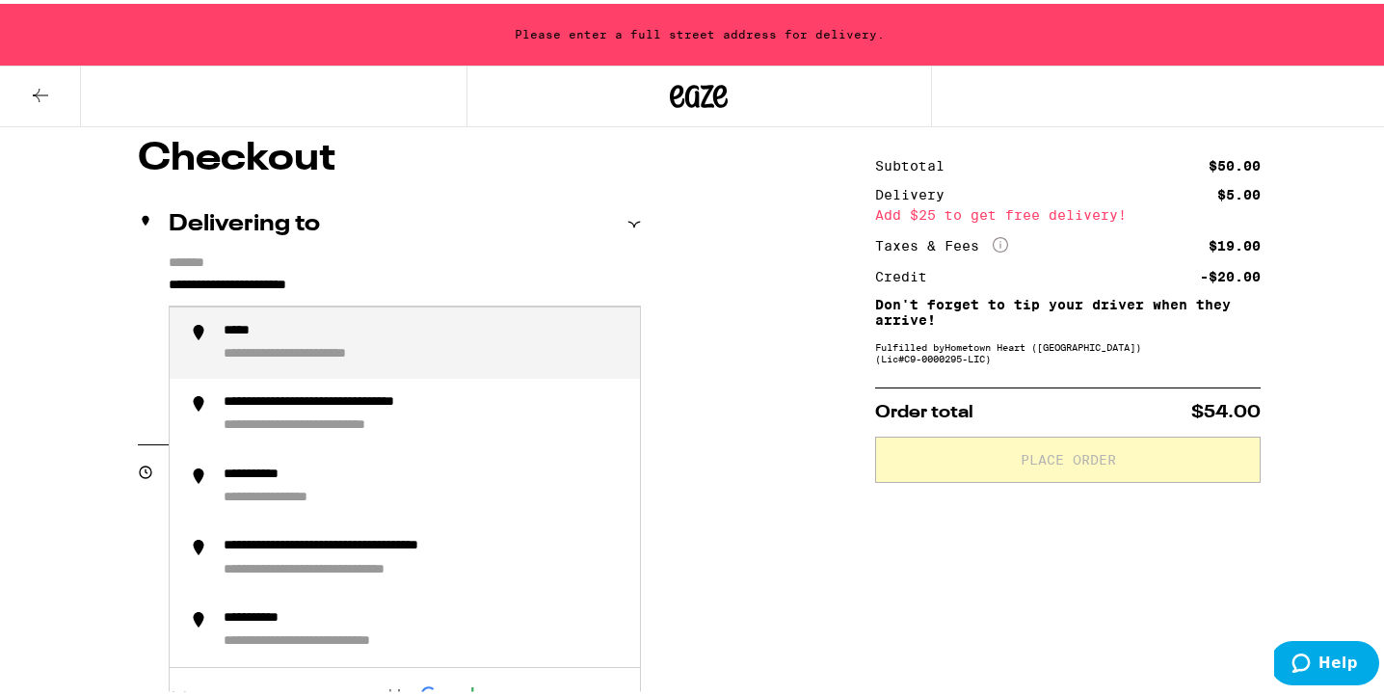
click at [393, 346] on div "**********" at bounding box center [333, 351] width 218 height 18
click at [437, 295] on input "**********" at bounding box center [405, 286] width 472 height 33
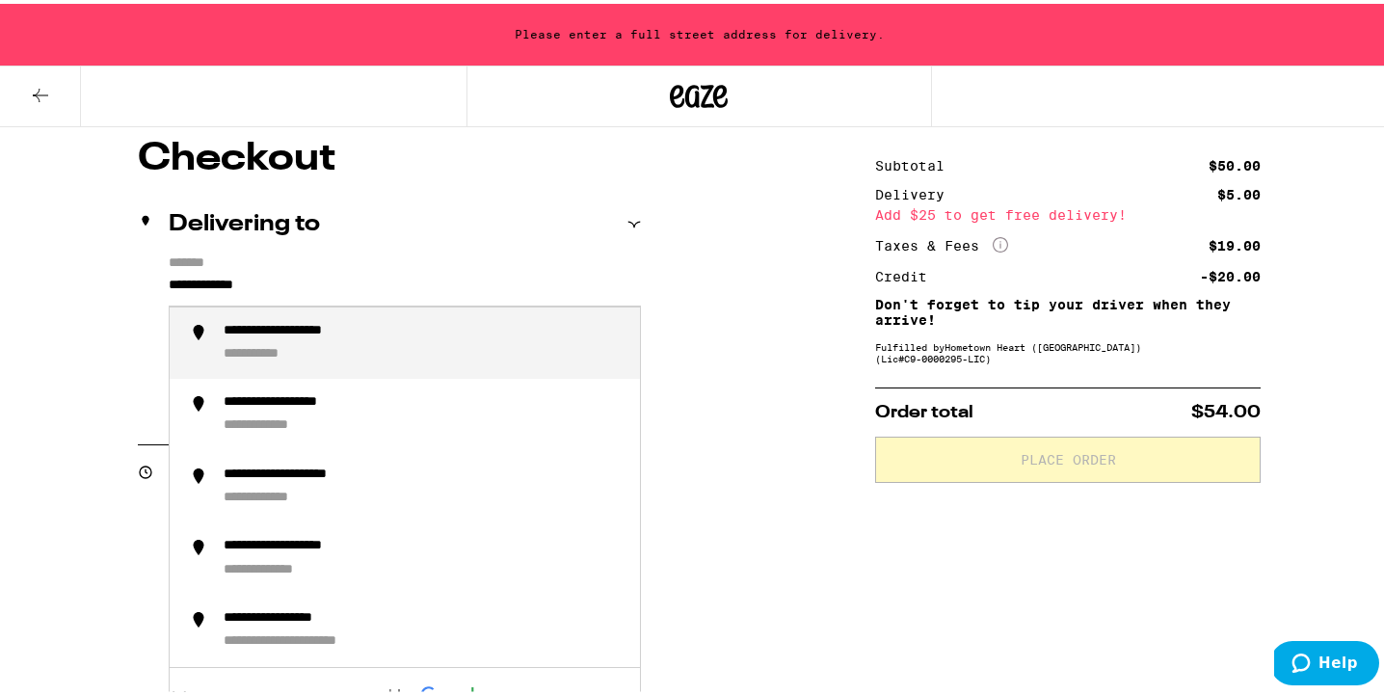
click at [411, 330] on div "**********" at bounding box center [424, 339] width 401 height 41
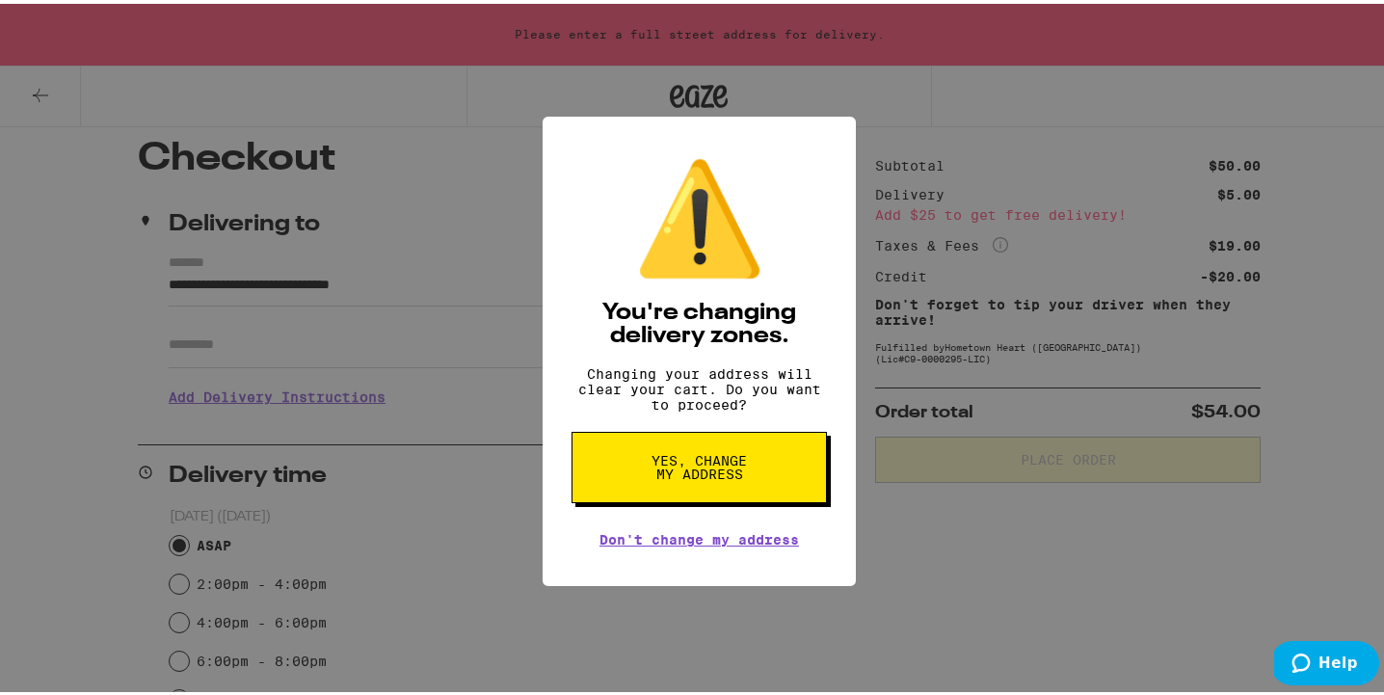
click at [673, 468] on span "Yes, change my address" at bounding box center [699, 463] width 99 height 27
type input "**********"
radio input "false"
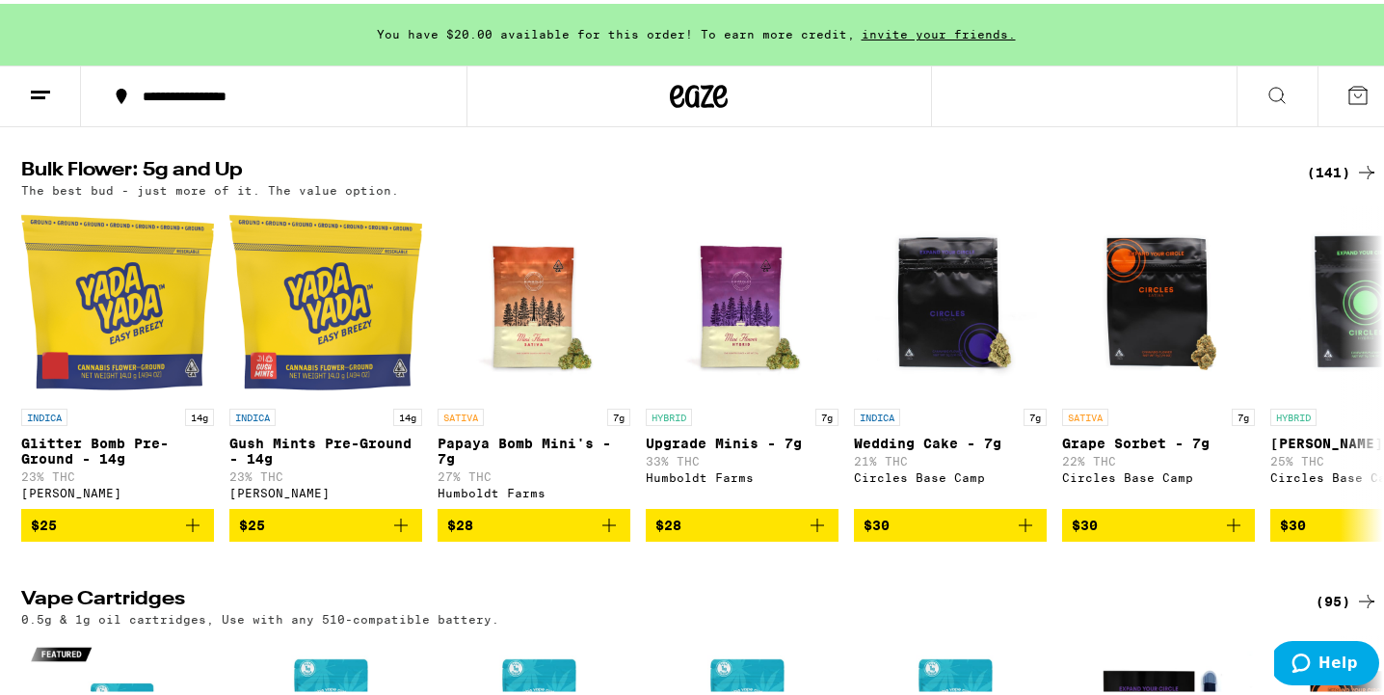
scroll to position [1531, 0]
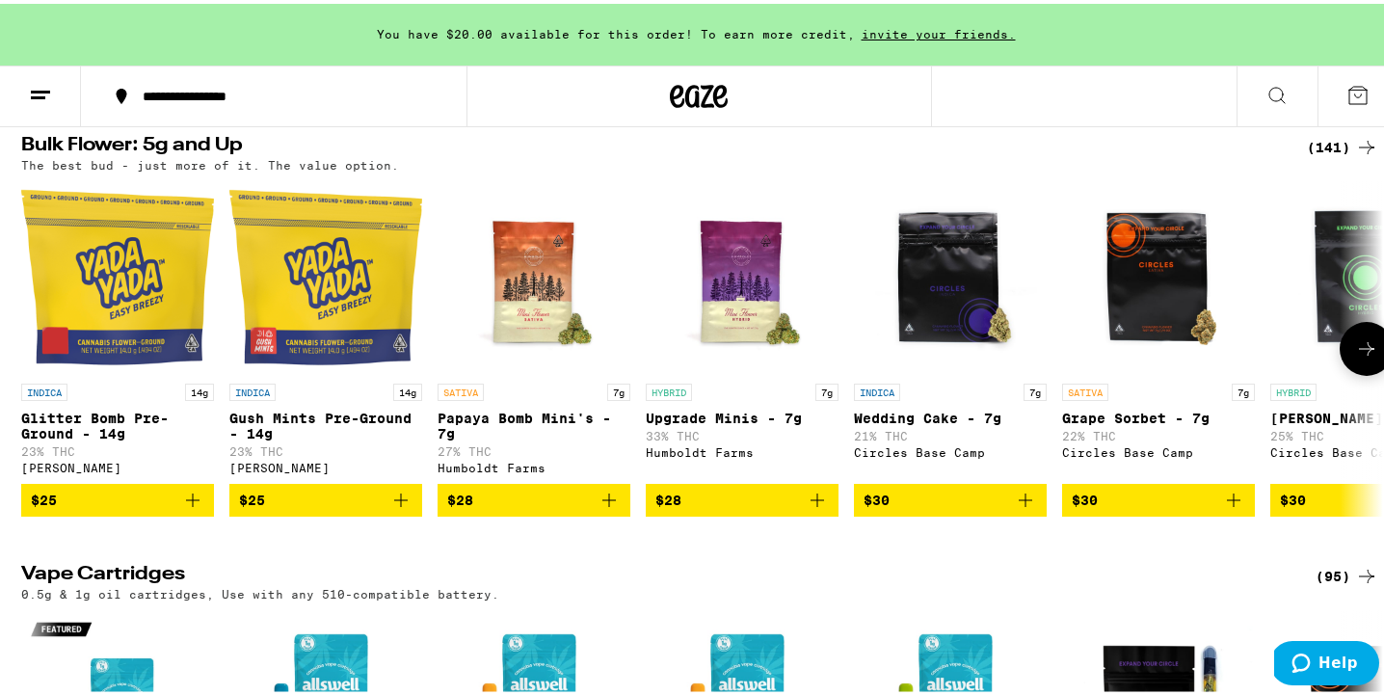
click at [1358, 357] on icon at bounding box center [1366, 344] width 23 height 23
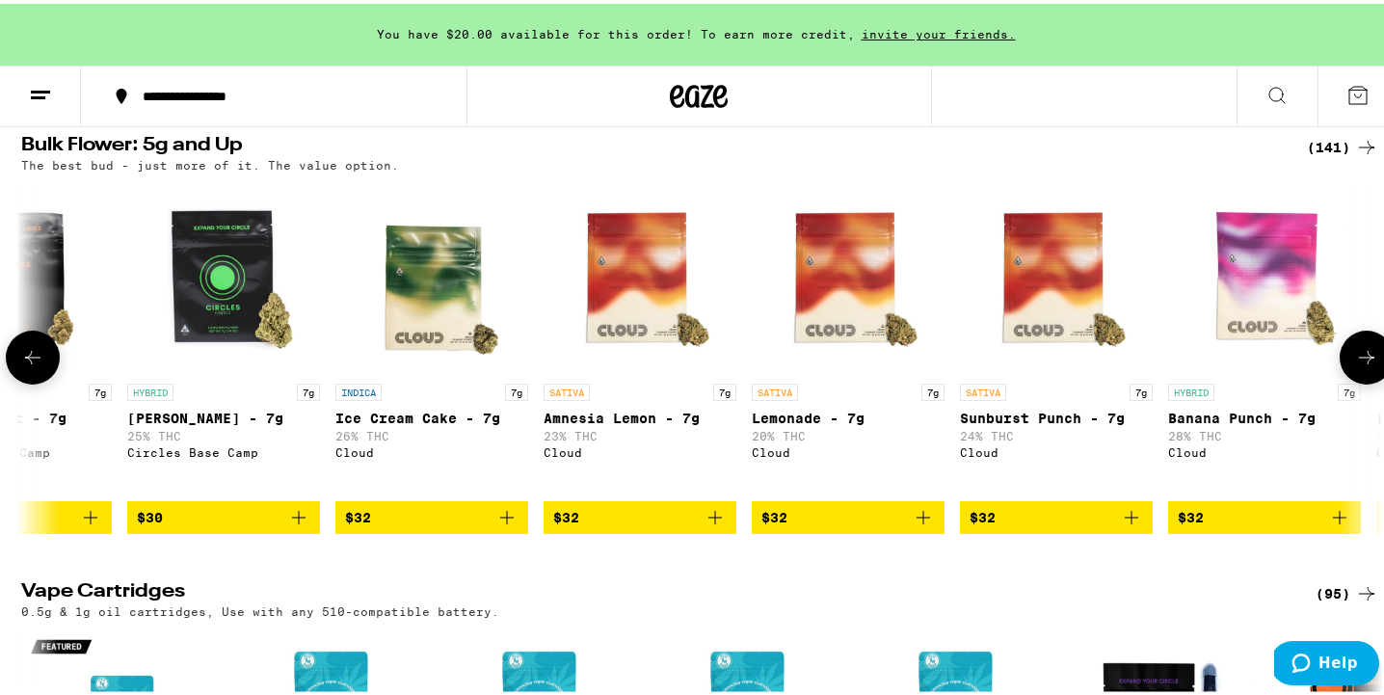
click at [1358, 381] on button at bounding box center [1367, 354] width 54 height 54
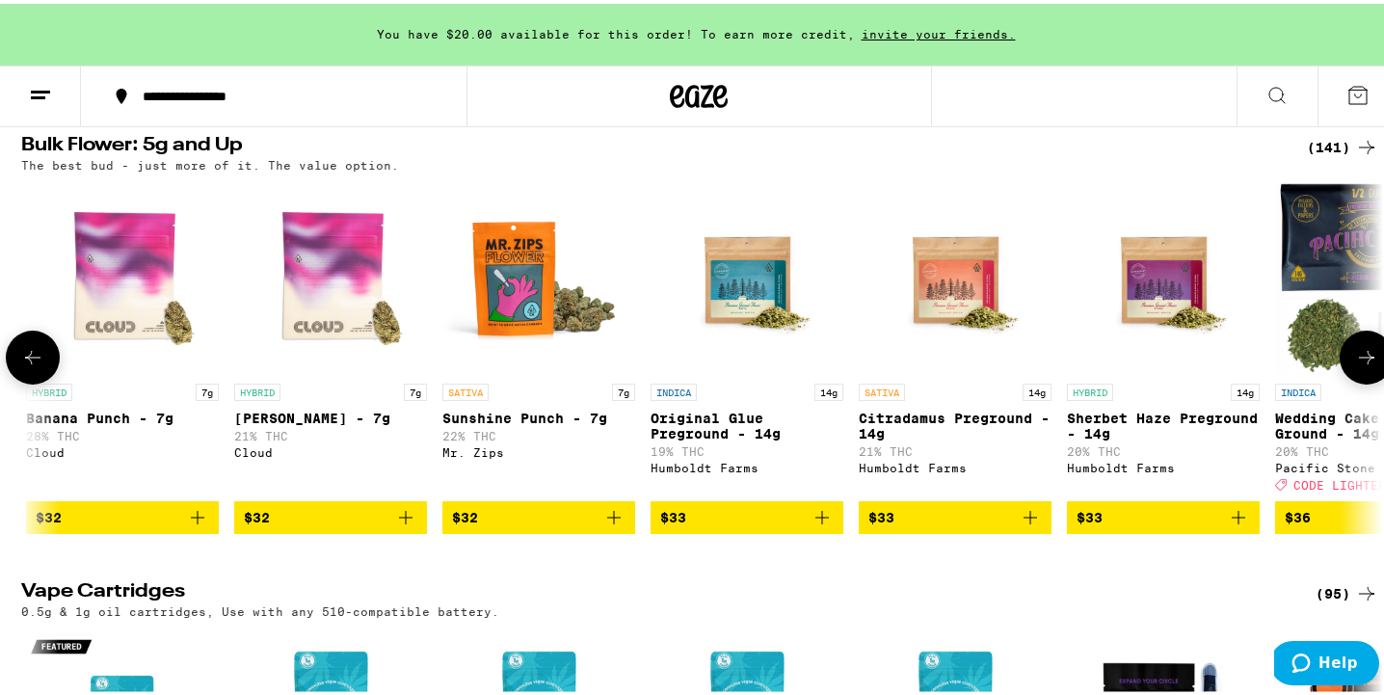
click at [1358, 381] on button at bounding box center [1367, 354] width 54 height 54
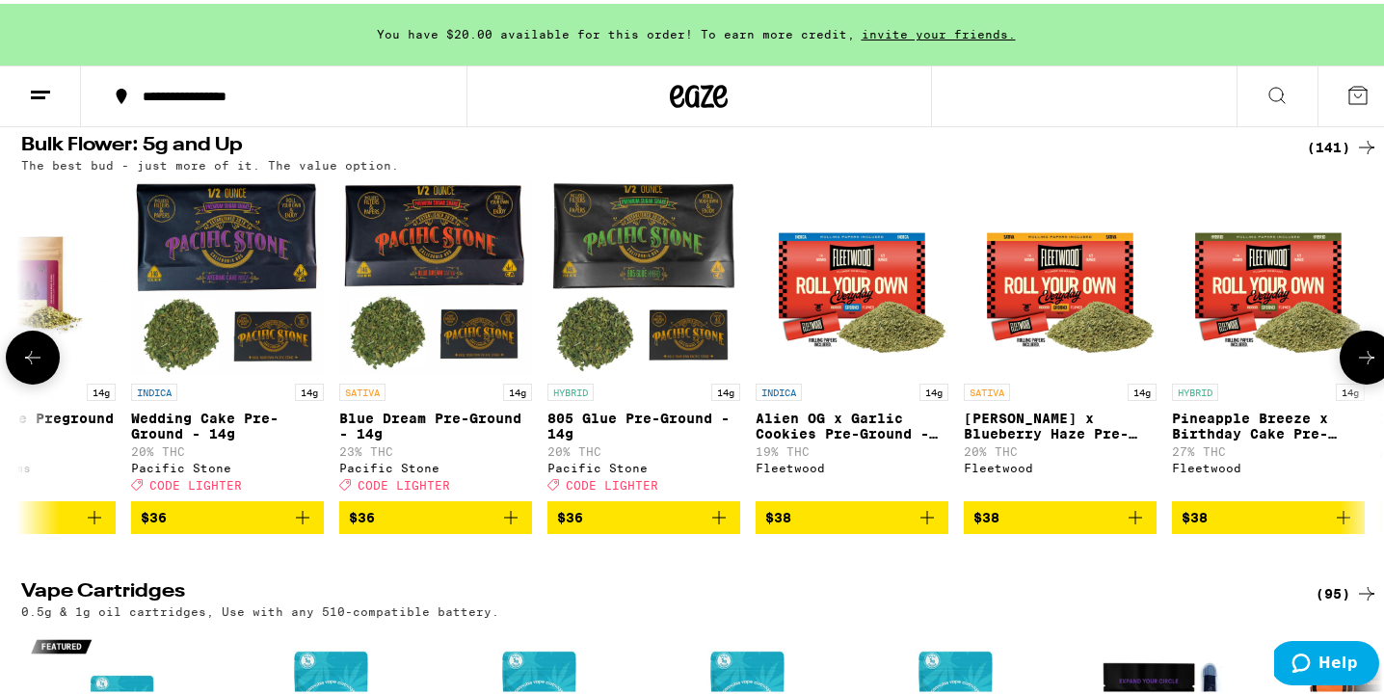
click at [1358, 381] on button at bounding box center [1367, 354] width 54 height 54
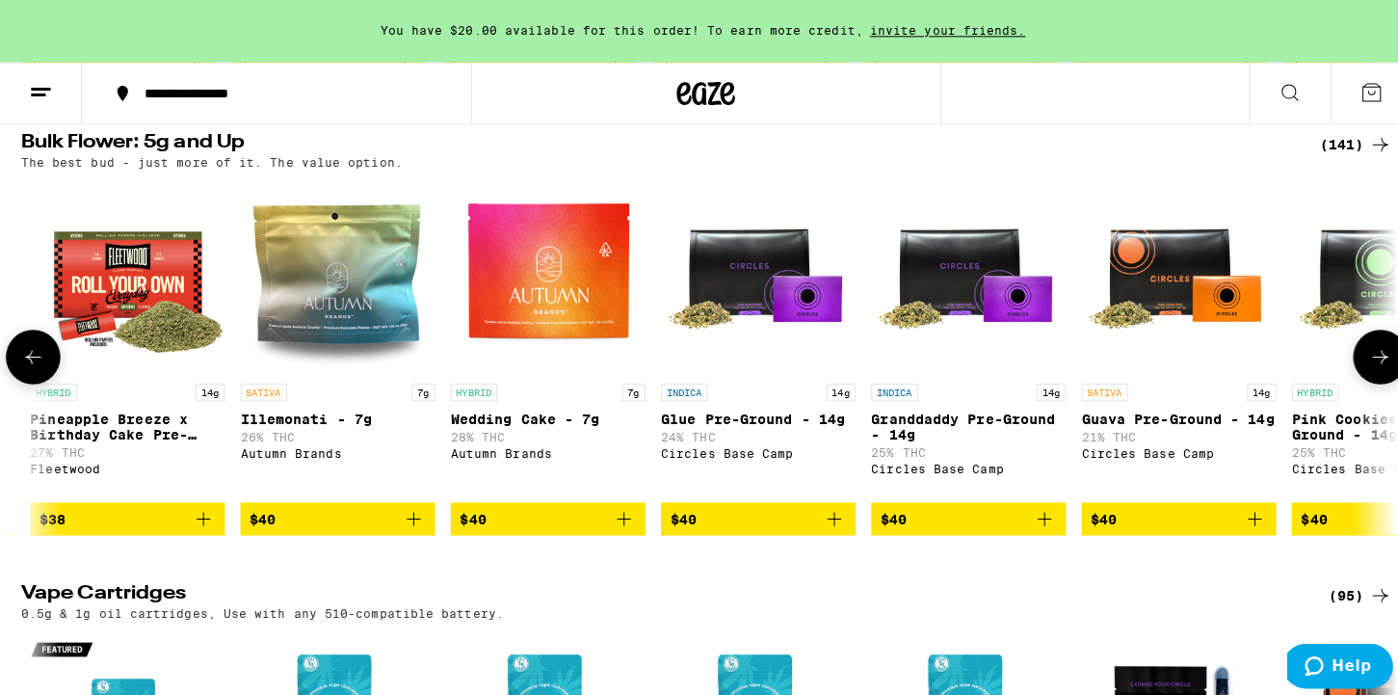
scroll to position [0, 4572]
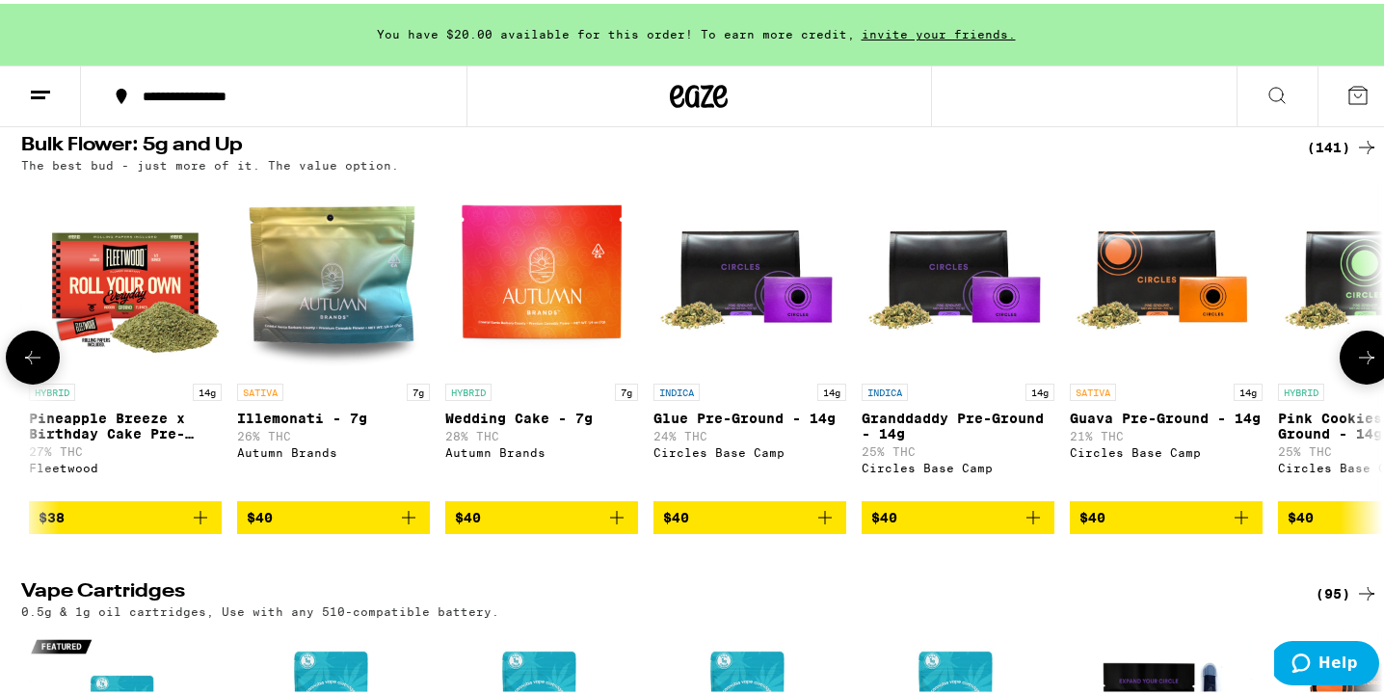
click at [29, 438] on p "Pineapple Breeze x Birthday Cake Pre-Ground - 14g" at bounding box center [125, 422] width 193 height 31
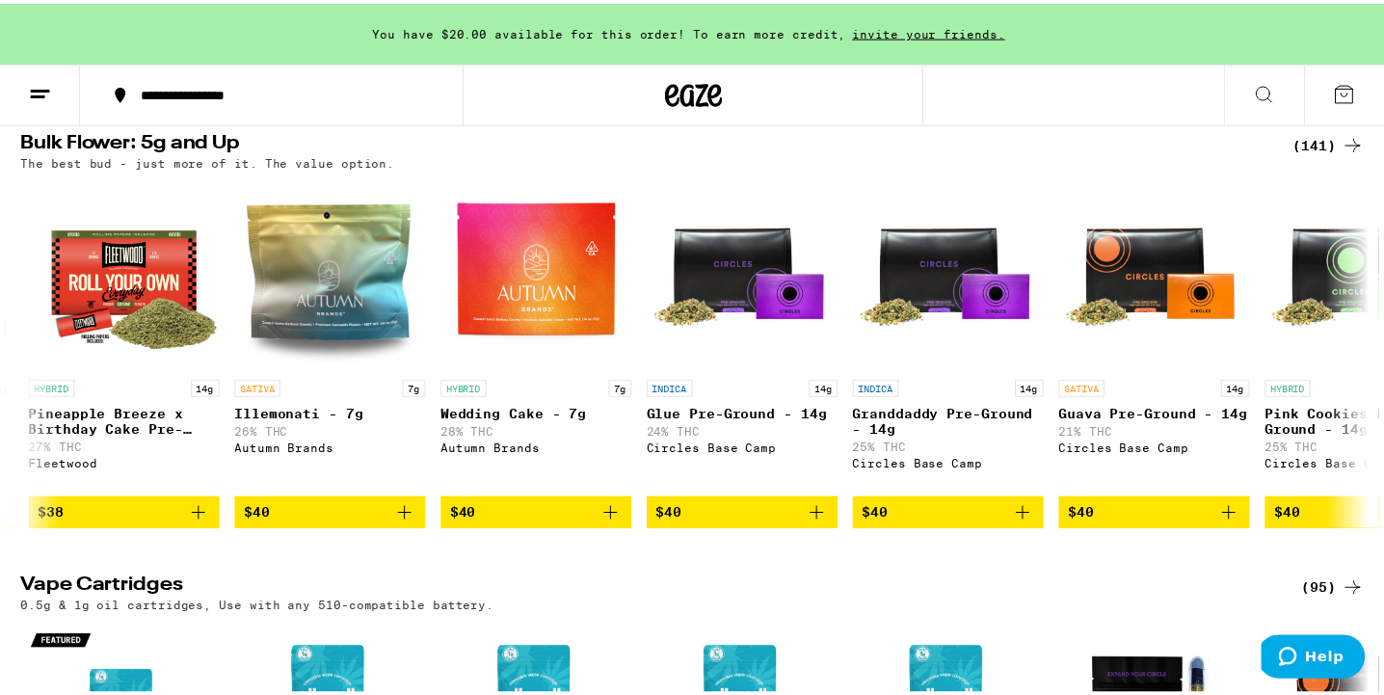
scroll to position [1607, 0]
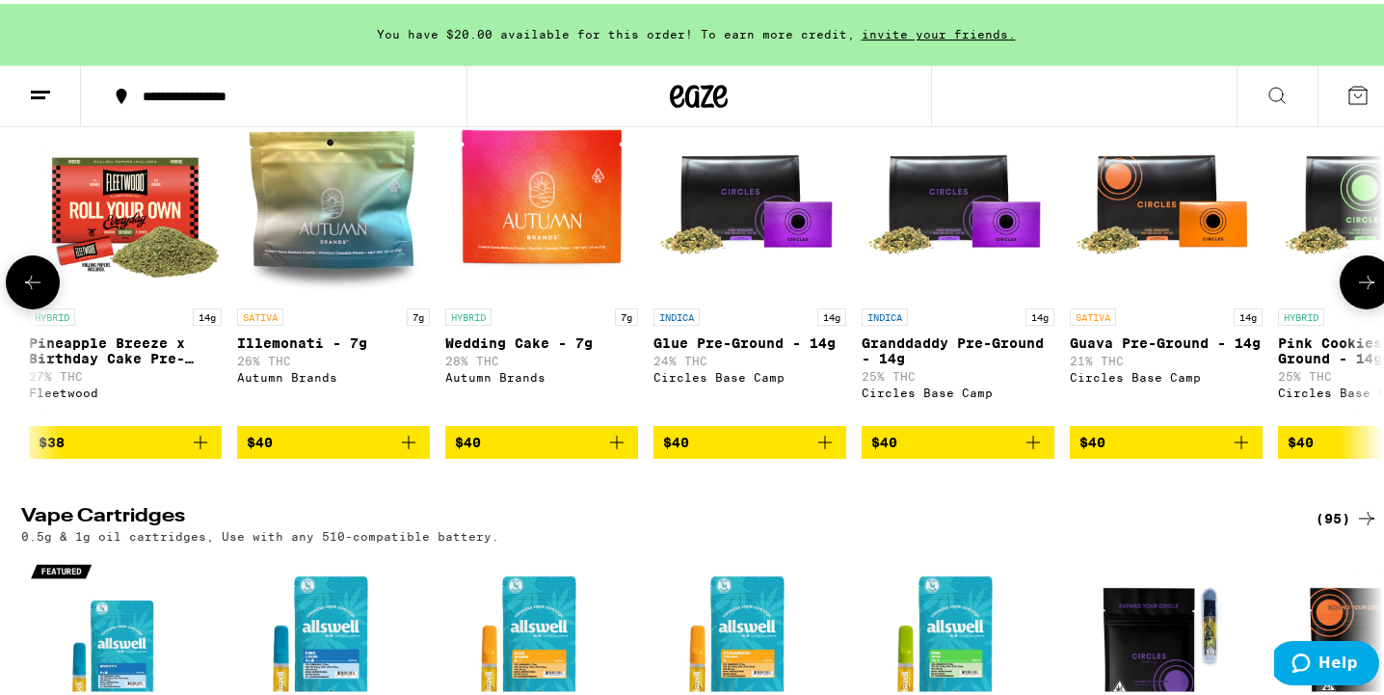
click at [22, 290] on icon at bounding box center [32, 278] width 23 height 23
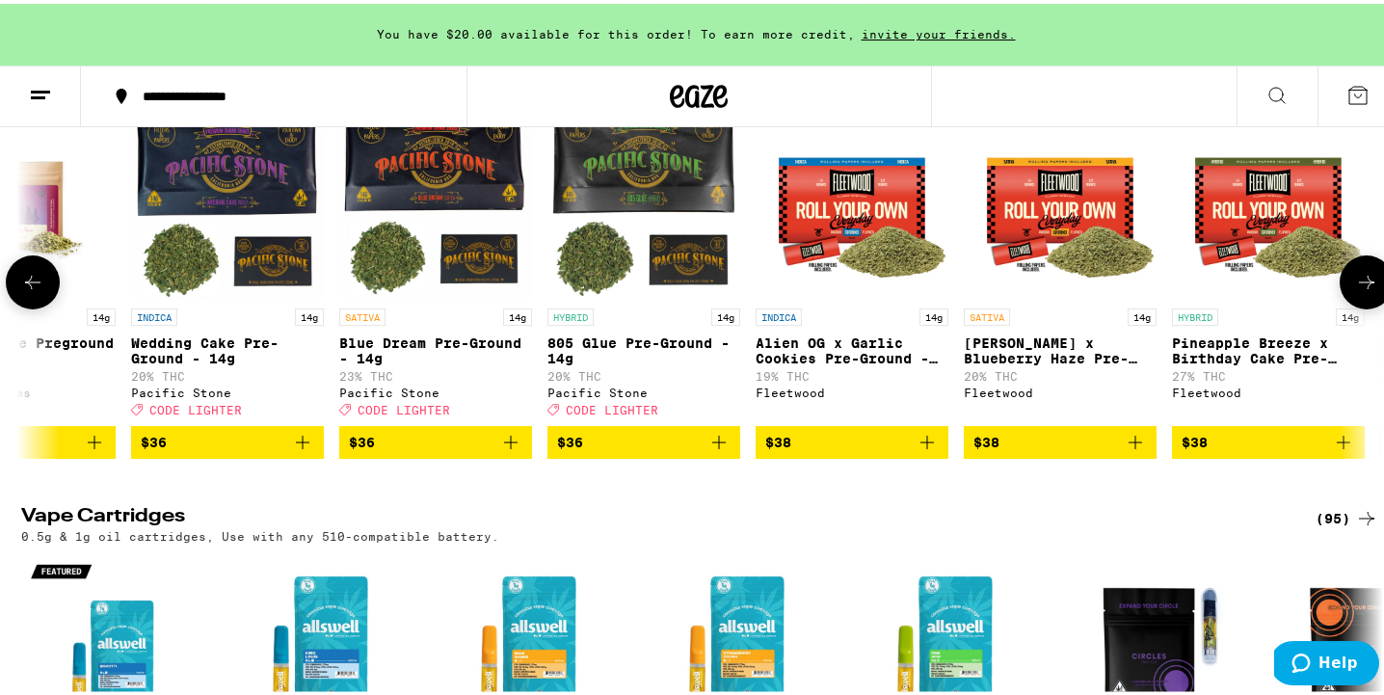
click at [22, 290] on icon at bounding box center [32, 278] width 23 height 23
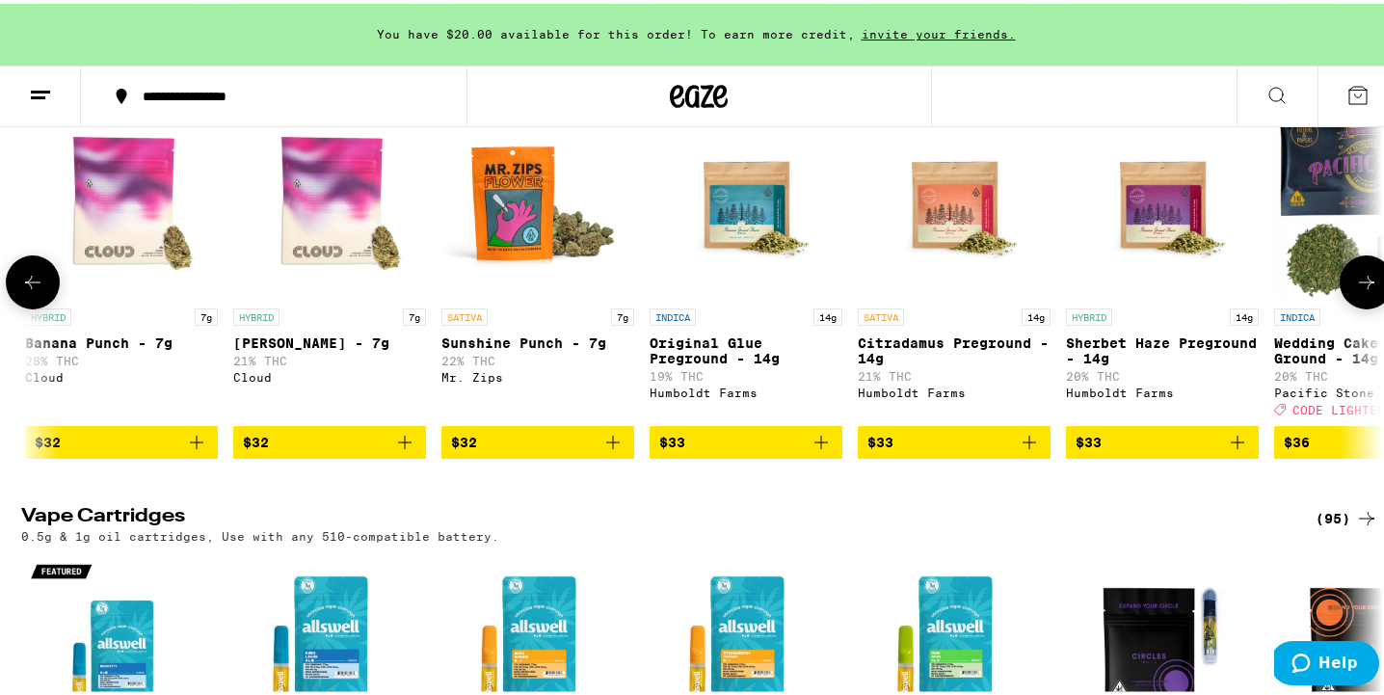
click at [22, 290] on icon at bounding box center [32, 278] width 23 height 23
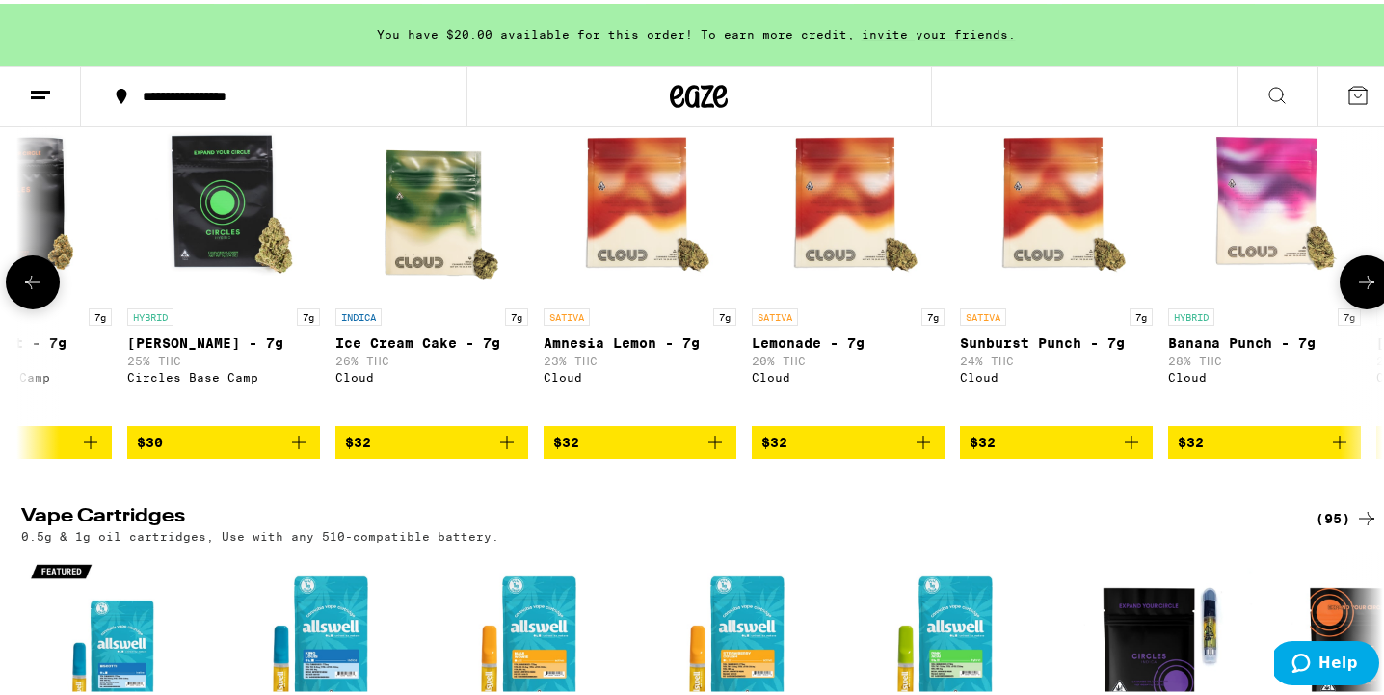
click at [22, 290] on icon at bounding box center [32, 278] width 23 height 23
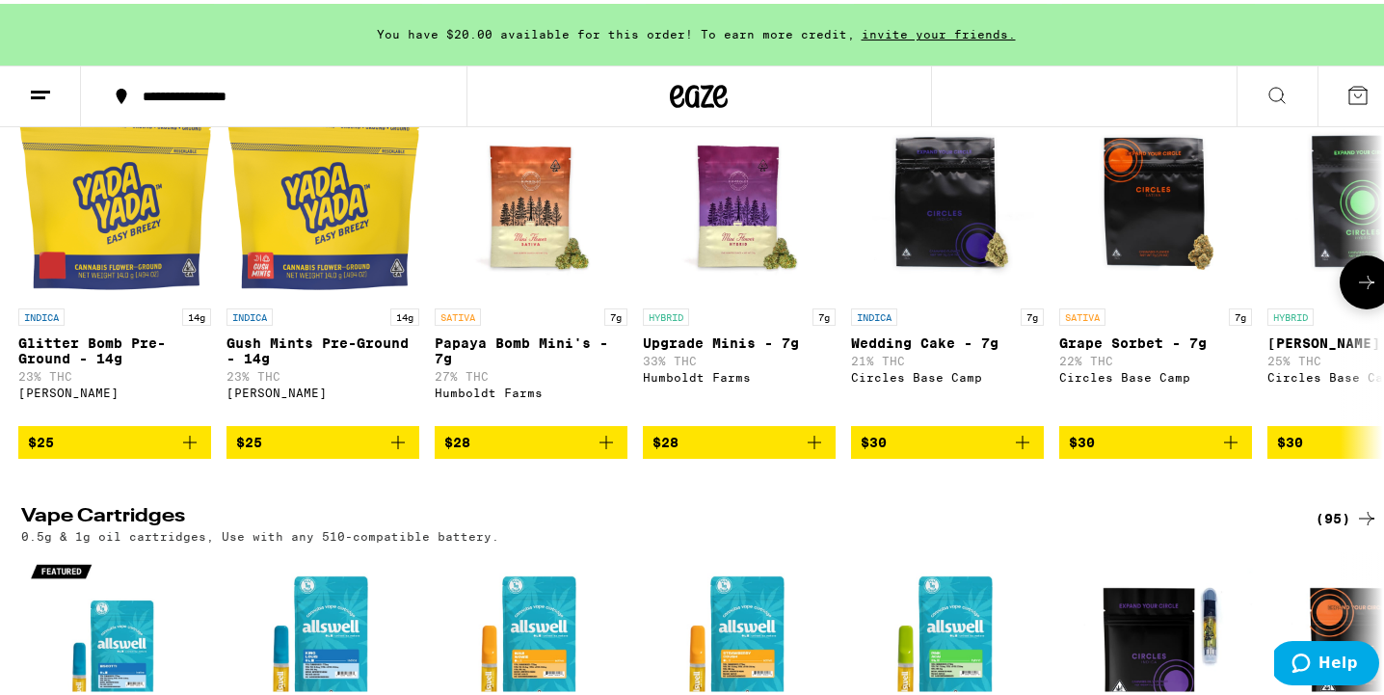
scroll to position [0, 0]
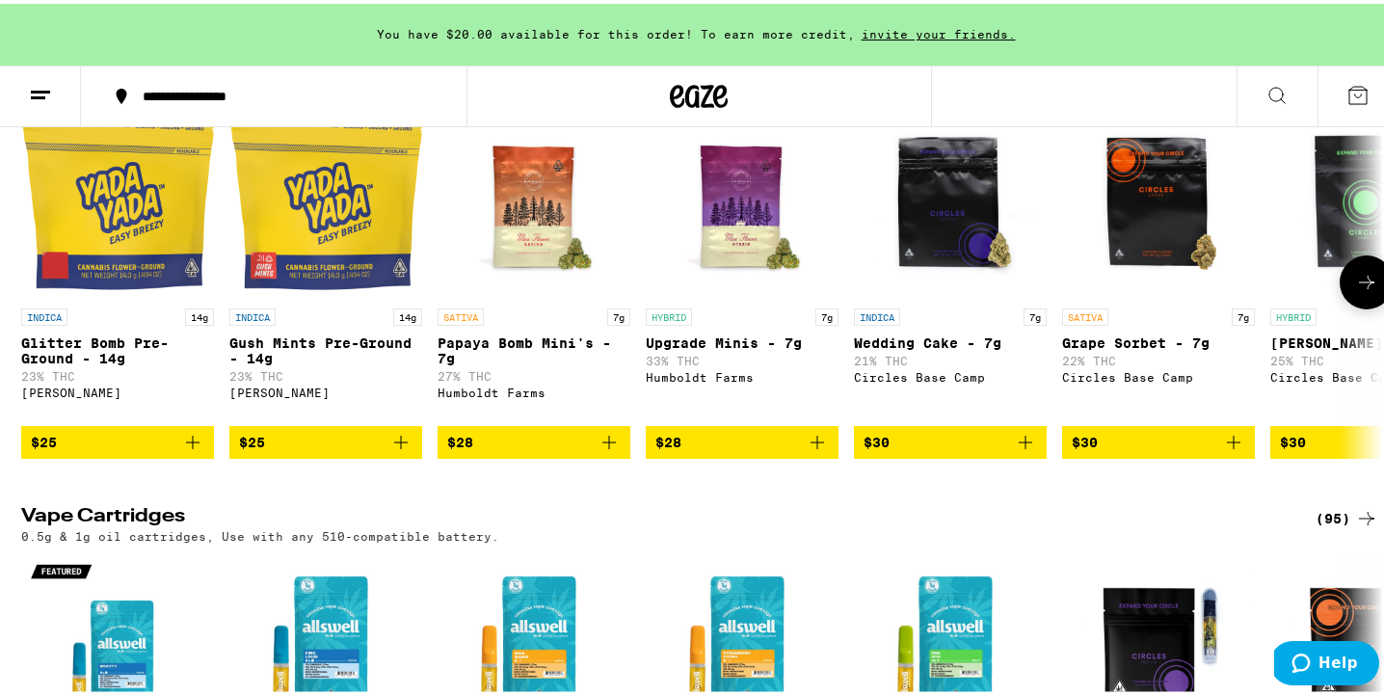
click at [184, 450] on icon "Add to bag" at bounding box center [192, 438] width 23 height 23
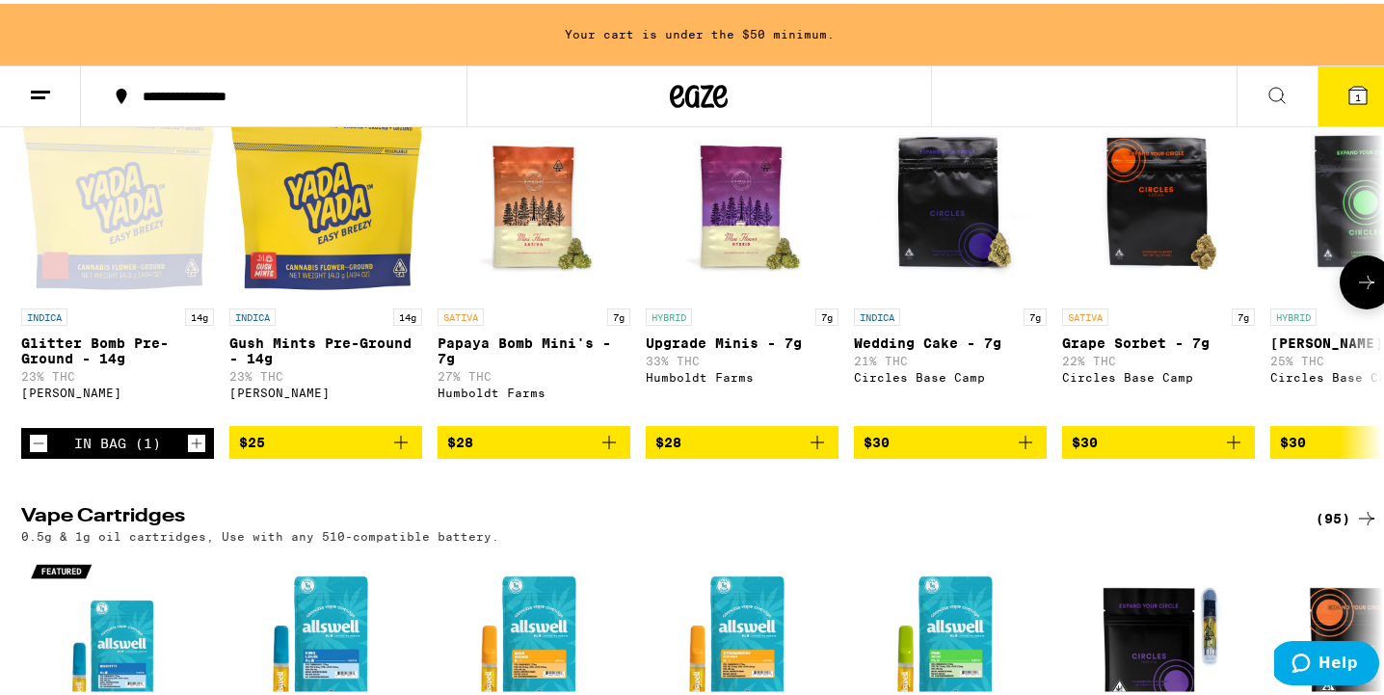
click at [402, 445] on icon "Add to bag" at bounding box center [400, 438] width 13 height 13
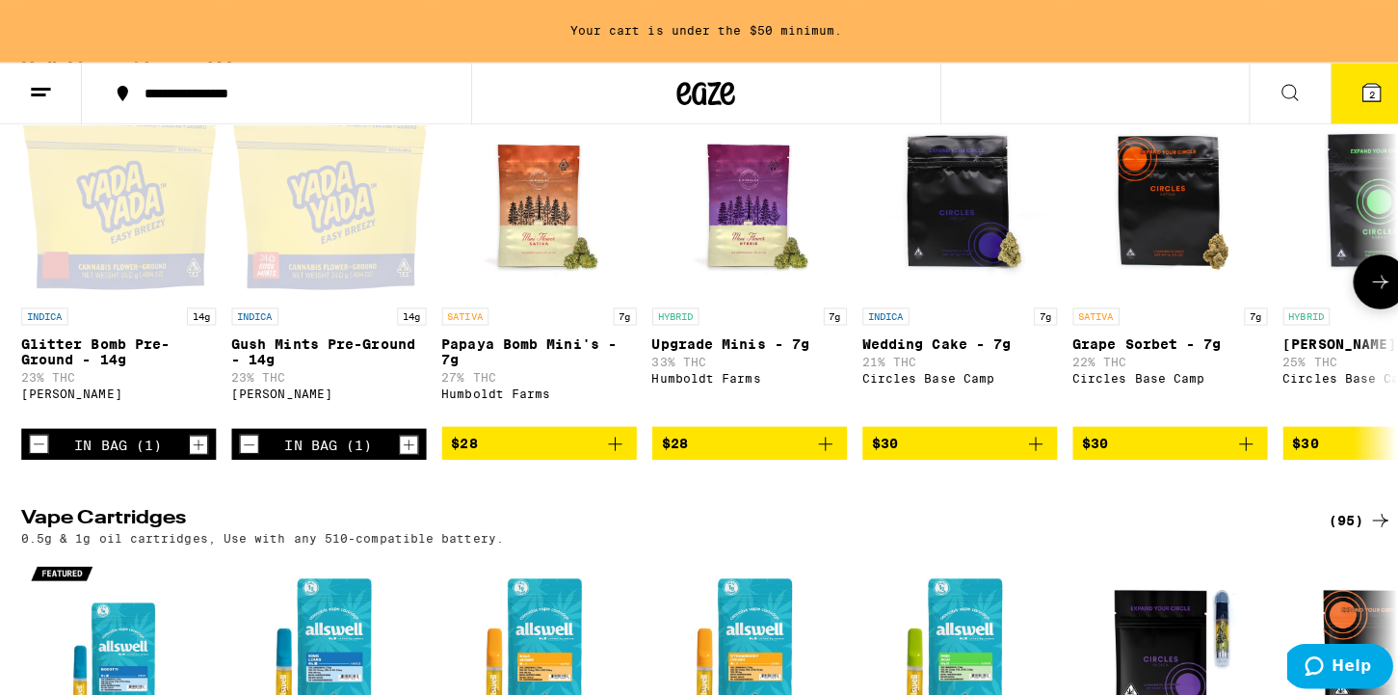
scroll to position [1607, 0]
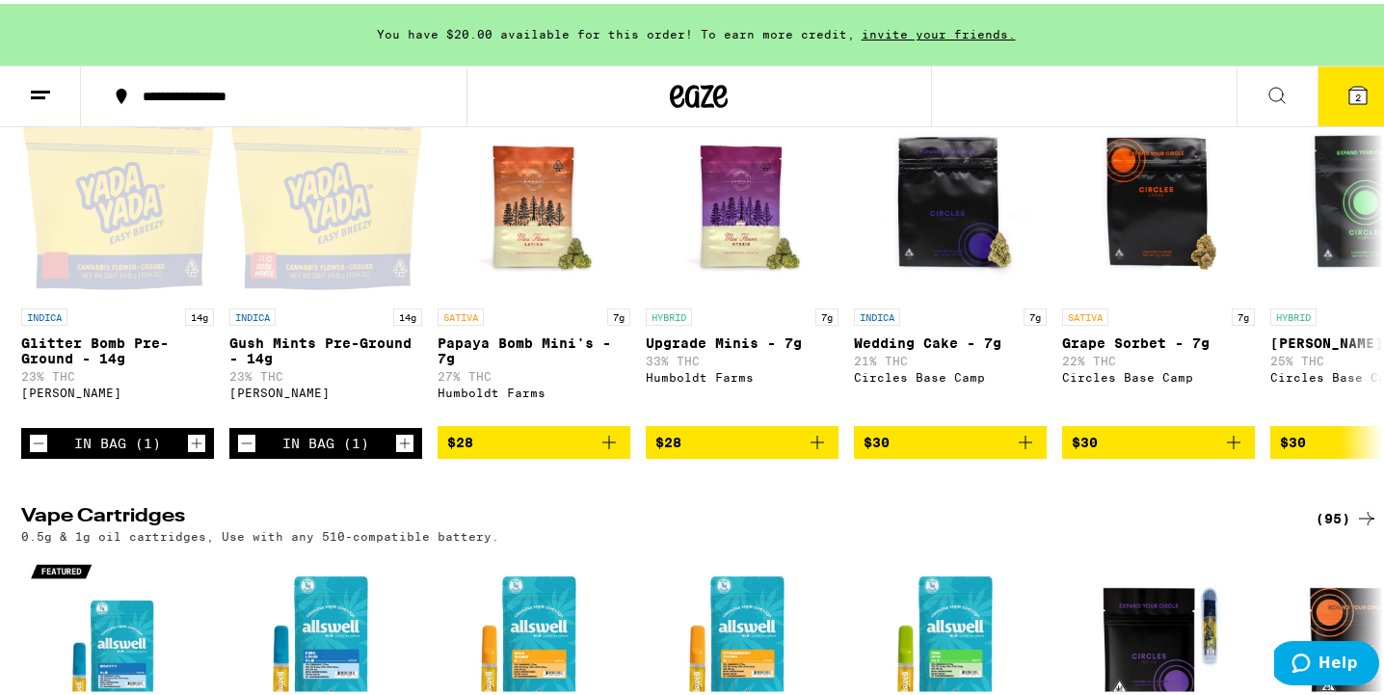
click at [1340, 107] on button "2" at bounding box center [1357, 93] width 81 height 60
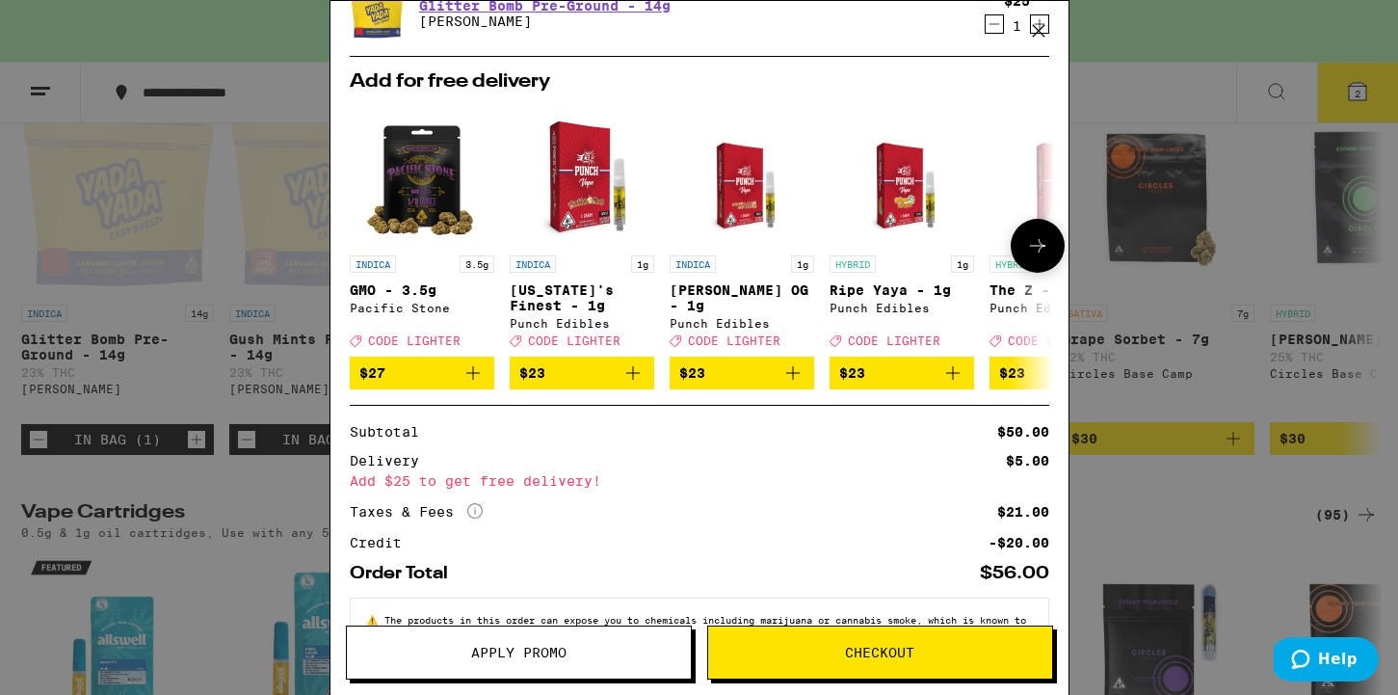
scroll to position [308, 0]
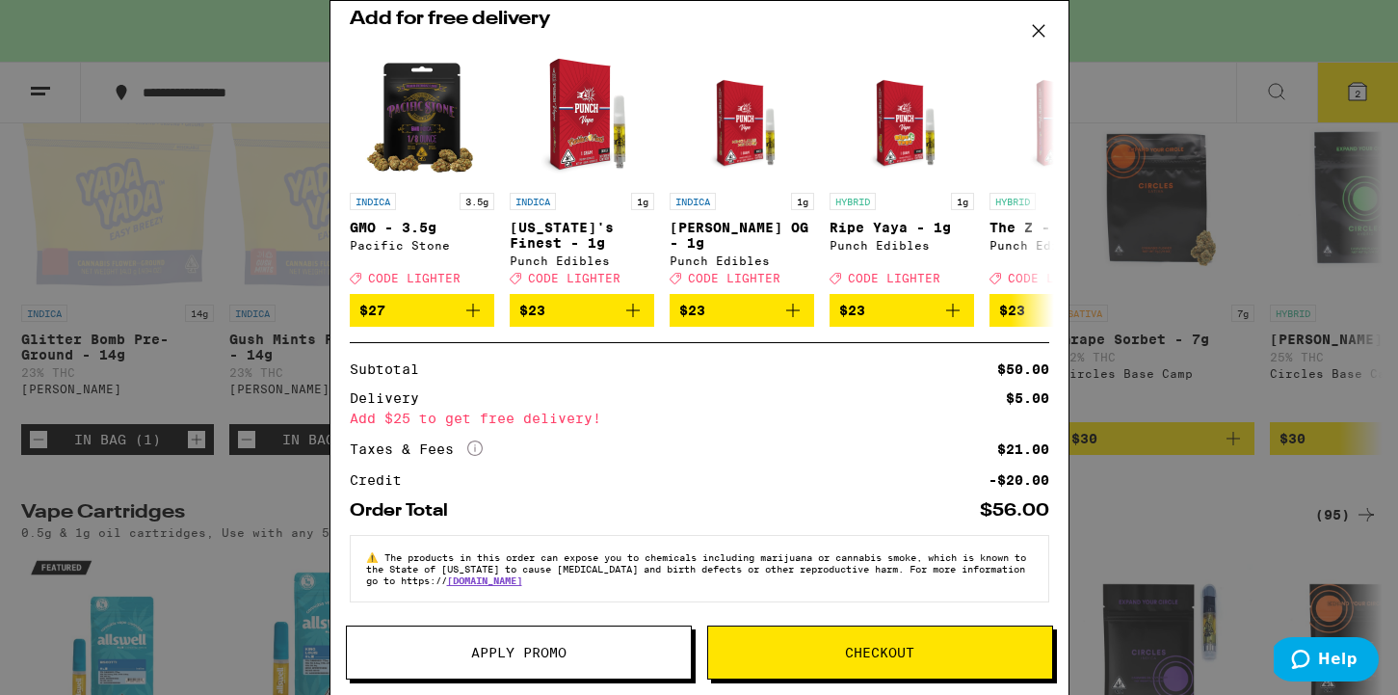
click at [781, 654] on span "Checkout" at bounding box center [880, 652] width 344 height 13
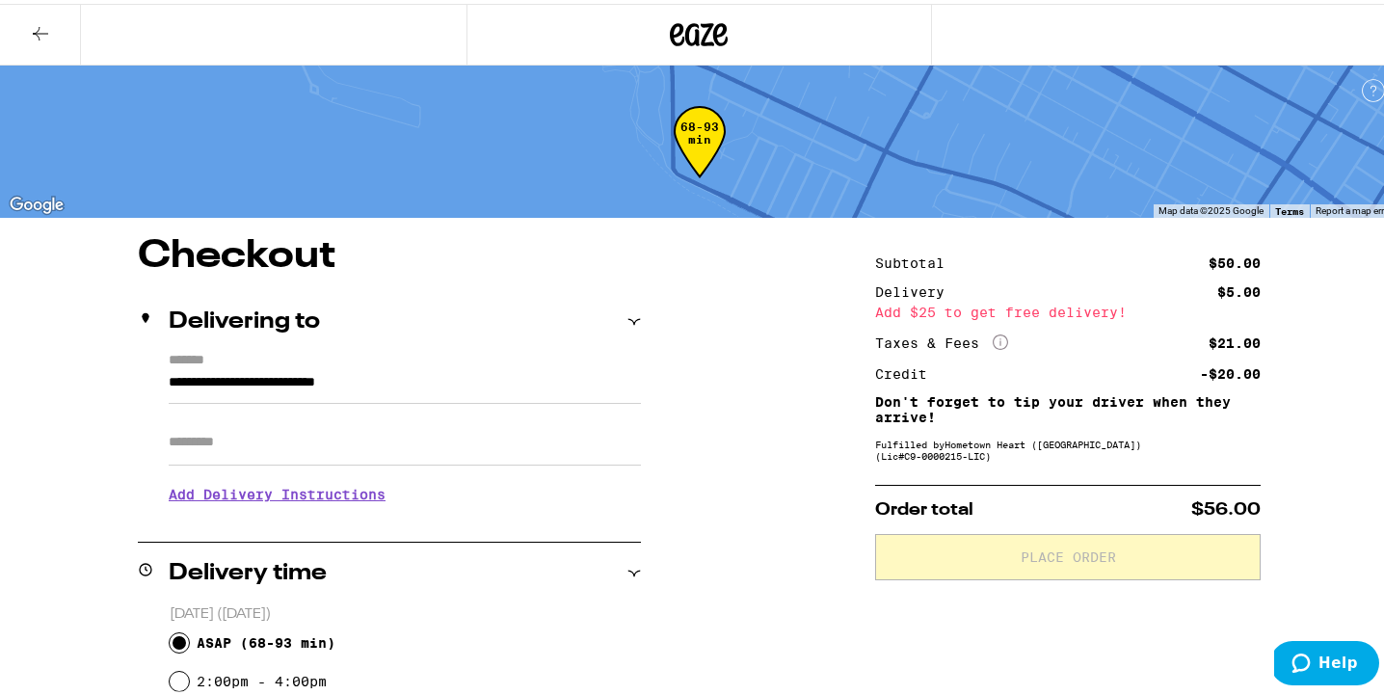
click at [448, 437] on input "Apt/Suite" at bounding box center [405, 438] width 472 height 46
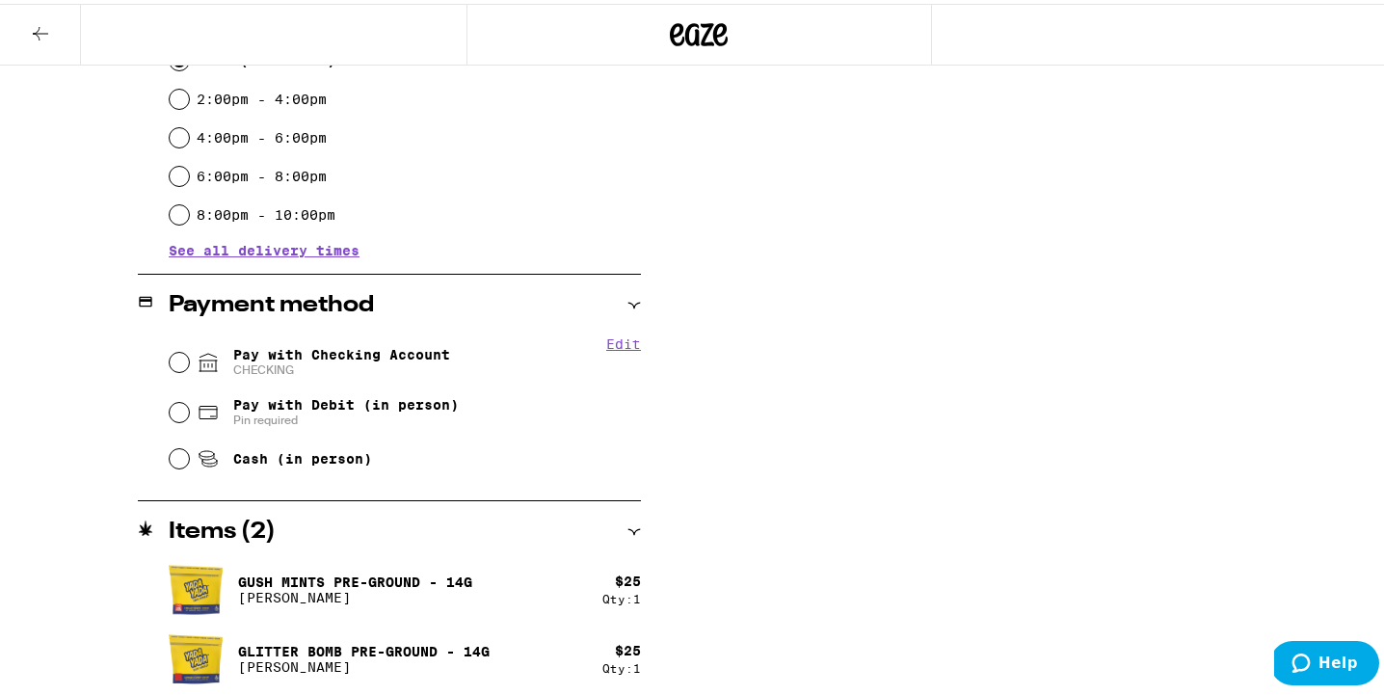
scroll to position [603, 0]
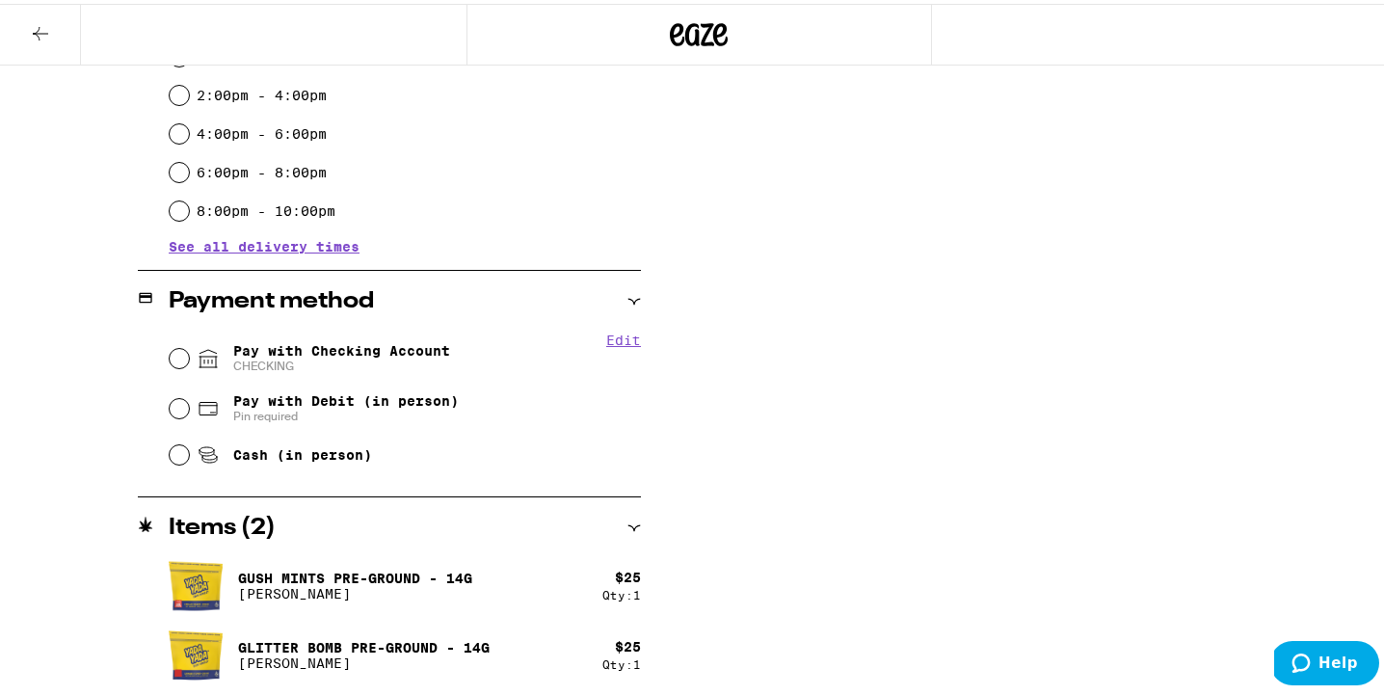
type input "****"
click at [247, 459] on span "Cash (in person)" at bounding box center [302, 450] width 139 height 15
click at [189, 461] on input "Cash (in person)" at bounding box center [179, 450] width 19 height 19
radio input "true"
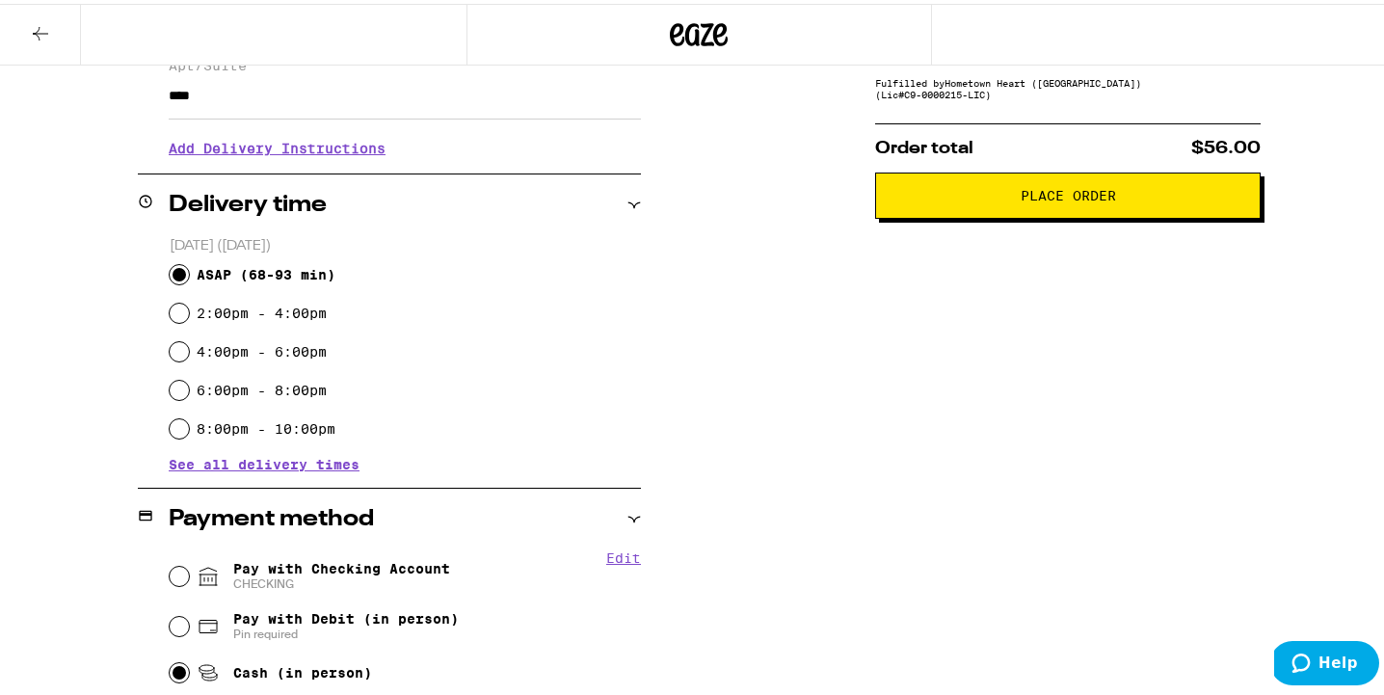
scroll to position [0, 0]
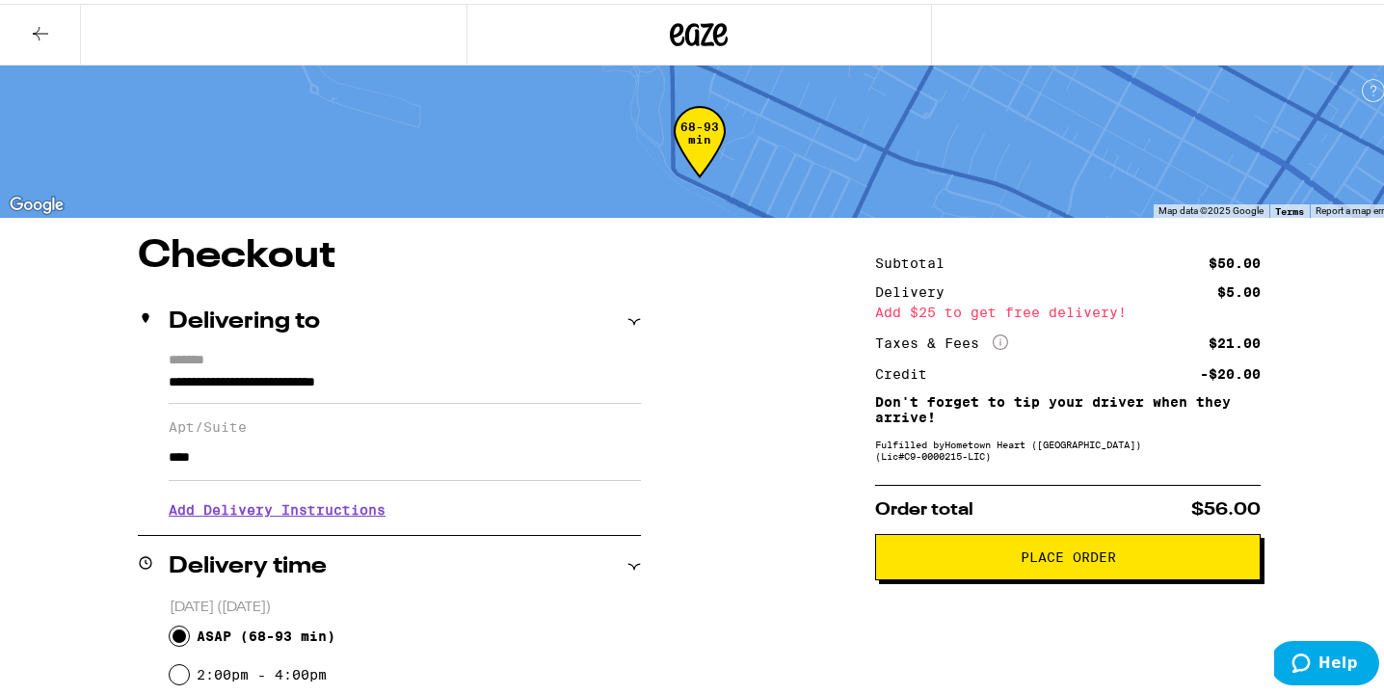
click at [1039, 560] on span "Place Order" at bounding box center [1068, 552] width 95 height 13
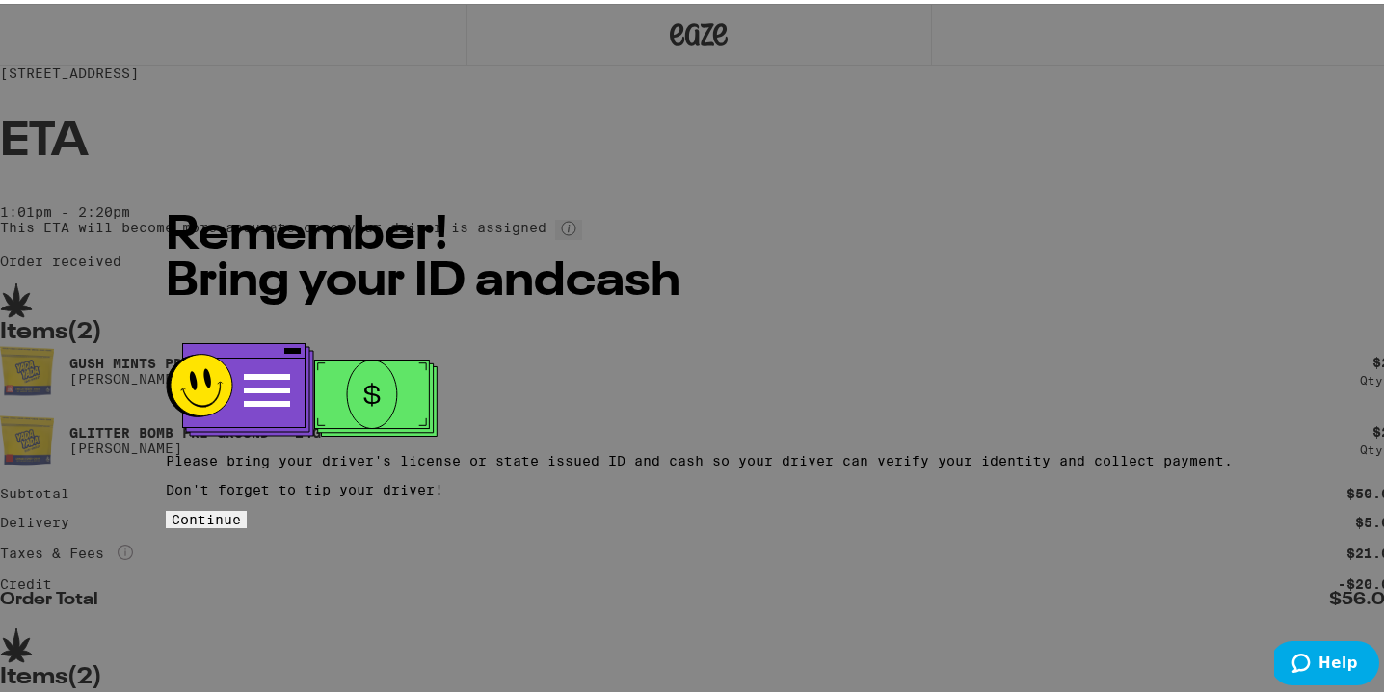
click at [241, 508] on span "Continue" at bounding box center [206, 515] width 69 height 15
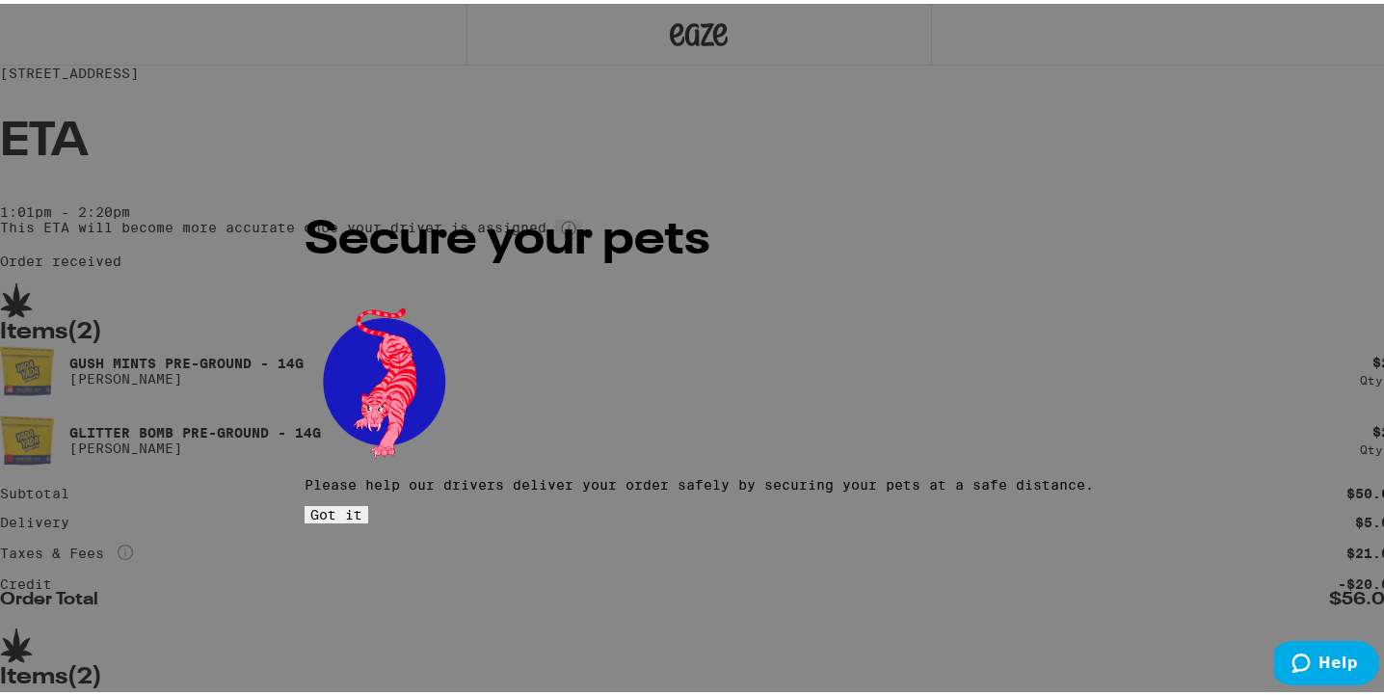
click at [362, 503] on span "Got it" at bounding box center [336, 510] width 52 height 15
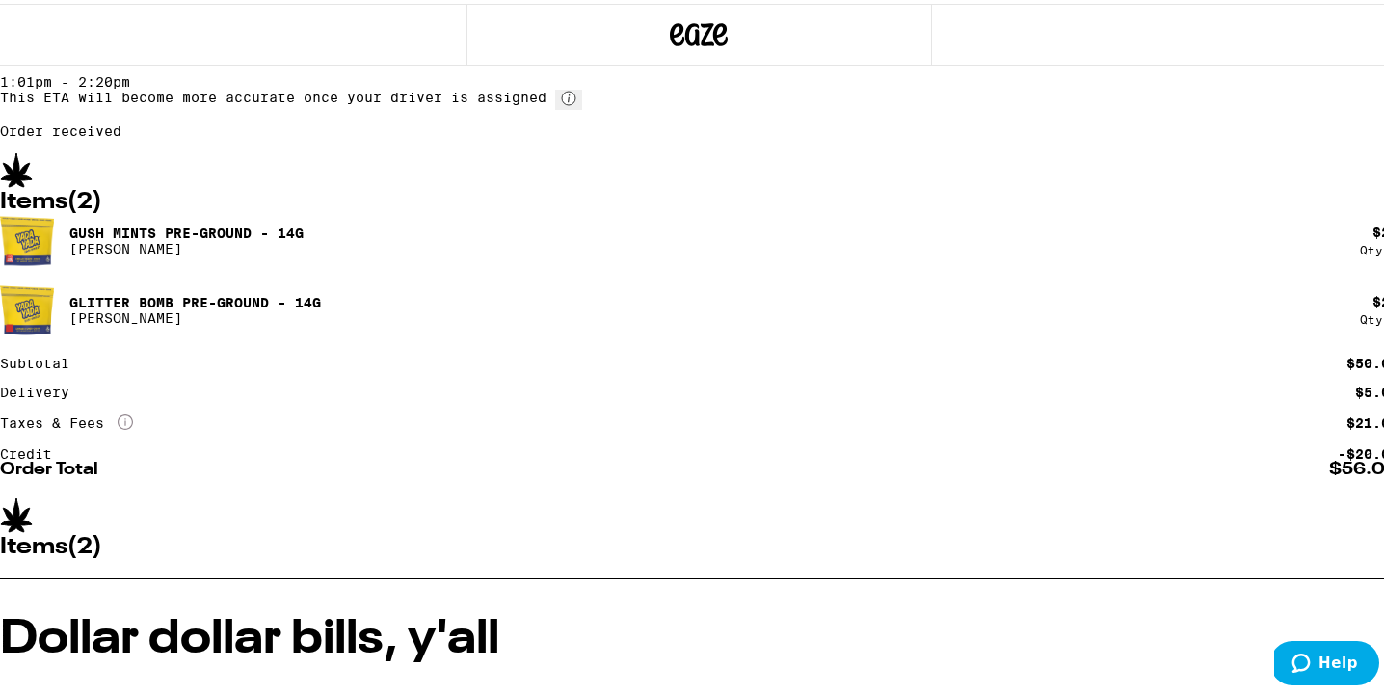
scroll to position [339, 0]
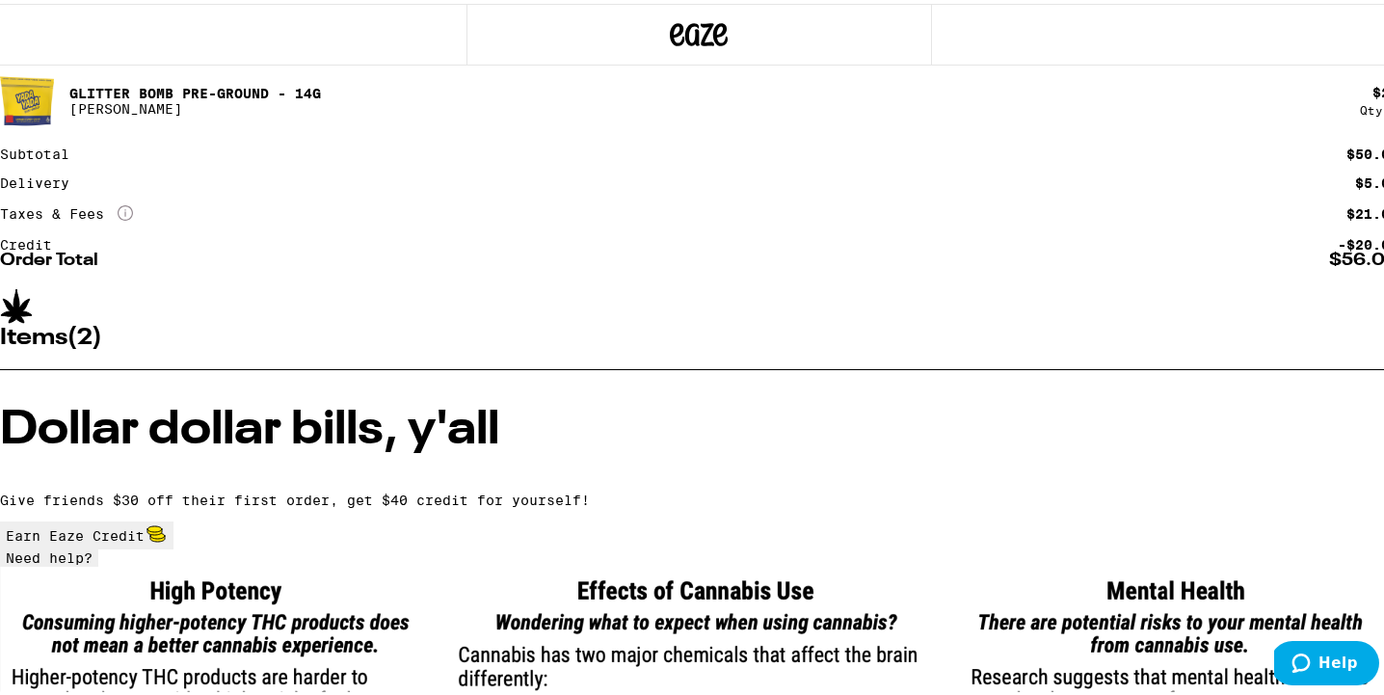
click at [173, 518] on button "Earn Eaze Credit" at bounding box center [86, 532] width 173 height 28
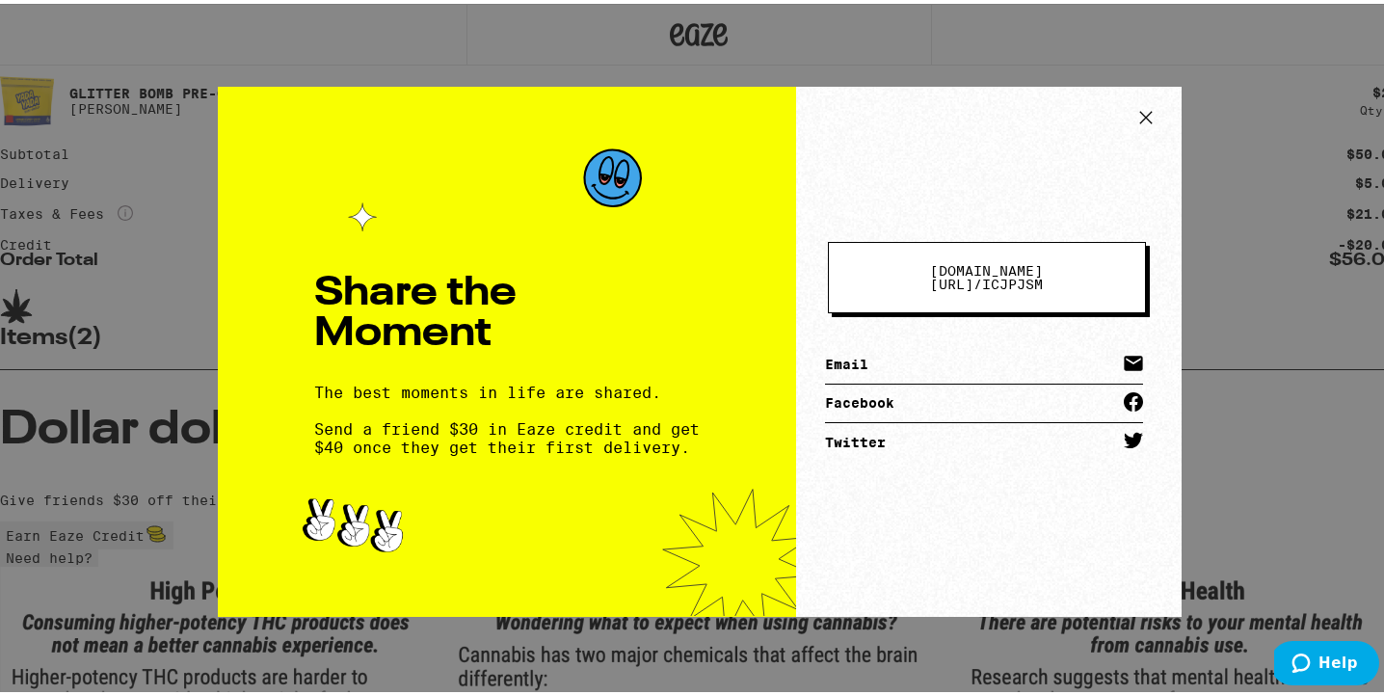
click at [1140, 108] on icon at bounding box center [1145, 113] width 29 height 29
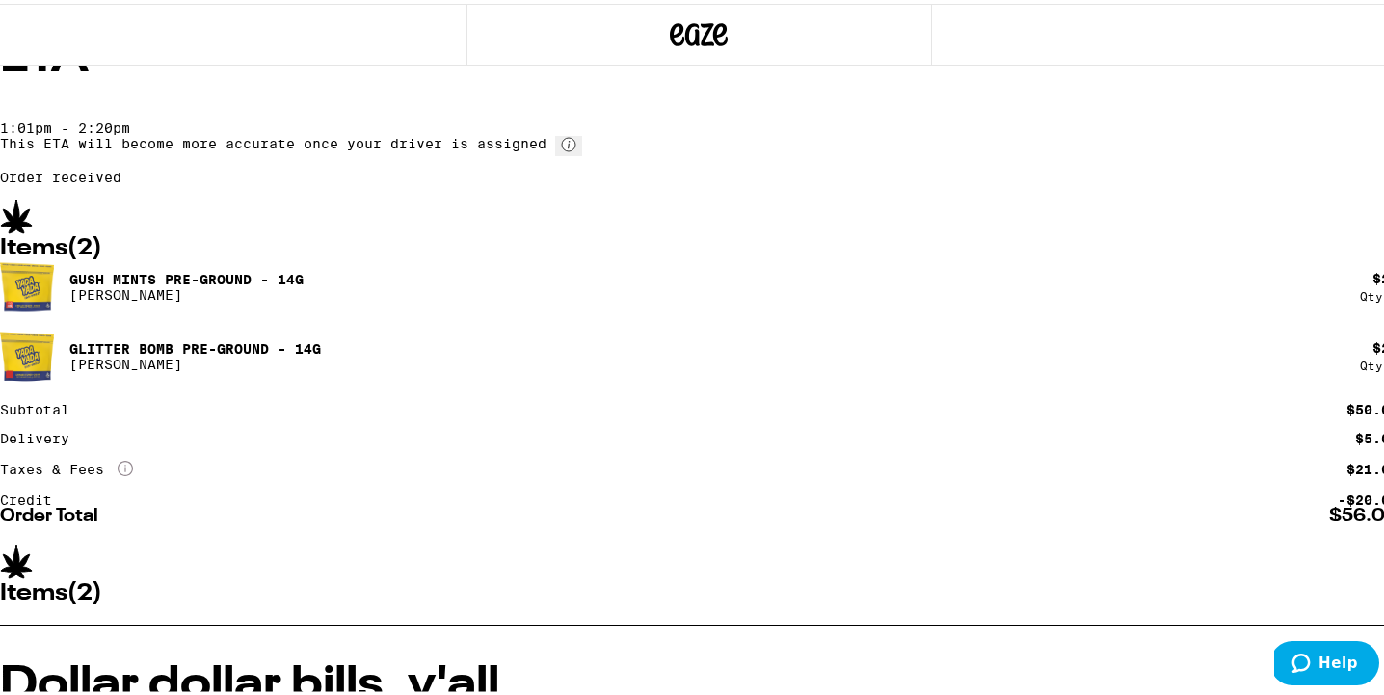
scroll to position [0, 0]
